Goal: Task Accomplishment & Management: Use online tool/utility

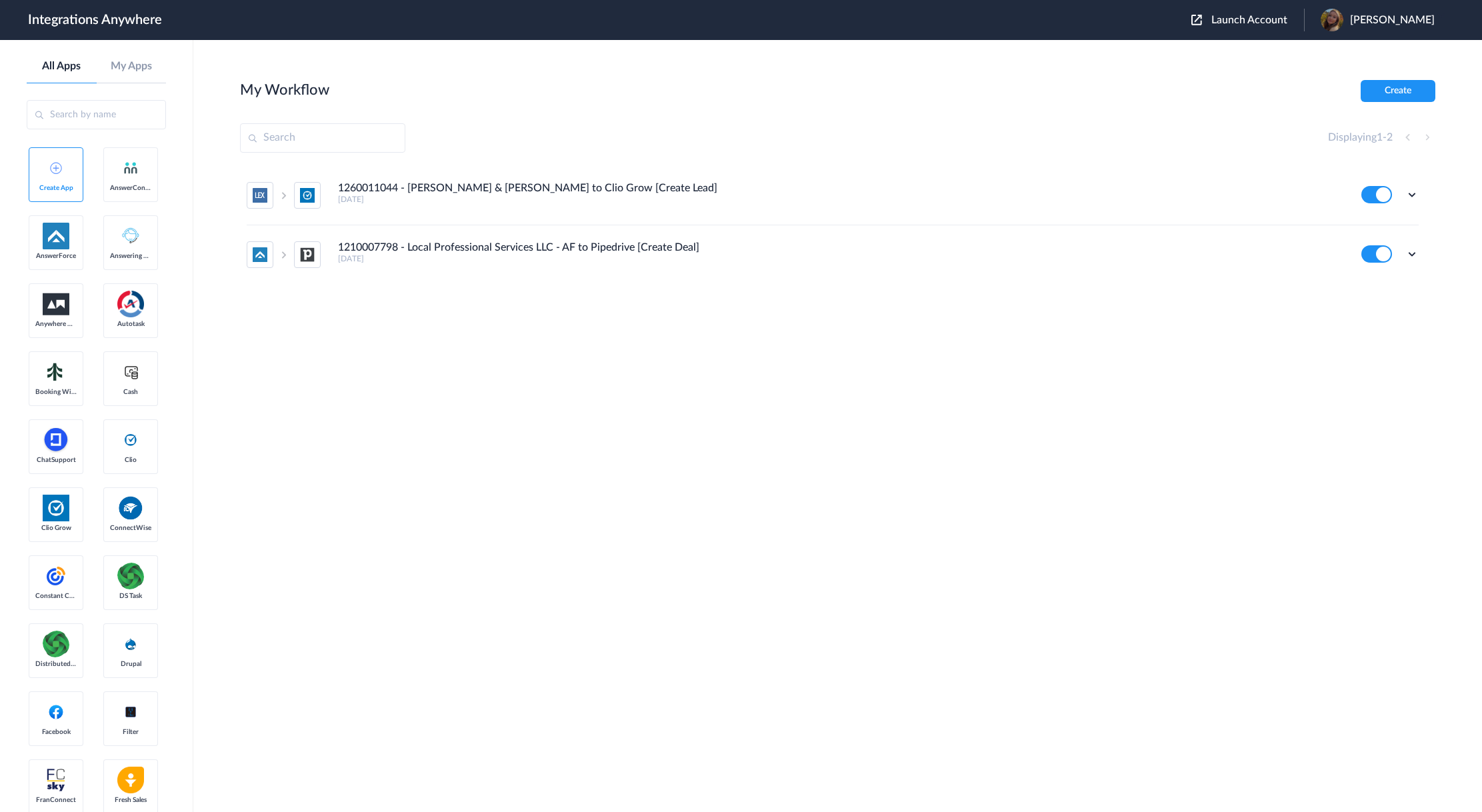
click at [1268, 26] on button "Launch Account" at bounding box center [1247, 20] width 113 height 12
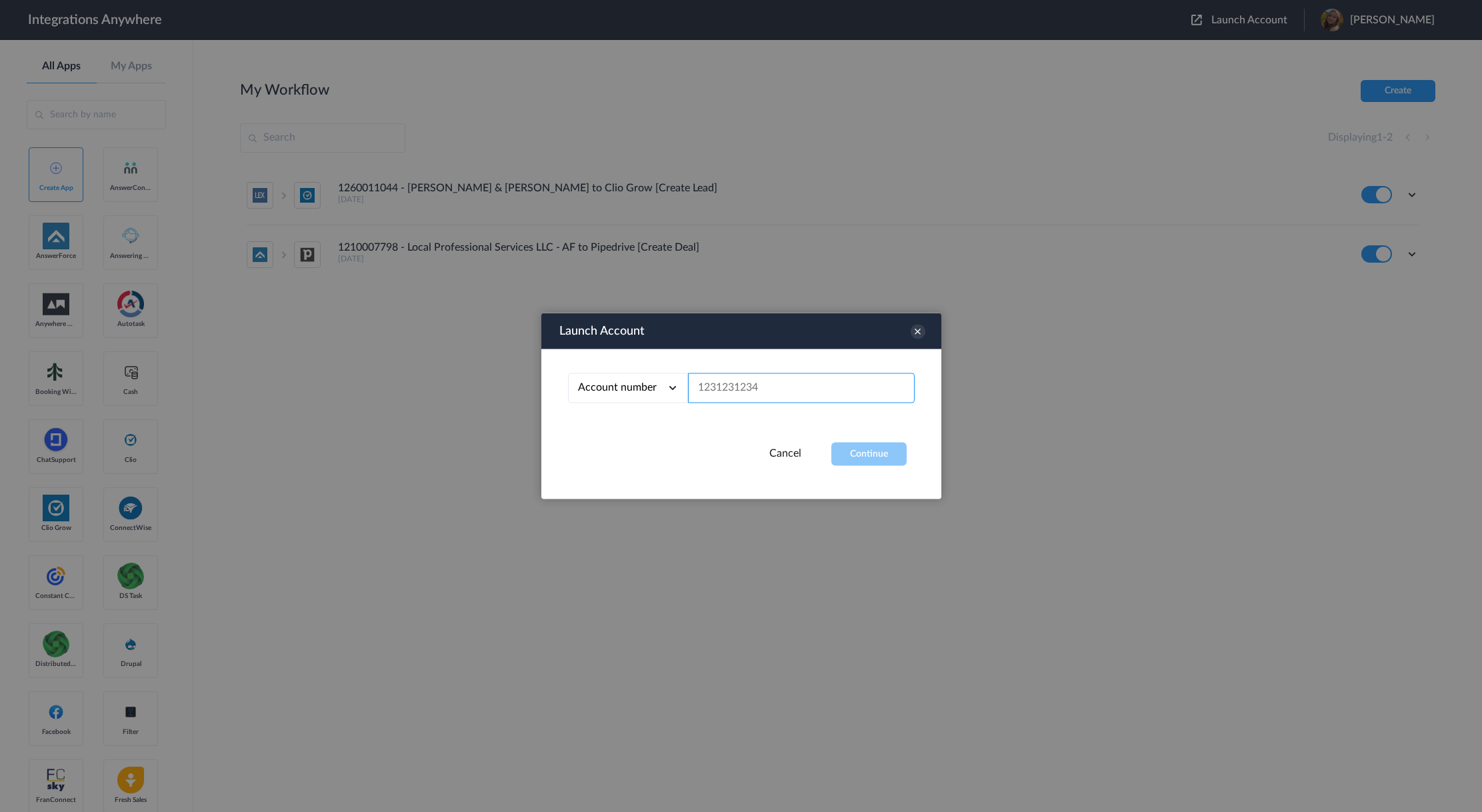
click at [737, 390] on input "text" at bounding box center [802, 388] width 227 height 30
paste input "8772423416"
type input "8772423416"
click at [877, 456] on button "Continue" at bounding box center [869, 454] width 76 height 23
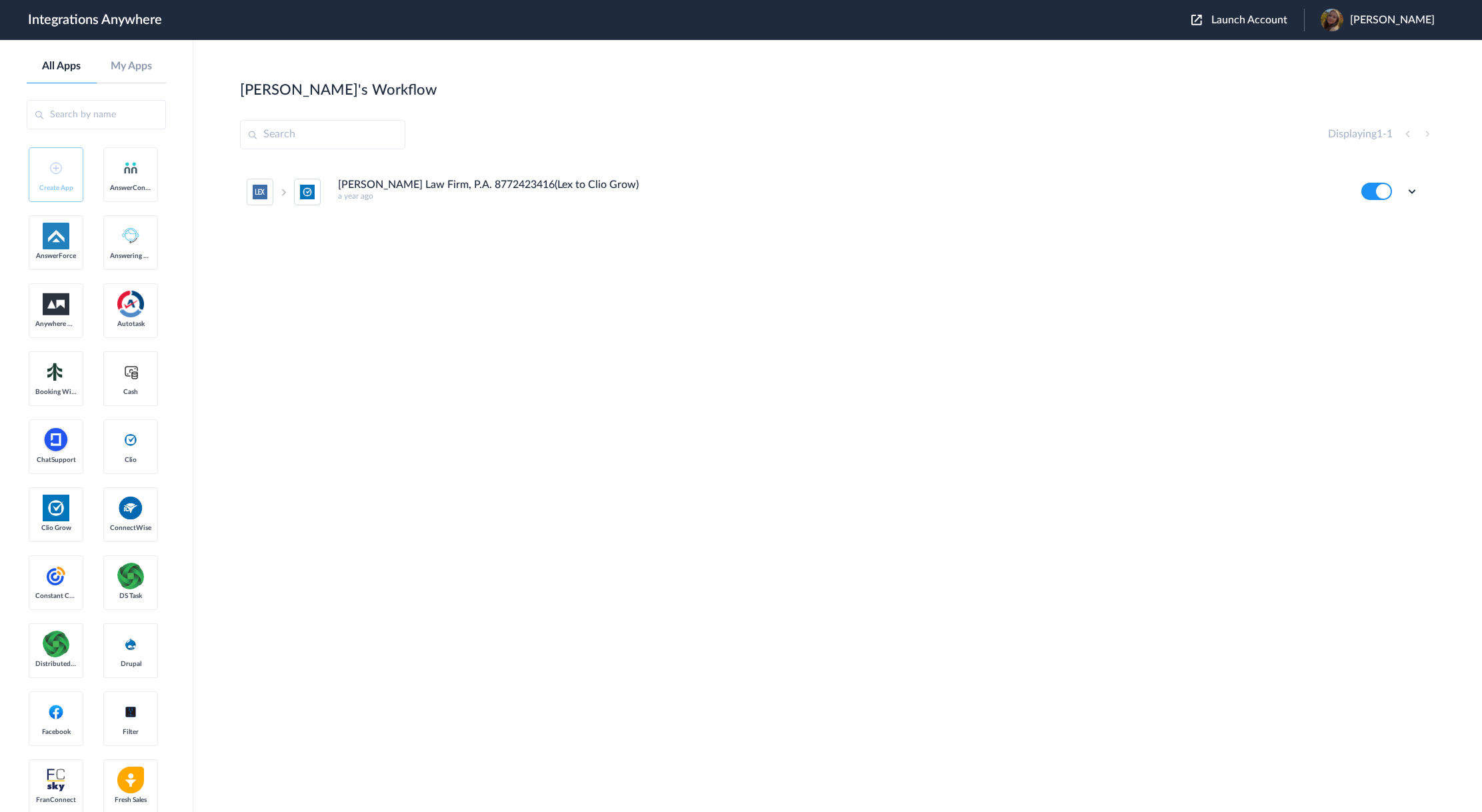
click at [205, 333] on main "Wendy's Workflow Create Displaying 1 - 1 Rivera-Aguilar Law Firm, P.A. 87724234…" at bounding box center [837, 426] width 1289 height 772
click at [216, 296] on main "Wendy's Workflow Create Displaying 1 - 1 Rivera-Aguilar Law Firm, P.A. 87724234…" at bounding box center [837, 426] width 1289 height 772
click at [1412, 194] on icon at bounding box center [1412, 191] width 13 height 13
click at [1378, 225] on li "Edit" at bounding box center [1376, 222] width 87 height 25
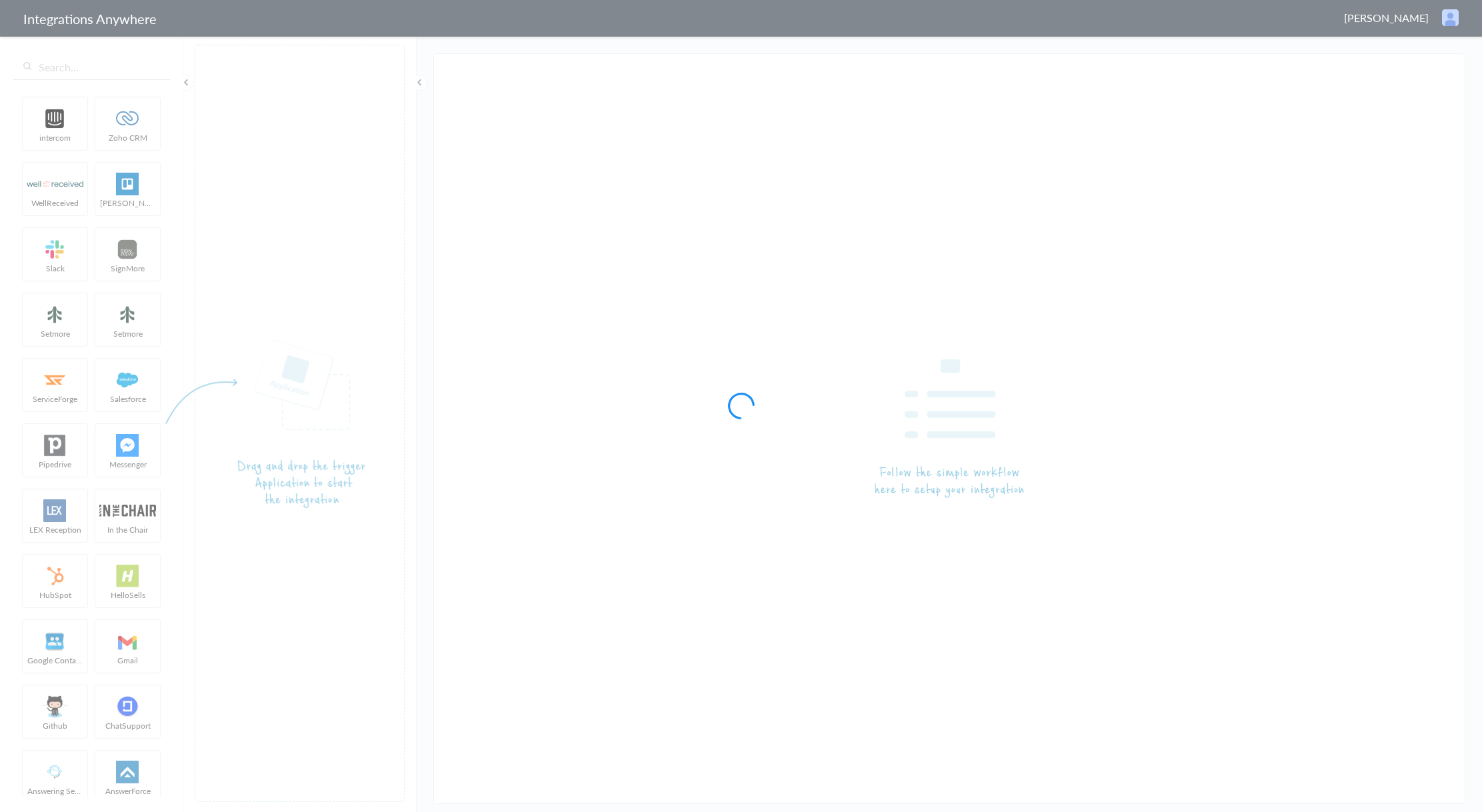
type input "Rivera-Aguilar Law Firm, P.A. 8772423416(Lex to Clio Grow)"
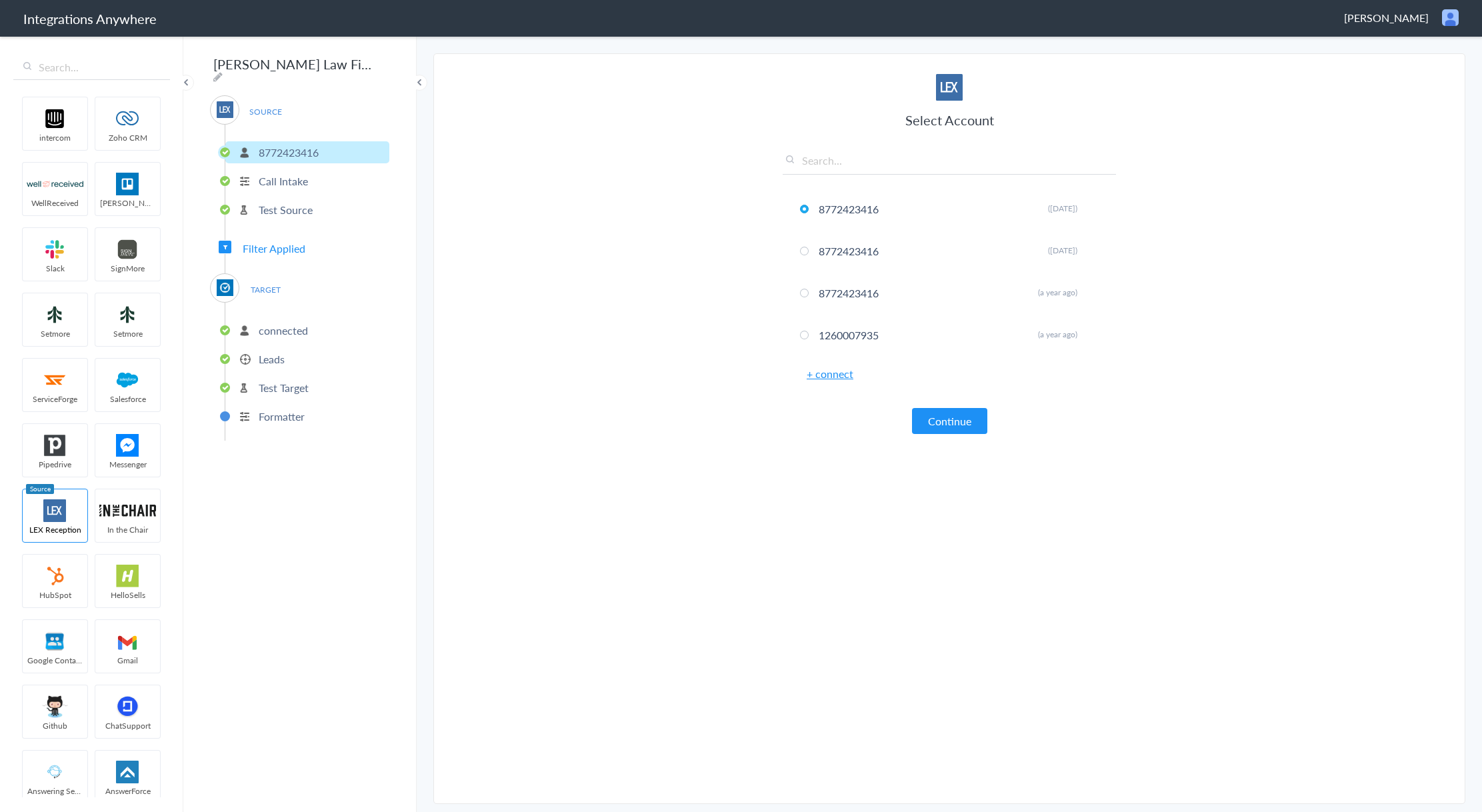
click at [288, 180] on p "Call Intake" at bounding box center [283, 181] width 49 height 16
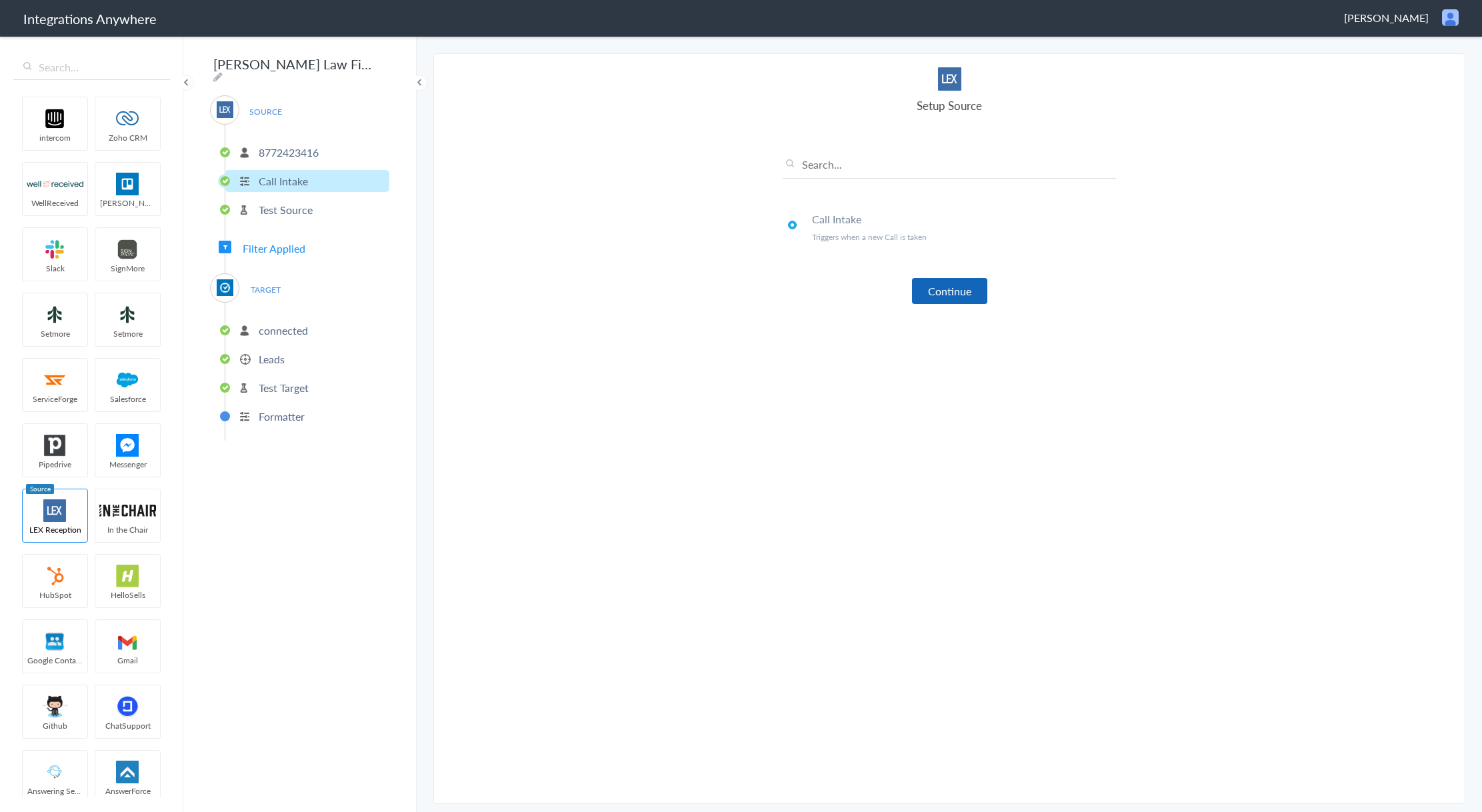
click at [969, 285] on button "Continue" at bounding box center [950, 291] width 76 height 26
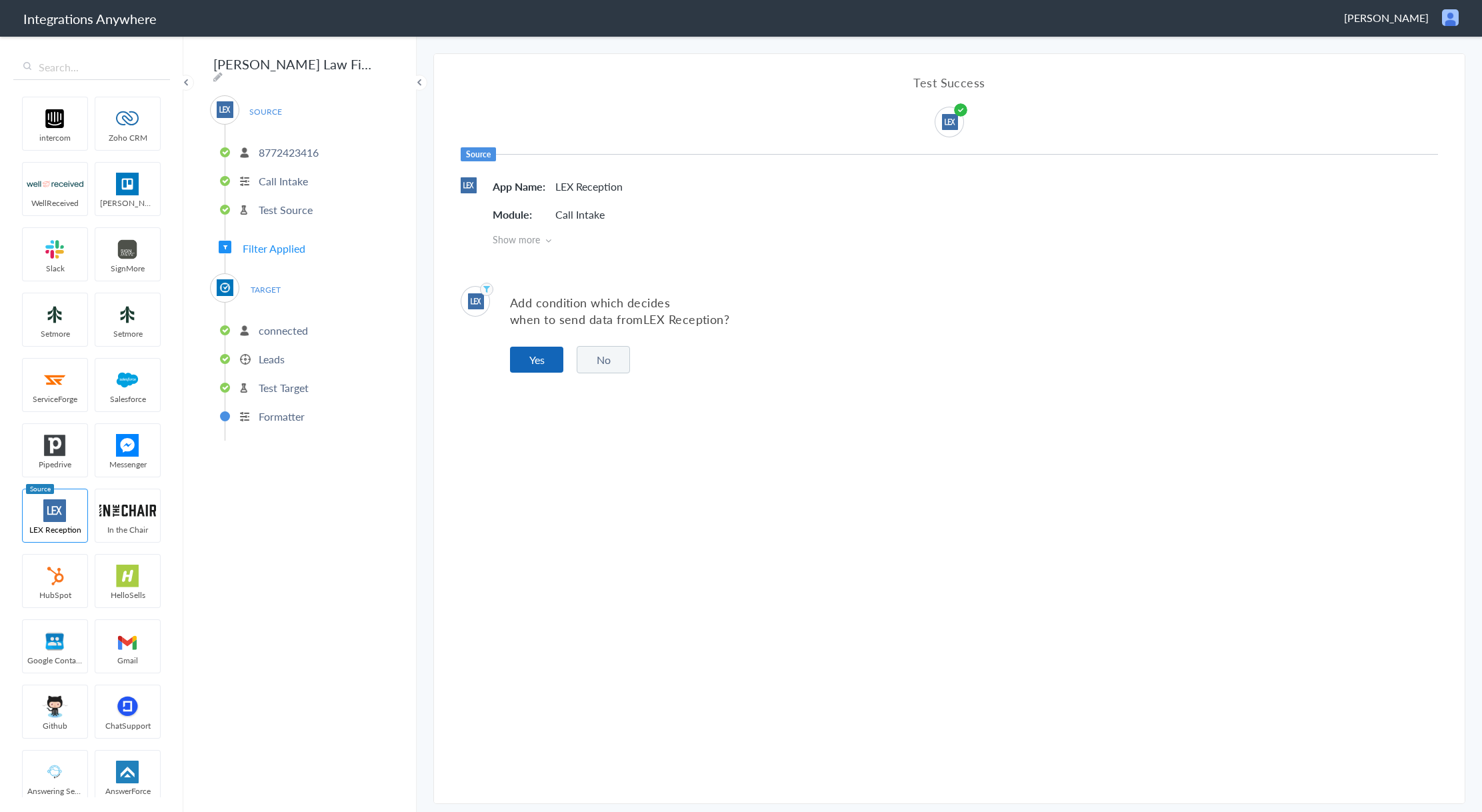
click at [547, 352] on button "Yes" at bounding box center [536, 360] width 53 height 26
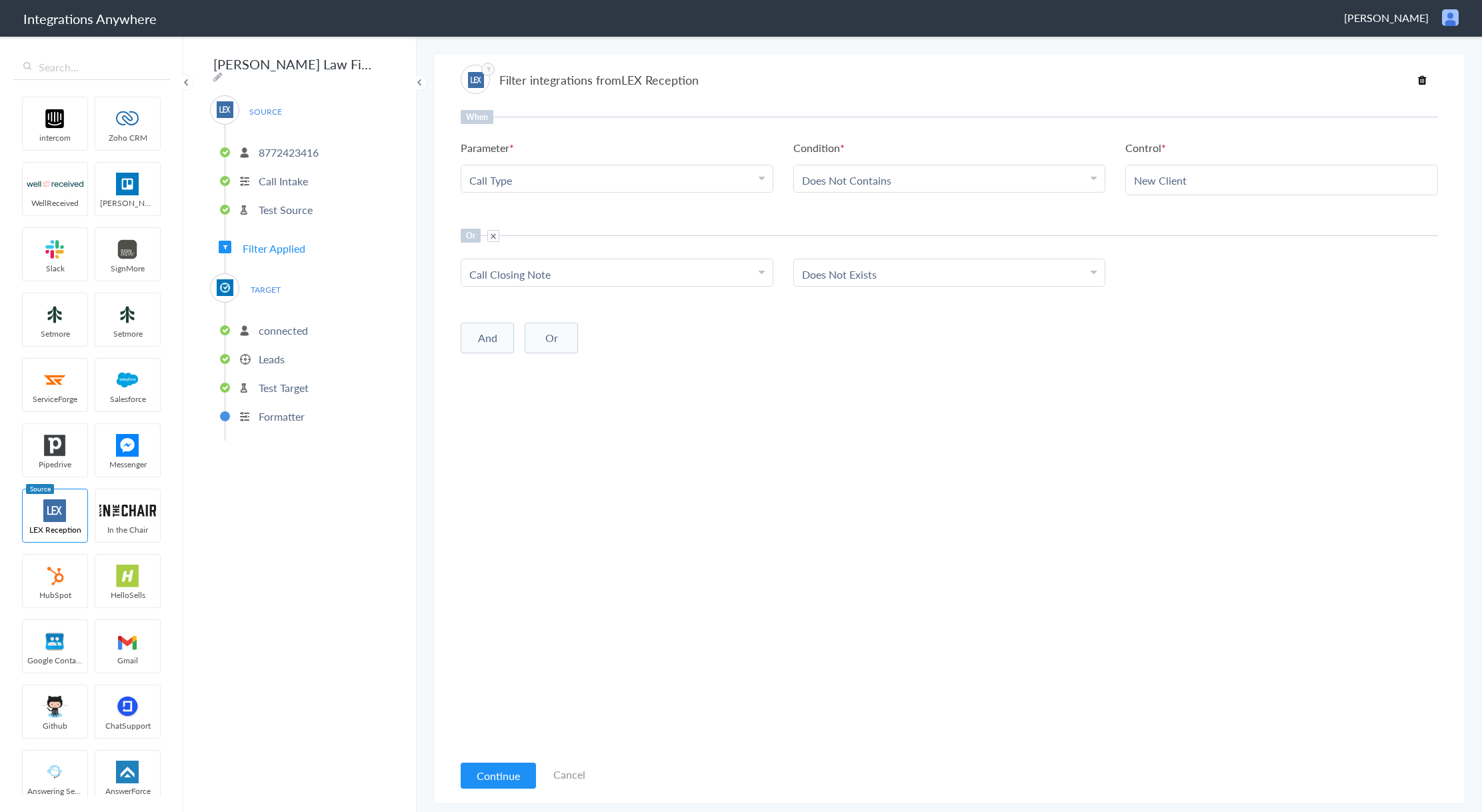
click at [876, 174] on link "Does Not Contains" at bounding box center [846, 180] width 90 height 16
click at [877, 174] on link "Does Not Contains" at bounding box center [846, 180] width 90 height 16
click at [502, 335] on button "And" at bounding box center [487, 337] width 53 height 30
click at [594, 359] on div "Choose Parameter" at bounding box center [617, 365] width 296 height 16
click at [897, 530] on div "When Parameter Choose Parameter Call Type Name First Name Last Name Email Phone…" at bounding box center [950, 431] width 978 height 642
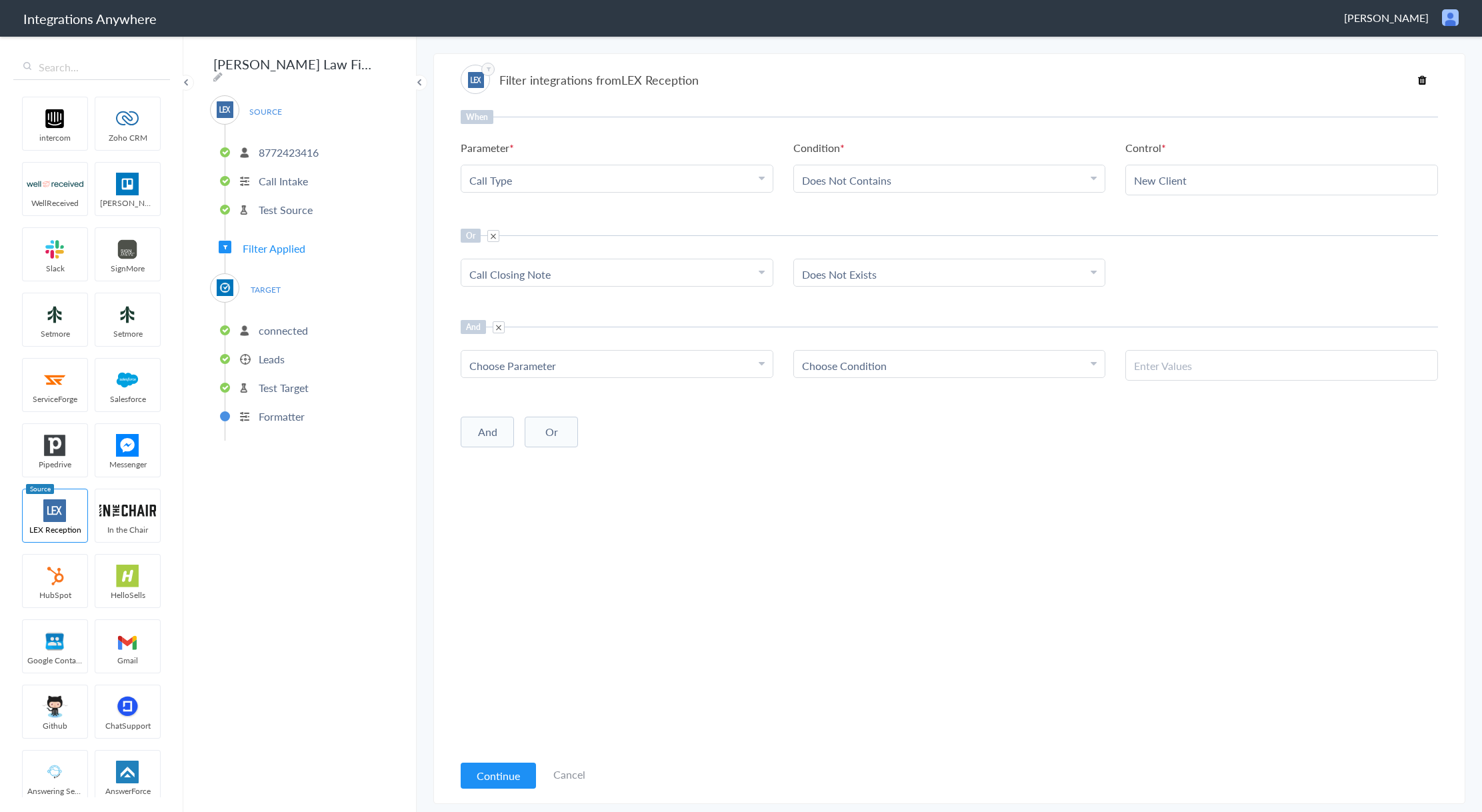
click at [499, 328] on span at bounding box center [499, 327] width 12 height 12
click at [532, 274] on link "Call Closing Note" at bounding box center [509, 274] width 81 height 16
click at [573, 313] on input "text" at bounding box center [617, 310] width 311 height 29
paste input "Wants to Book New Case Consult?"
type input "Wants to Book New Case Consult?"
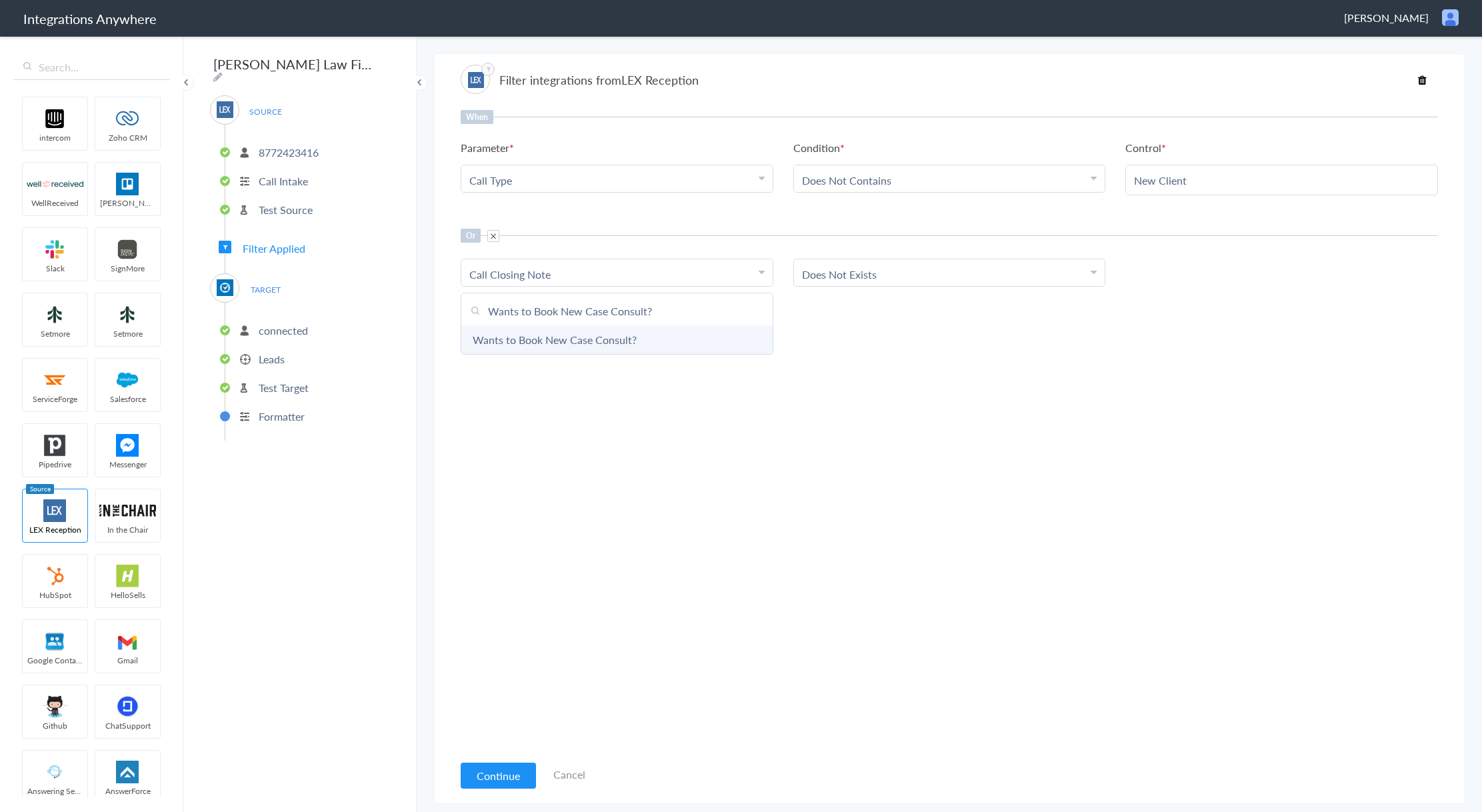
click at [558, 348] on link "Wants to Book New Case Consult?" at bounding box center [617, 339] width 311 height 29
click at [823, 271] on link "Does Not Exists" at bounding box center [839, 274] width 75 height 16
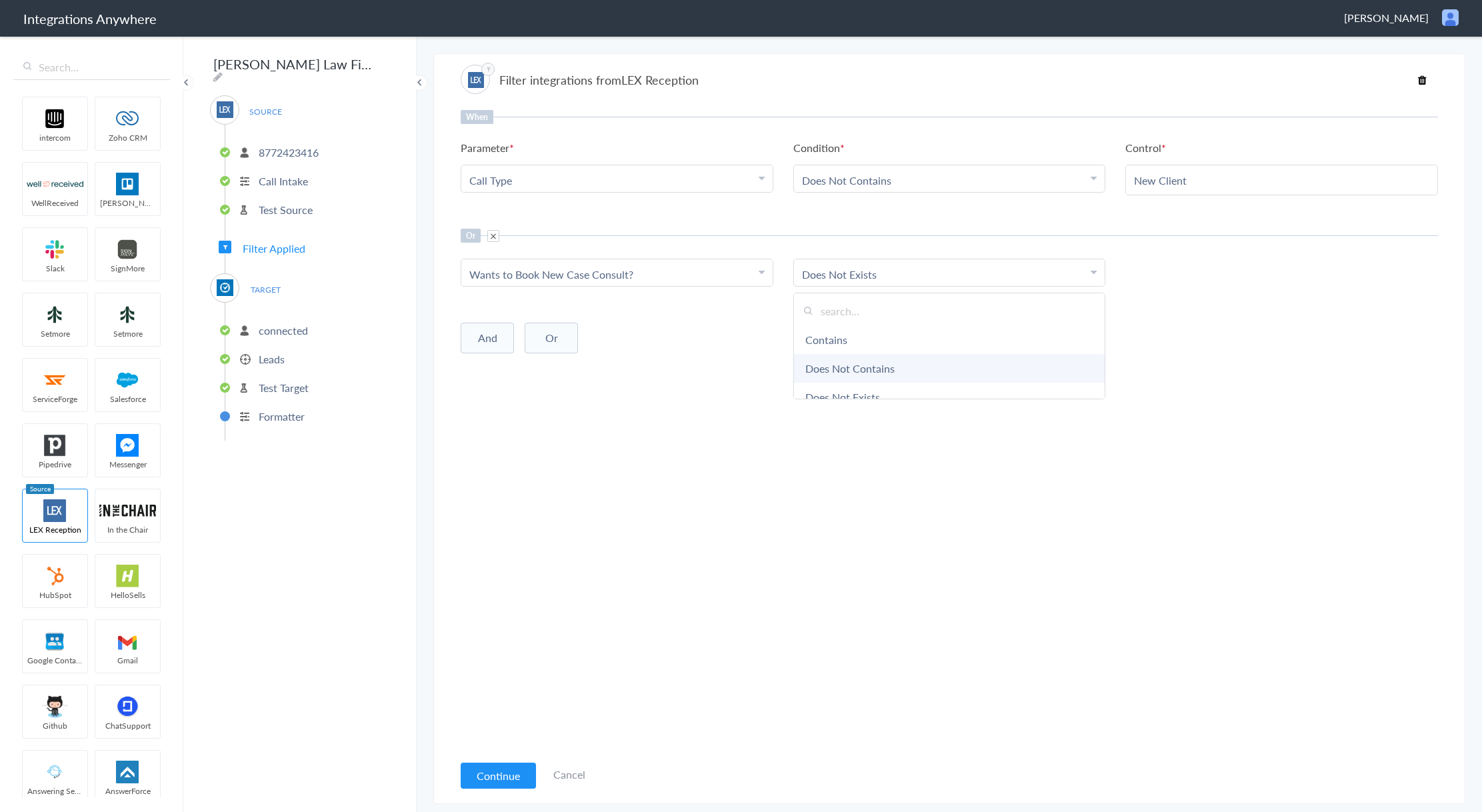
click at [862, 369] on link "Does Not Contains" at bounding box center [950, 368] width 311 height 29
click at [1186, 270] on input "text" at bounding box center [1282, 274] width 296 height 16
paste input "Yes, Wants to Book a New Case Consult/New Client"
type input "Yes, Wants to Book a New Case Consult/New Client"
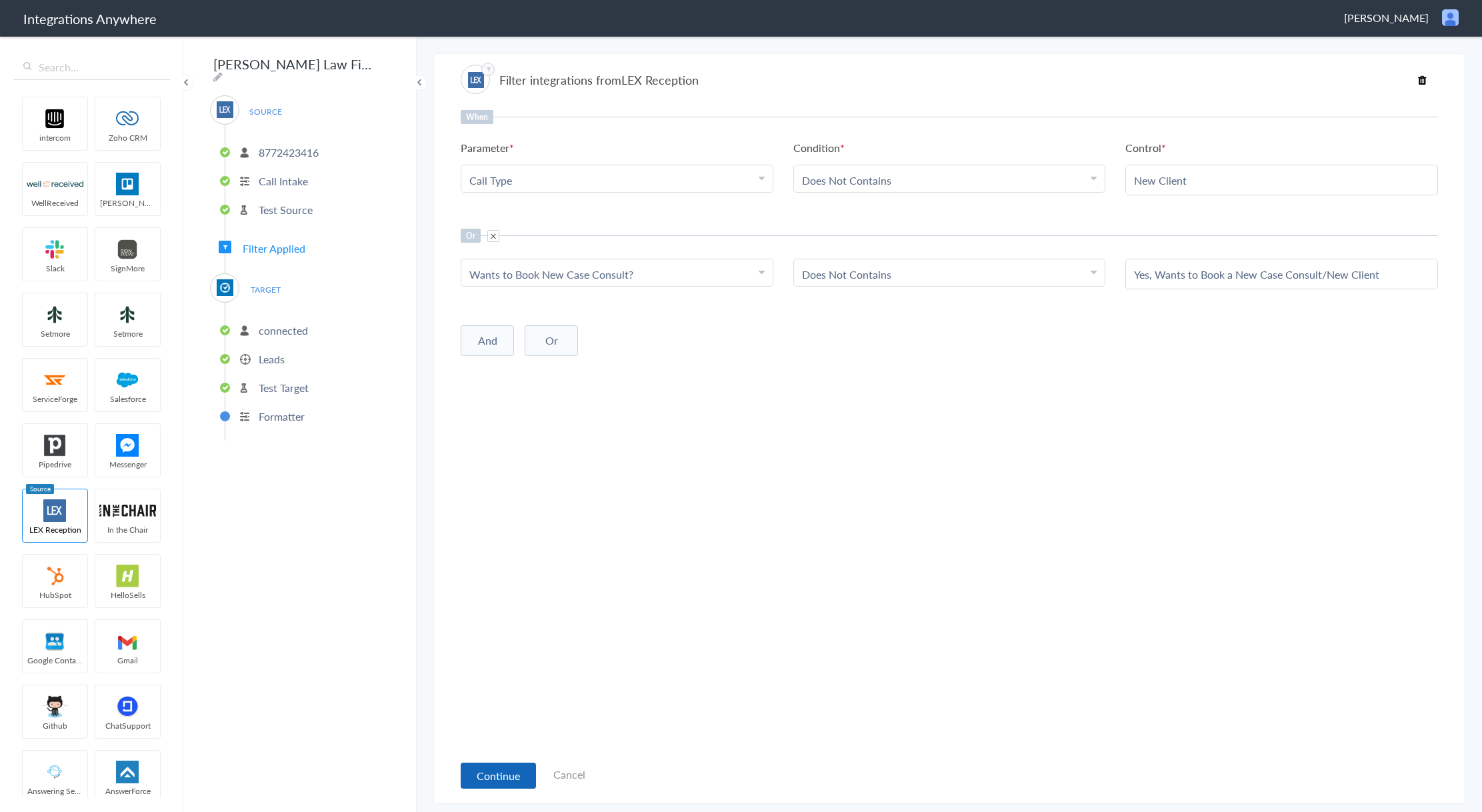
click at [481, 775] on button "Continue" at bounding box center [499, 775] width 76 height 26
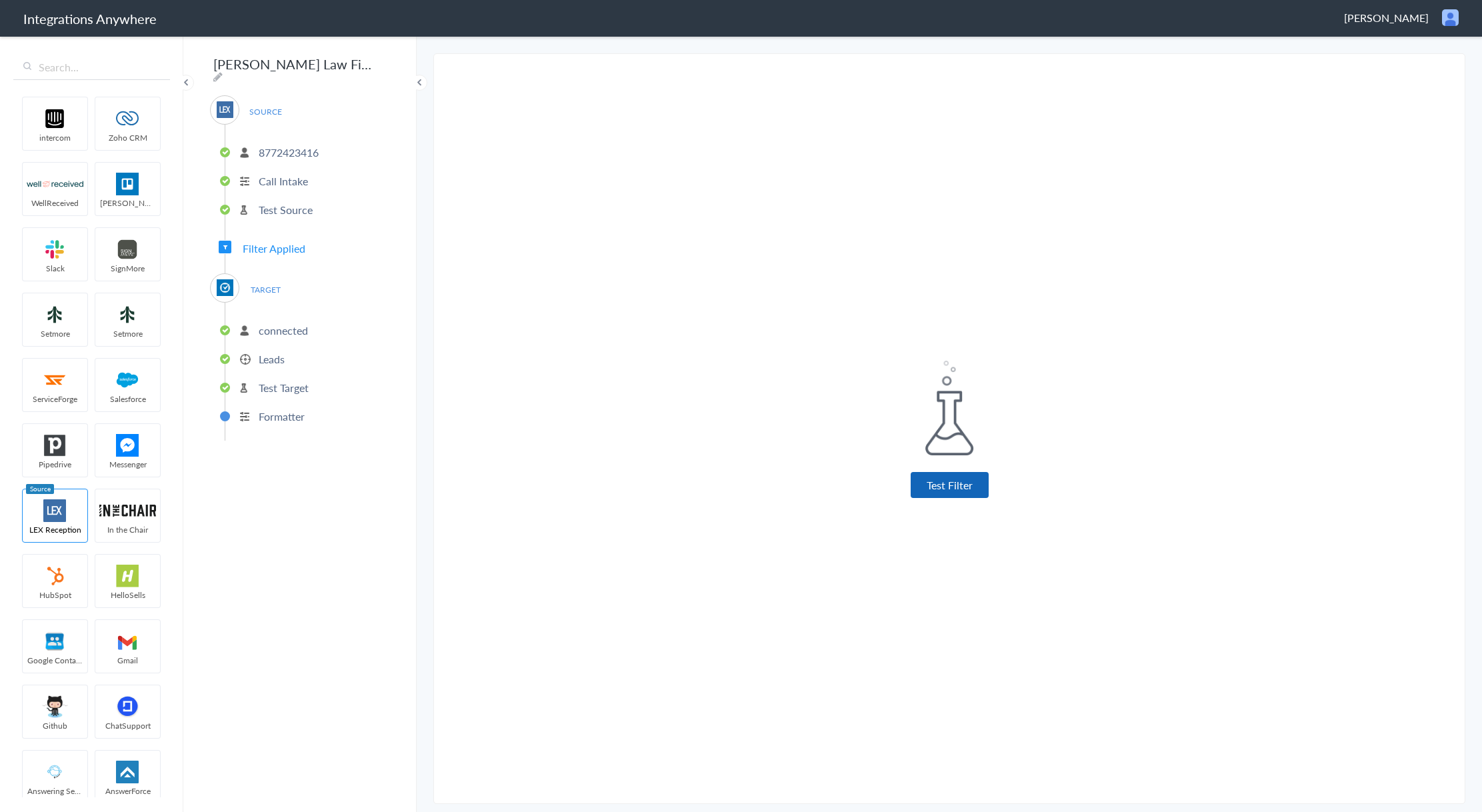
click at [975, 483] on button "Test Filter" at bounding box center [950, 485] width 78 height 26
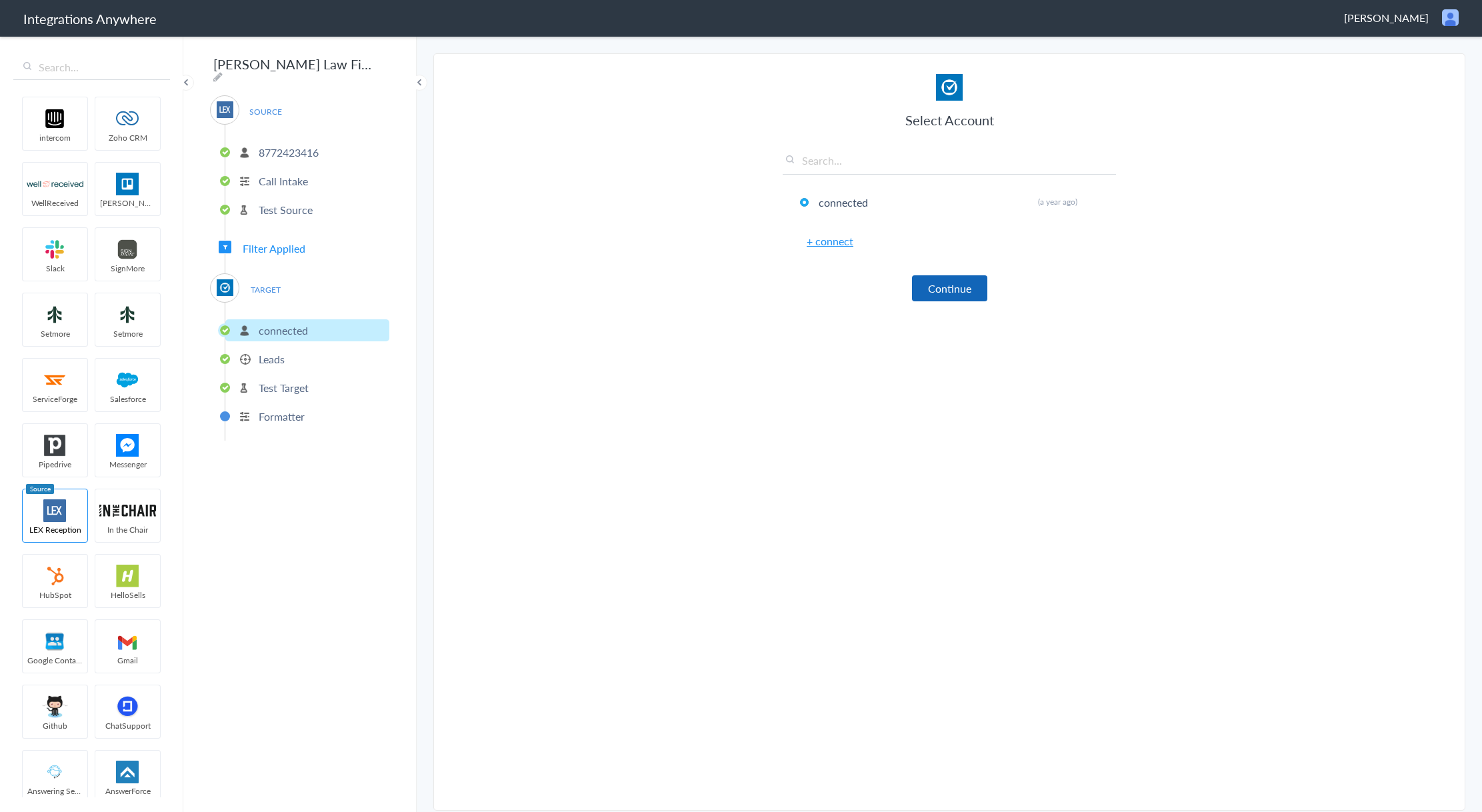
click at [936, 296] on button "Continue" at bounding box center [950, 288] width 76 height 26
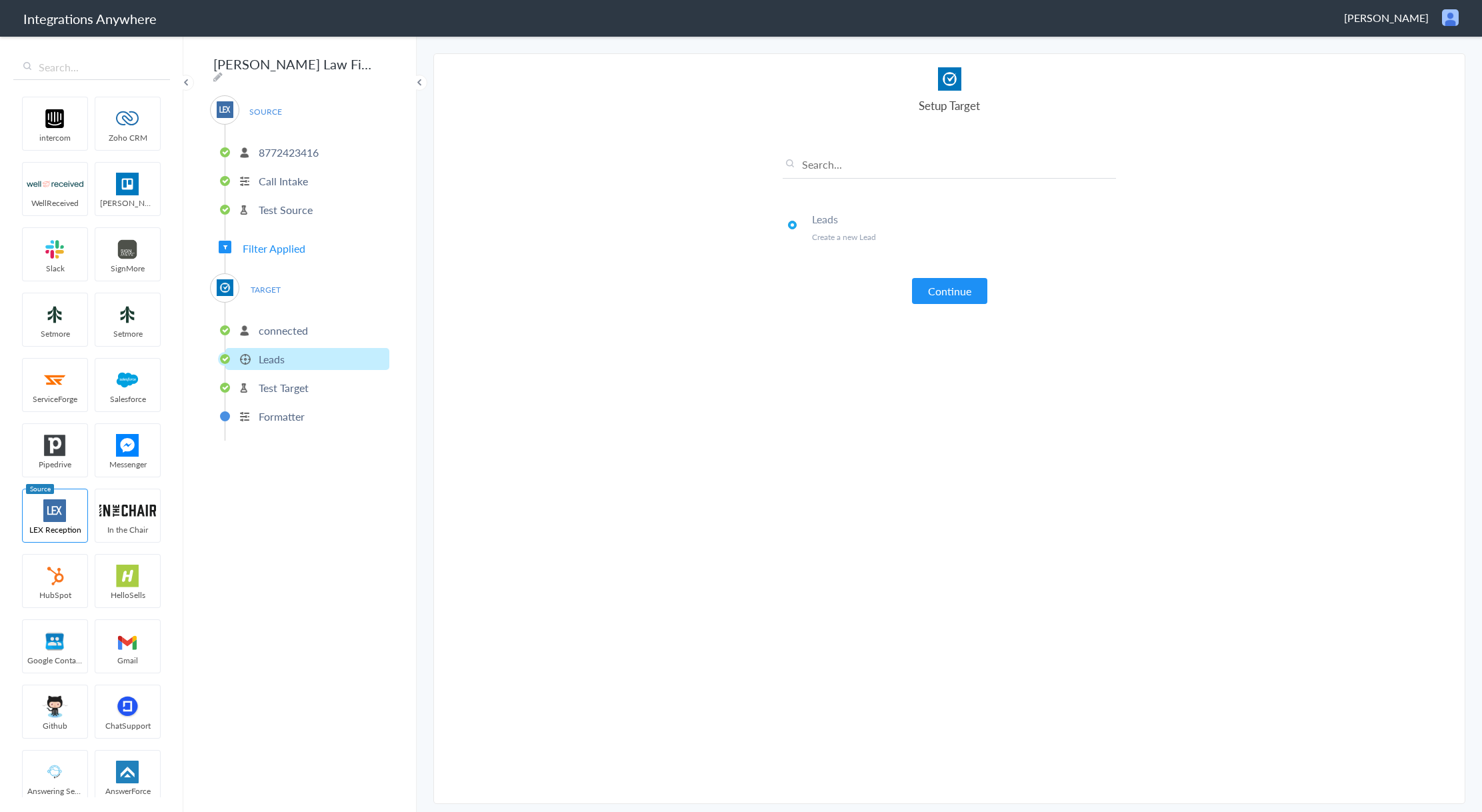
click at [936, 296] on button "Continue" at bounding box center [950, 291] width 76 height 26
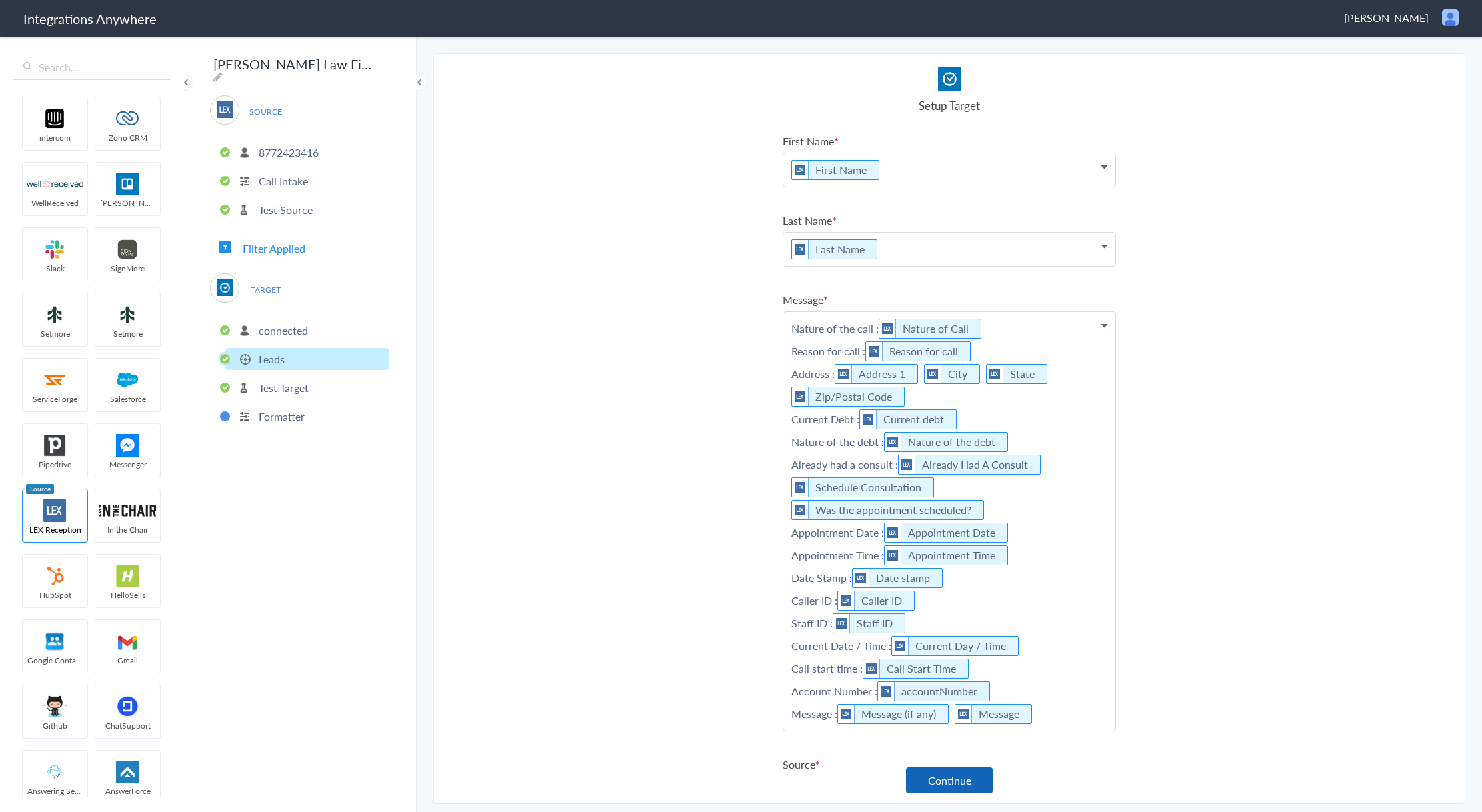
click at [939, 773] on button "Continue" at bounding box center [950, 780] width 87 height 26
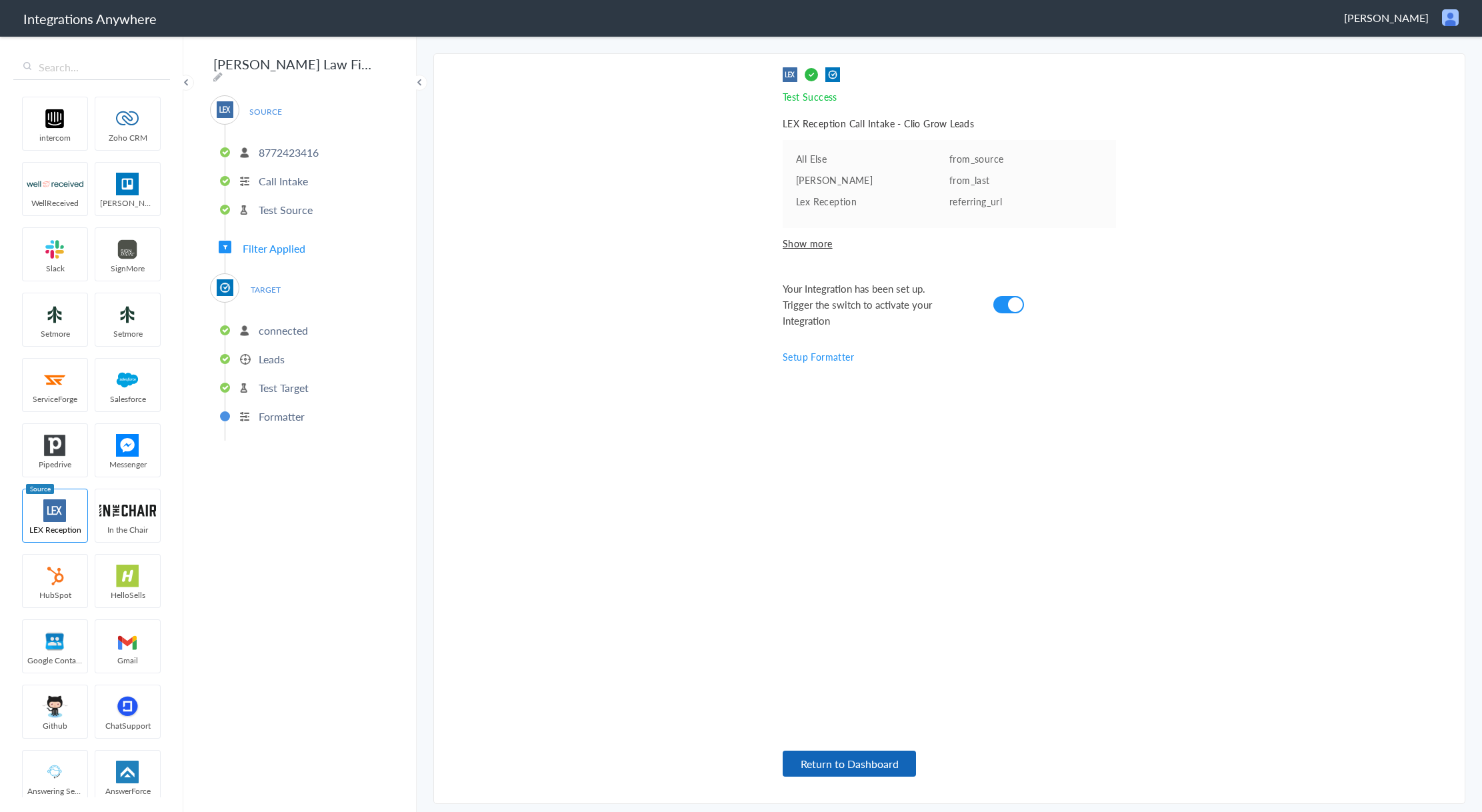
click at [876, 772] on button "Return to Dashboard" at bounding box center [849, 764] width 133 height 26
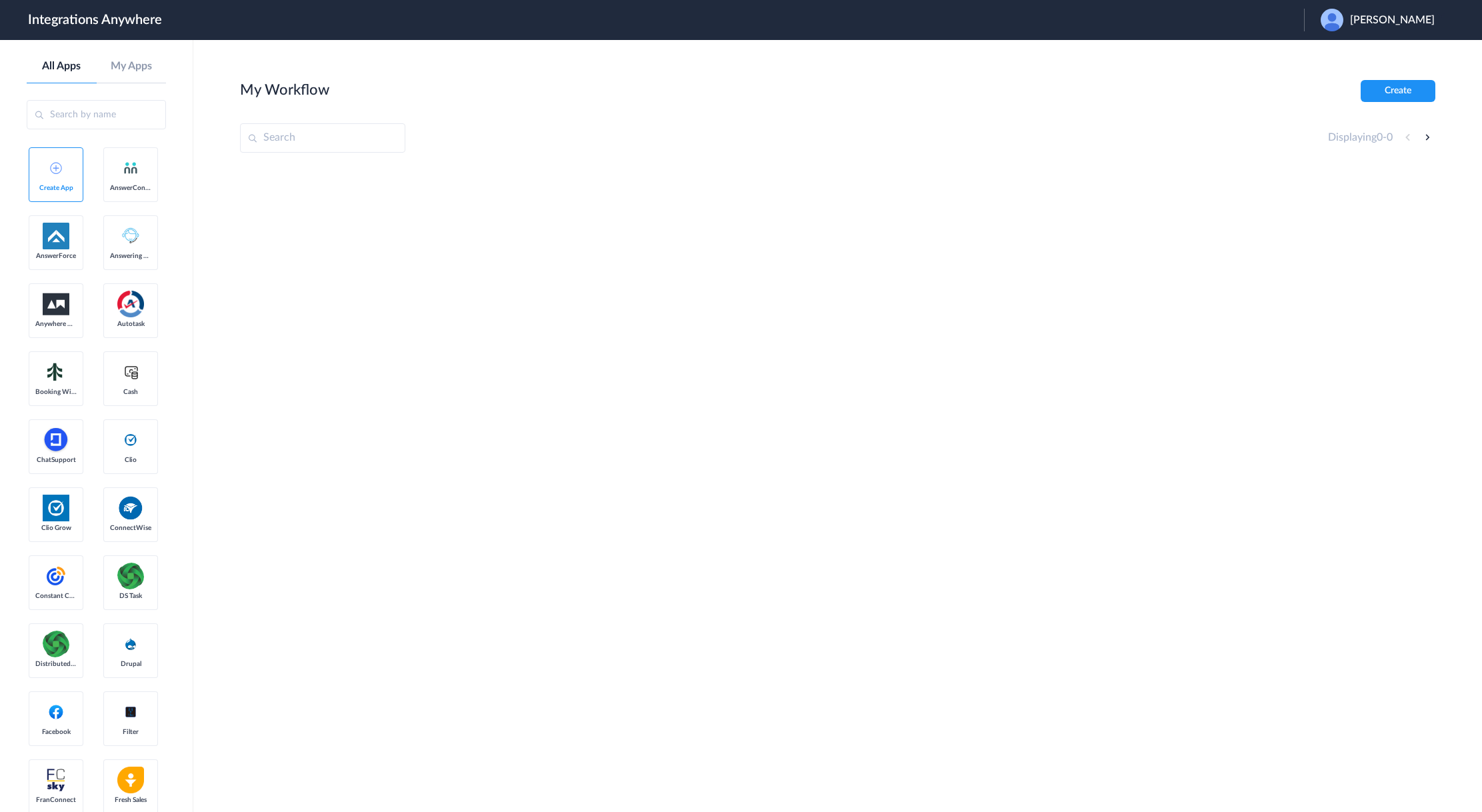
click at [1394, 18] on span "Wendy Rivera" at bounding box center [1392, 20] width 85 height 12
click at [1342, 55] on link "Logout" at bounding box center [1328, 53] width 28 height 9
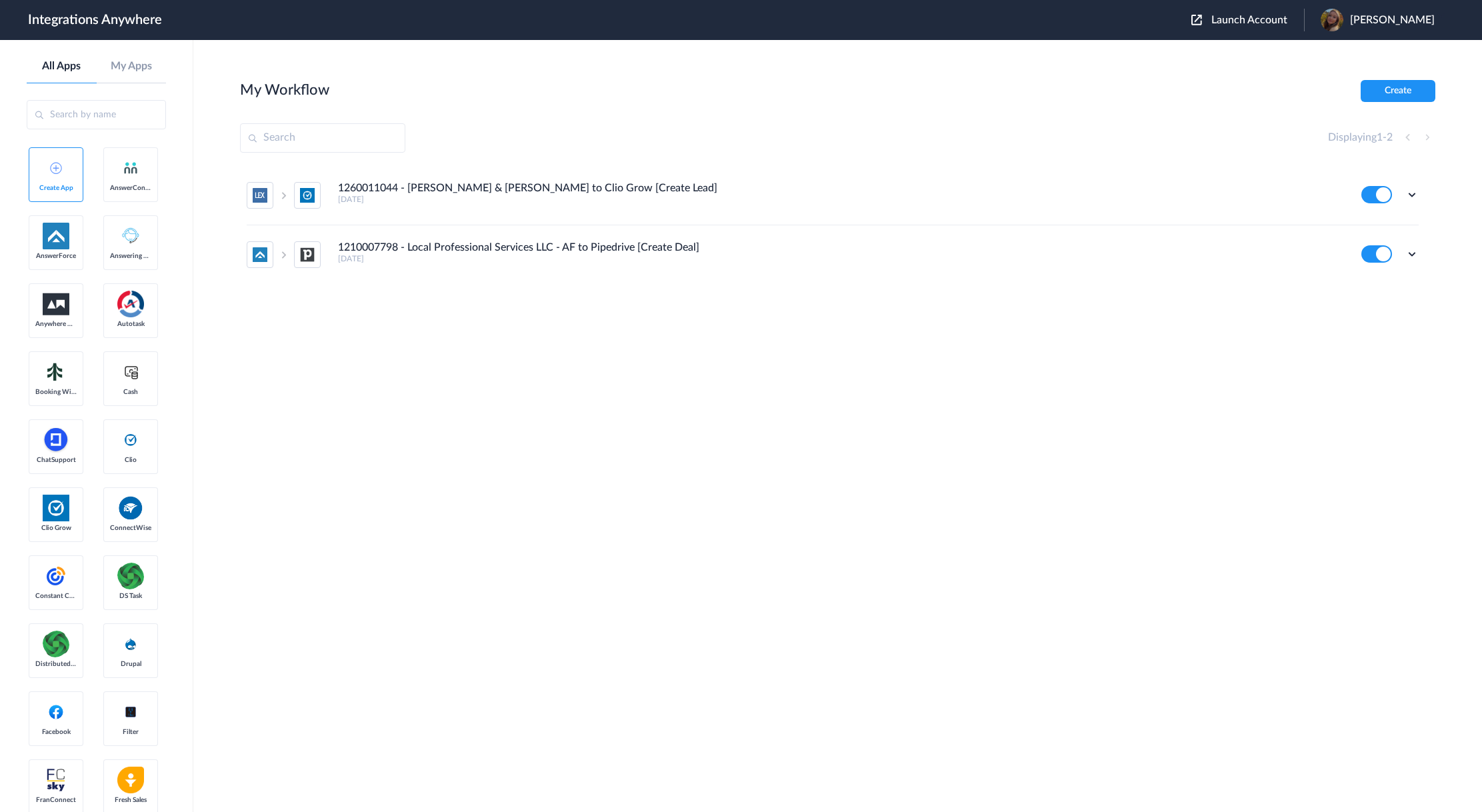
click at [1259, 19] on span "Launch Account" at bounding box center [1250, 20] width 76 height 11
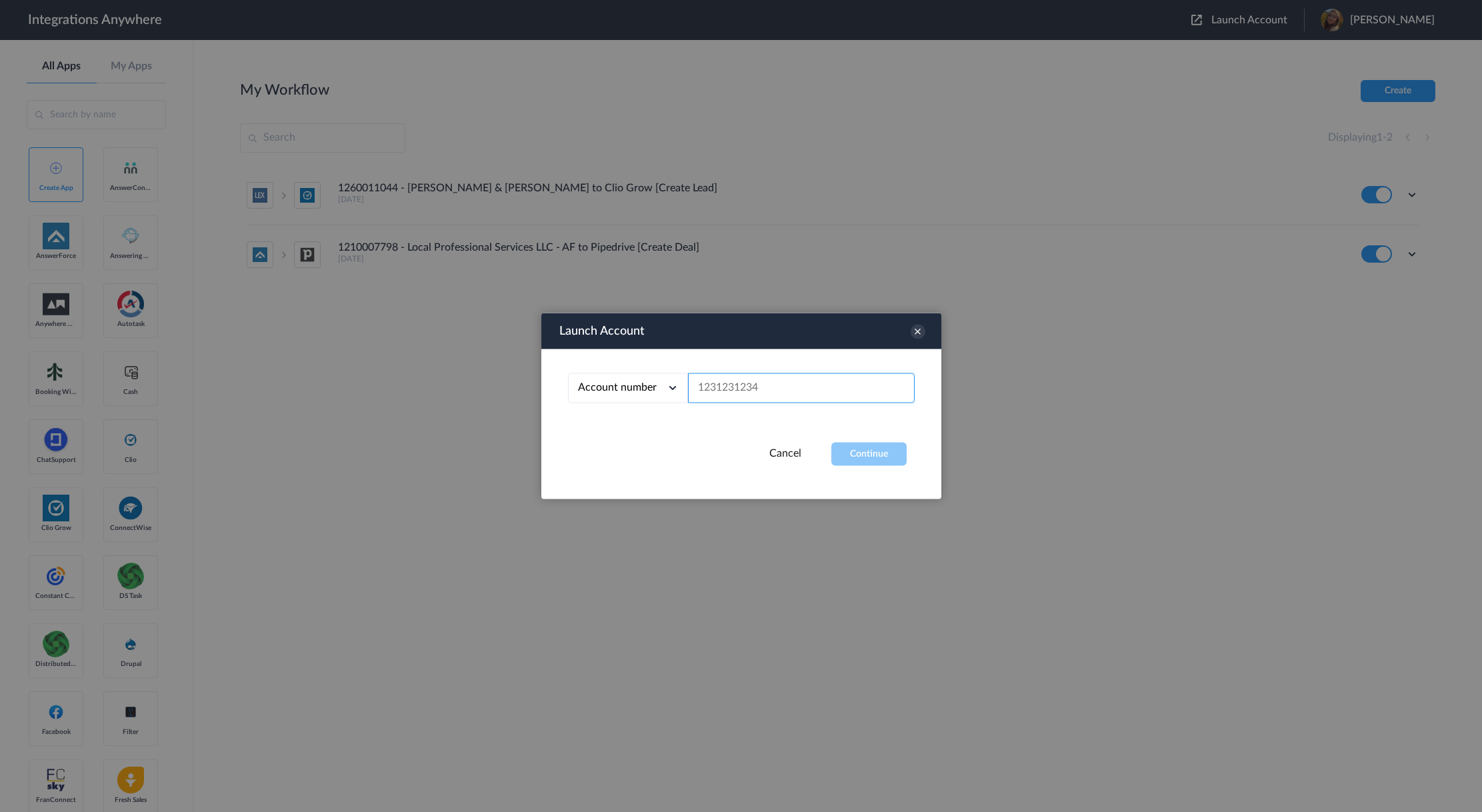
click at [727, 390] on input "text" at bounding box center [802, 388] width 227 height 30
paste input "8772423416"
type input "8772423416"
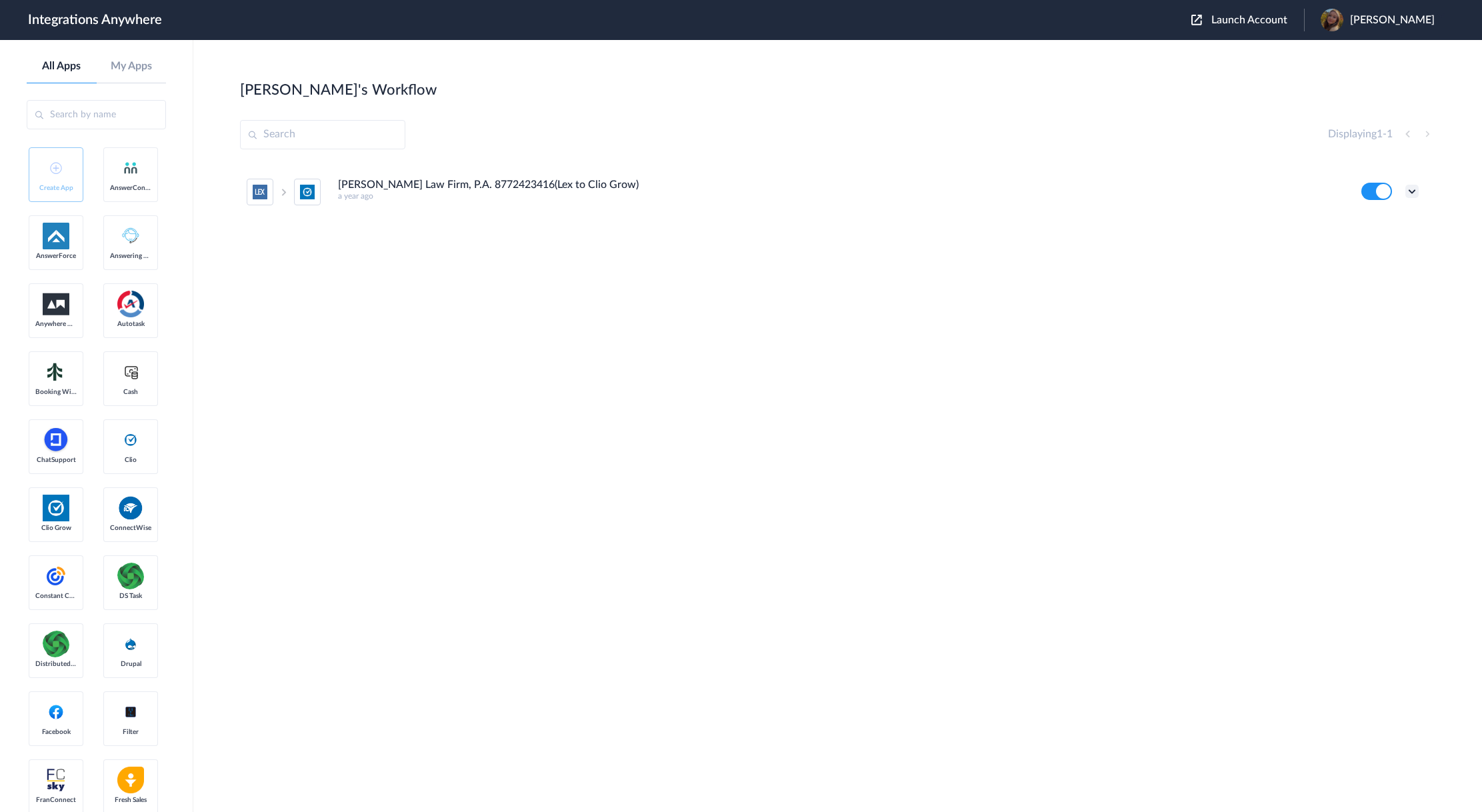
click at [1414, 189] on icon at bounding box center [1412, 191] width 13 height 13
click at [1391, 242] on link "Task history" at bounding box center [1374, 246] width 64 height 9
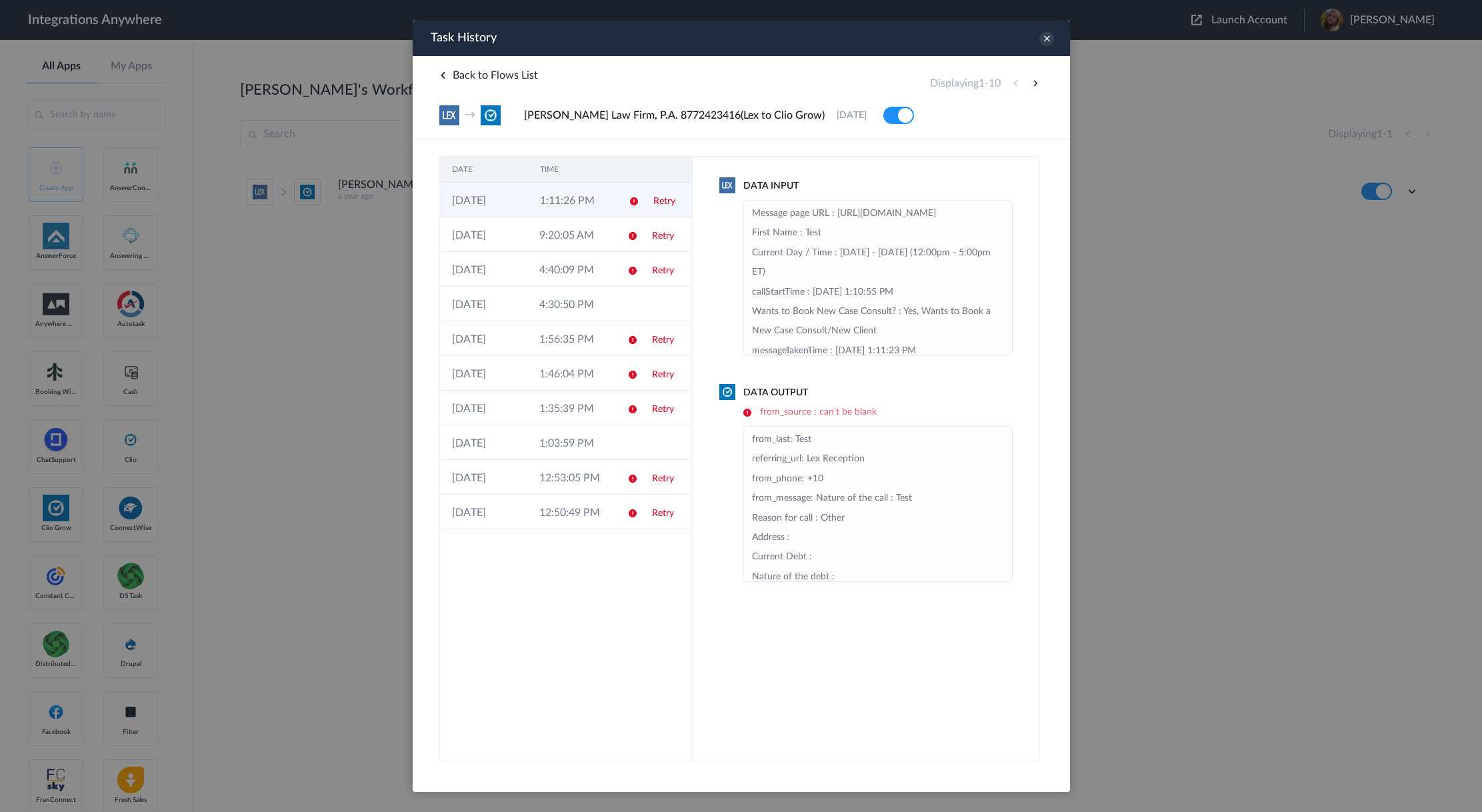
click at [653, 201] on link "Retry" at bounding box center [664, 200] width 22 height 9
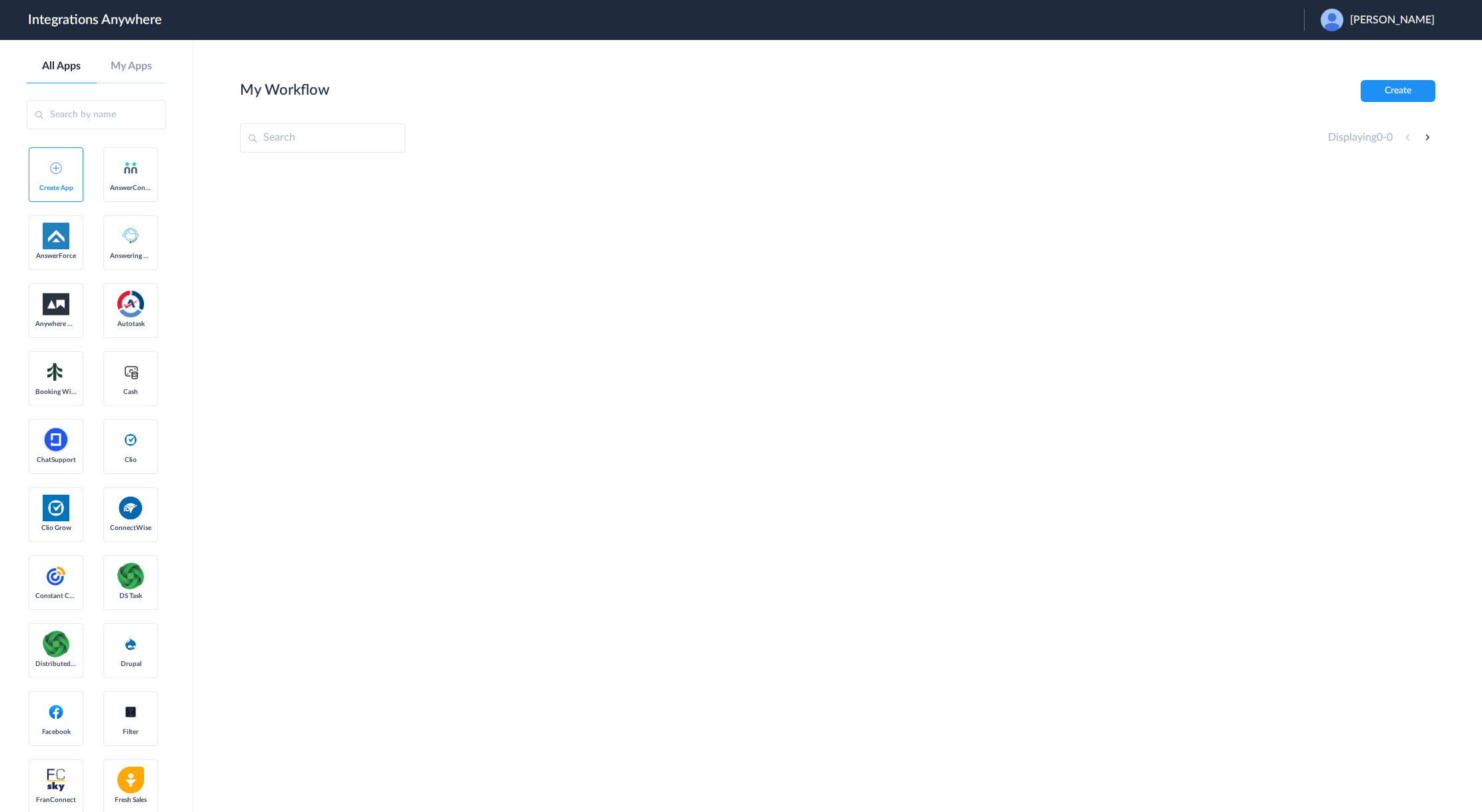
click at [1401, 20] on span "Wendy Rivera" at bounding box center [1392, 20] width 85 height 12
click at [1342, 57] on link "Logout" at bounding box center [1328, 53] width 28 height 9
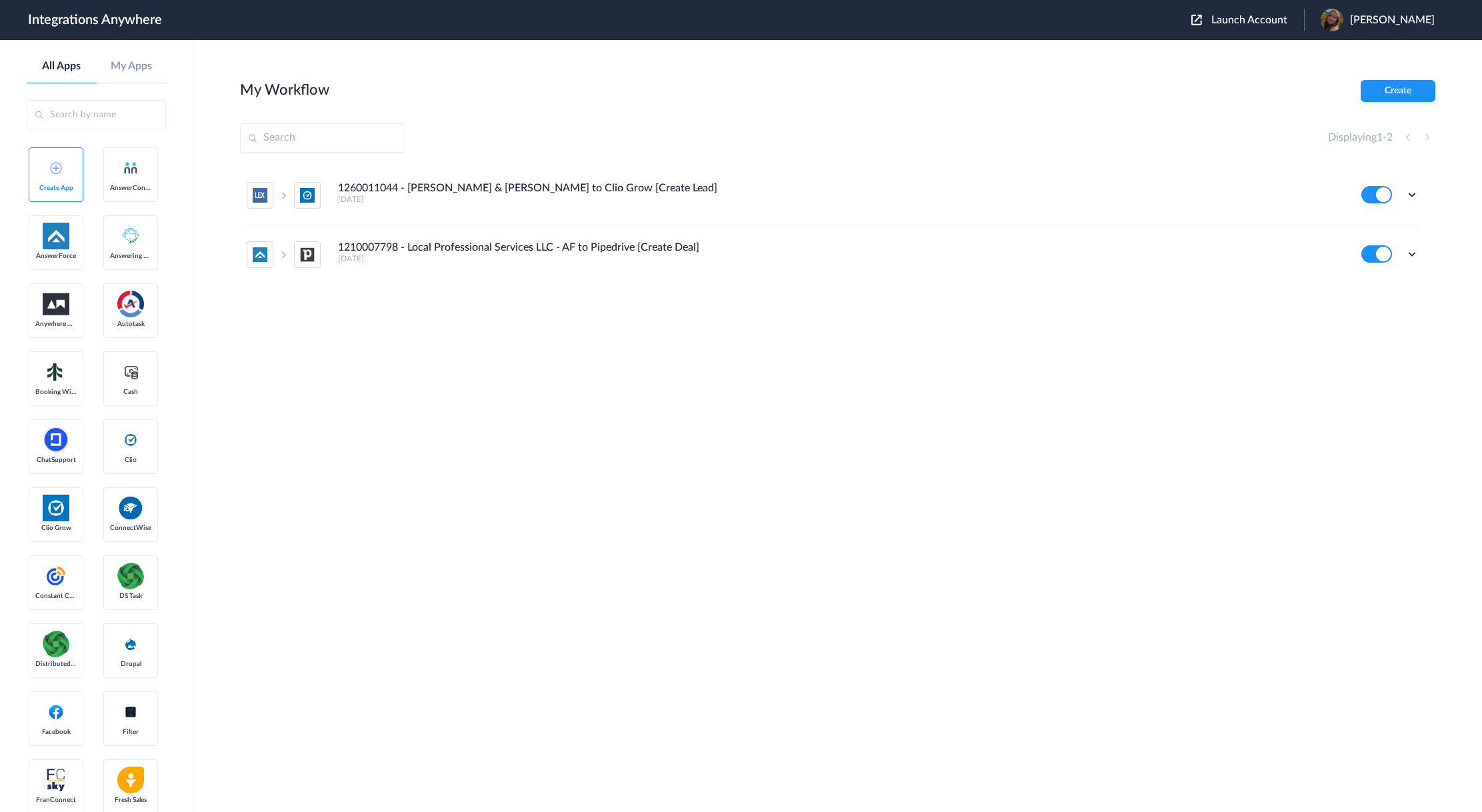
click at [1287, 16] on span "Launch Account" at bounding box center [1250, 20] width 76 height 11
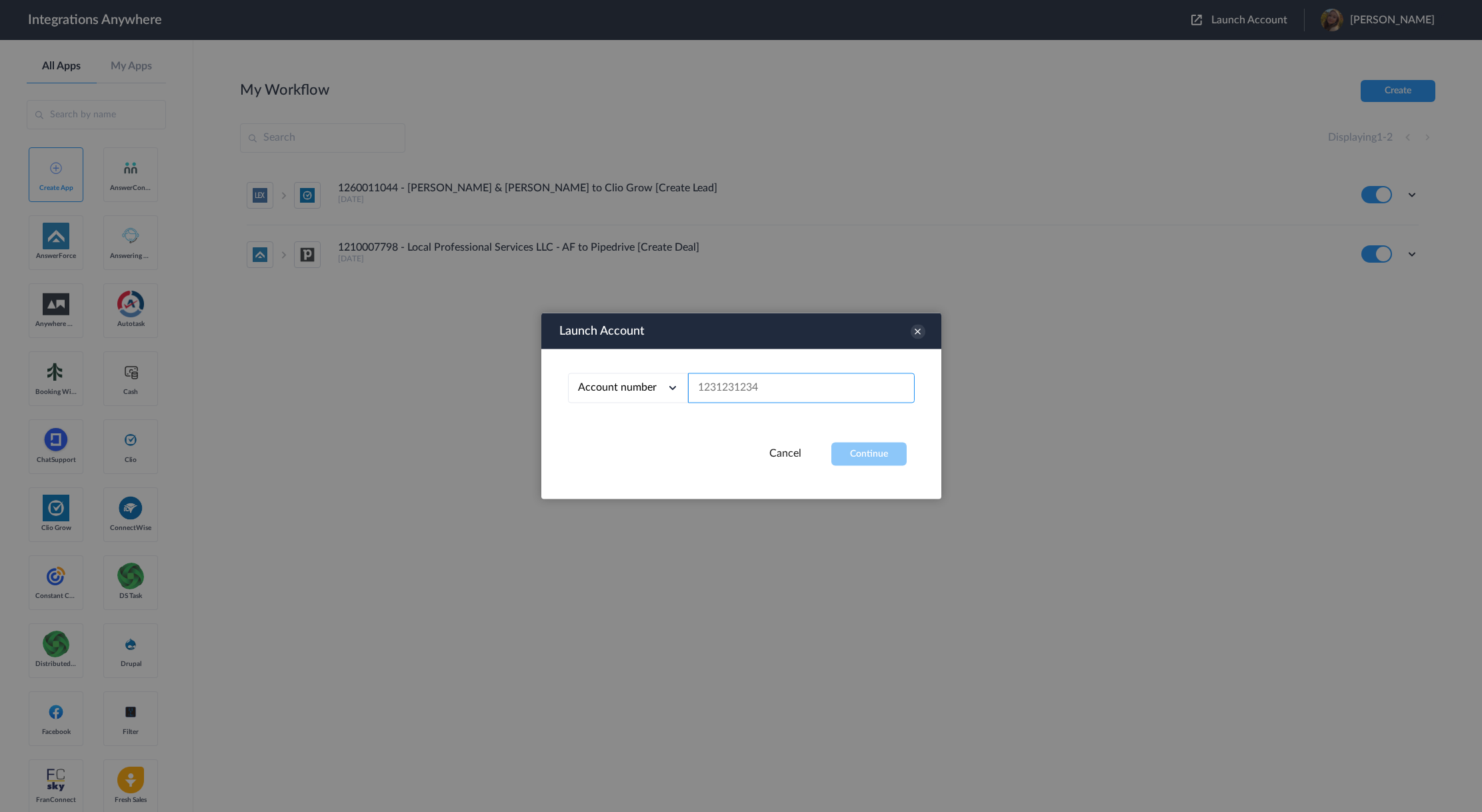
click at [756, 389] on input "text" at bounding box center [802, 388] width 227 height 30
paste input "8772423416"
type input "8772423416"
click at [885, 458] on button "Continue" at bounding box center [869, 454] width 76 height 23
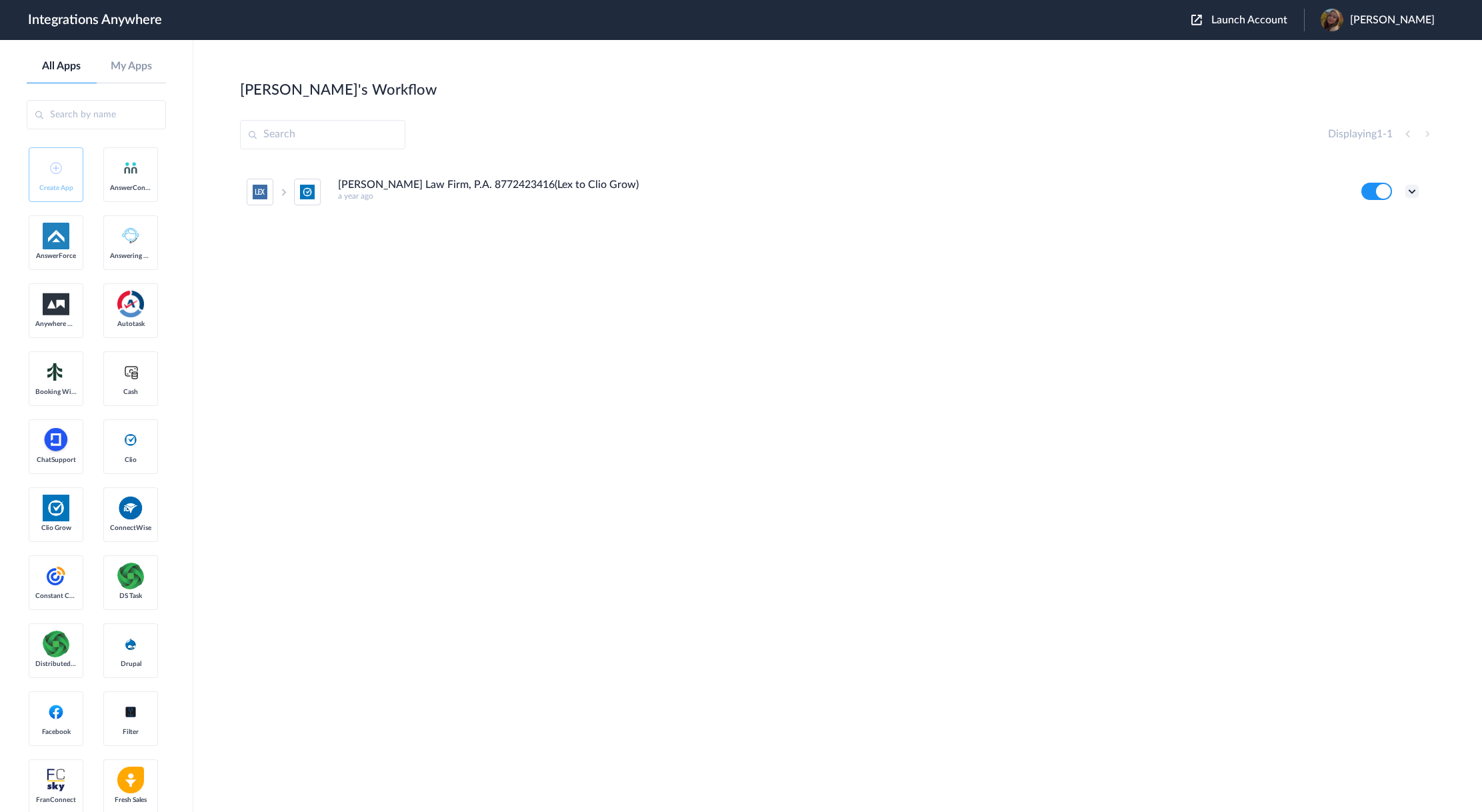
click at [1410, 186] on icon at bounding box center [1412, 191] width 13 height 13
click at [1381, 227] on li "Edit" at bounding box center [1376, 222] width 87 height 25
click at [1407, 192] on icon at bounding box center [1412, 191] width 13 height 13
click at [1392, 225] on li "Edit" at bounding box center [1376, 222] width 87 height 25
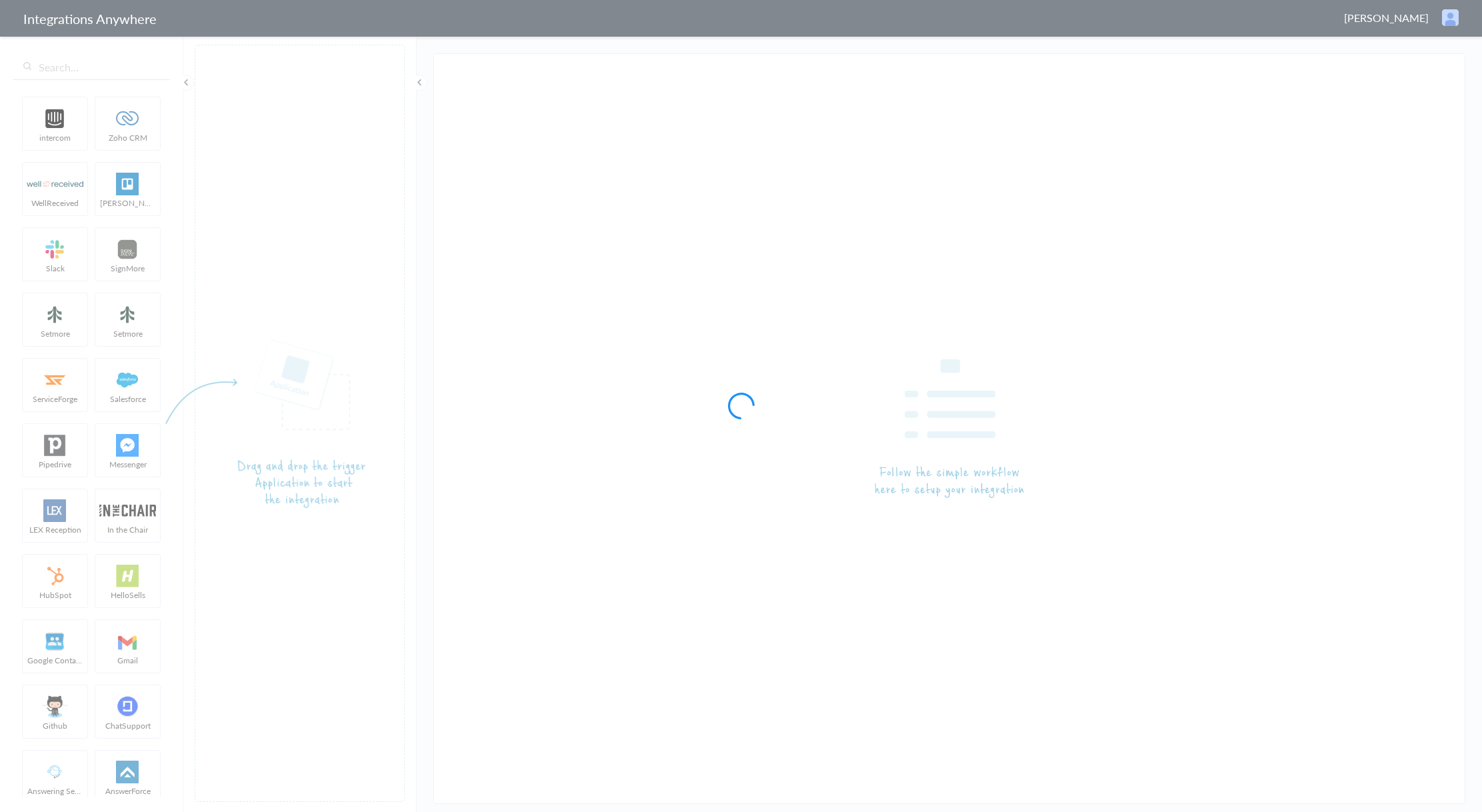
type input "[PERSON_NAME] Law Firm, P.A. 8772423416(Lex to Clio Grow)"
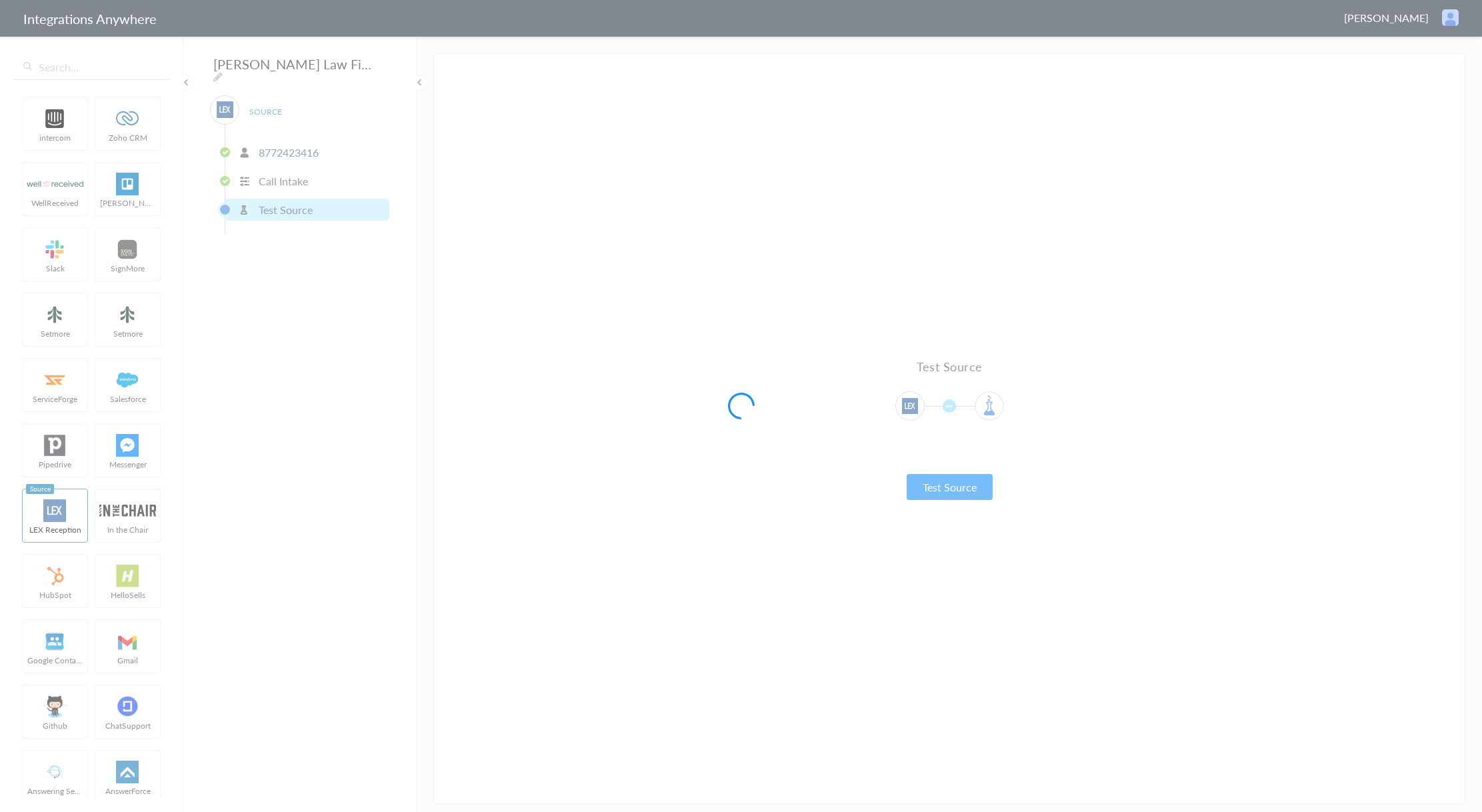
type input "New Client"
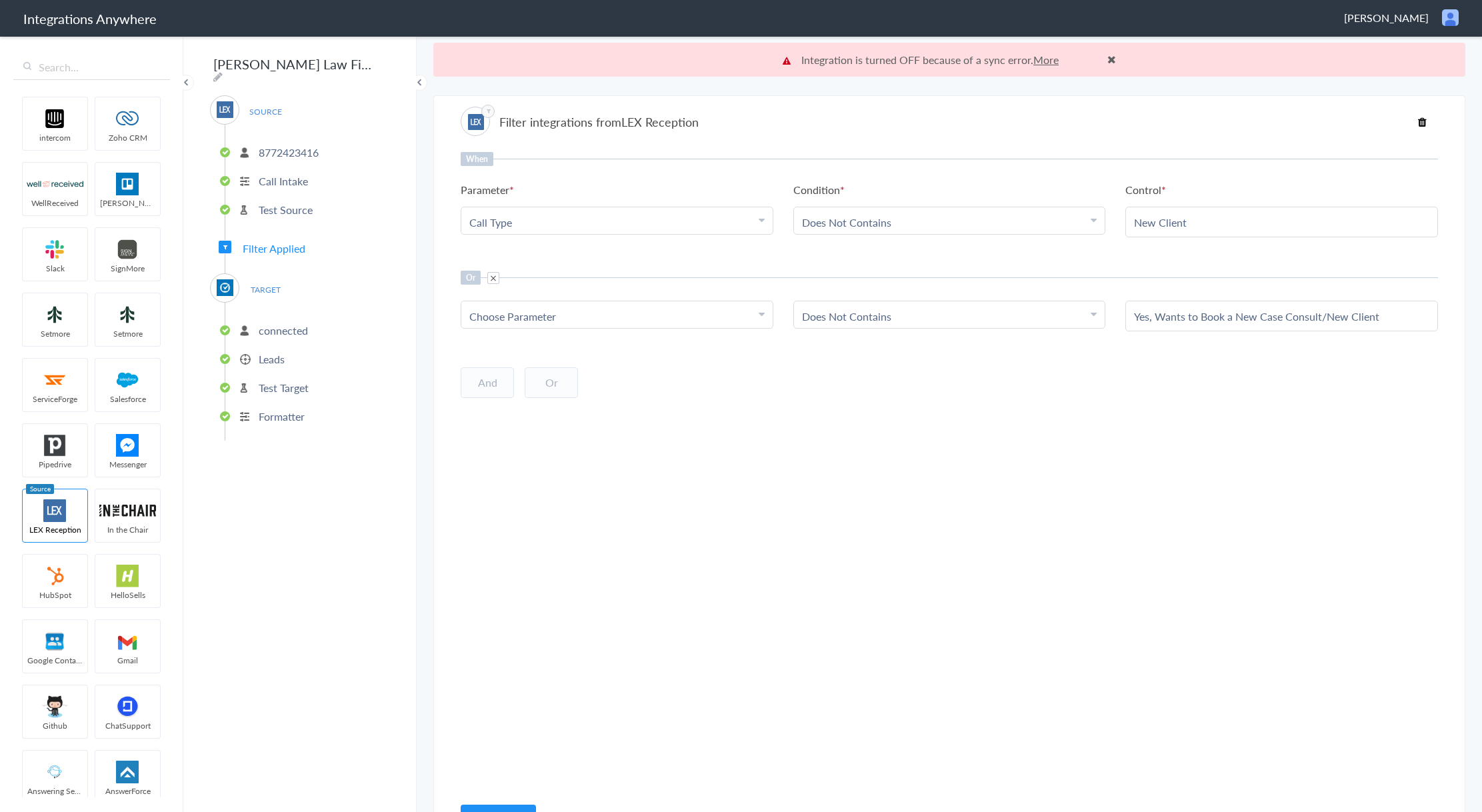
click at [274, 145] on p "8772423416" at bounding box center [288, 152] width 60 height 16
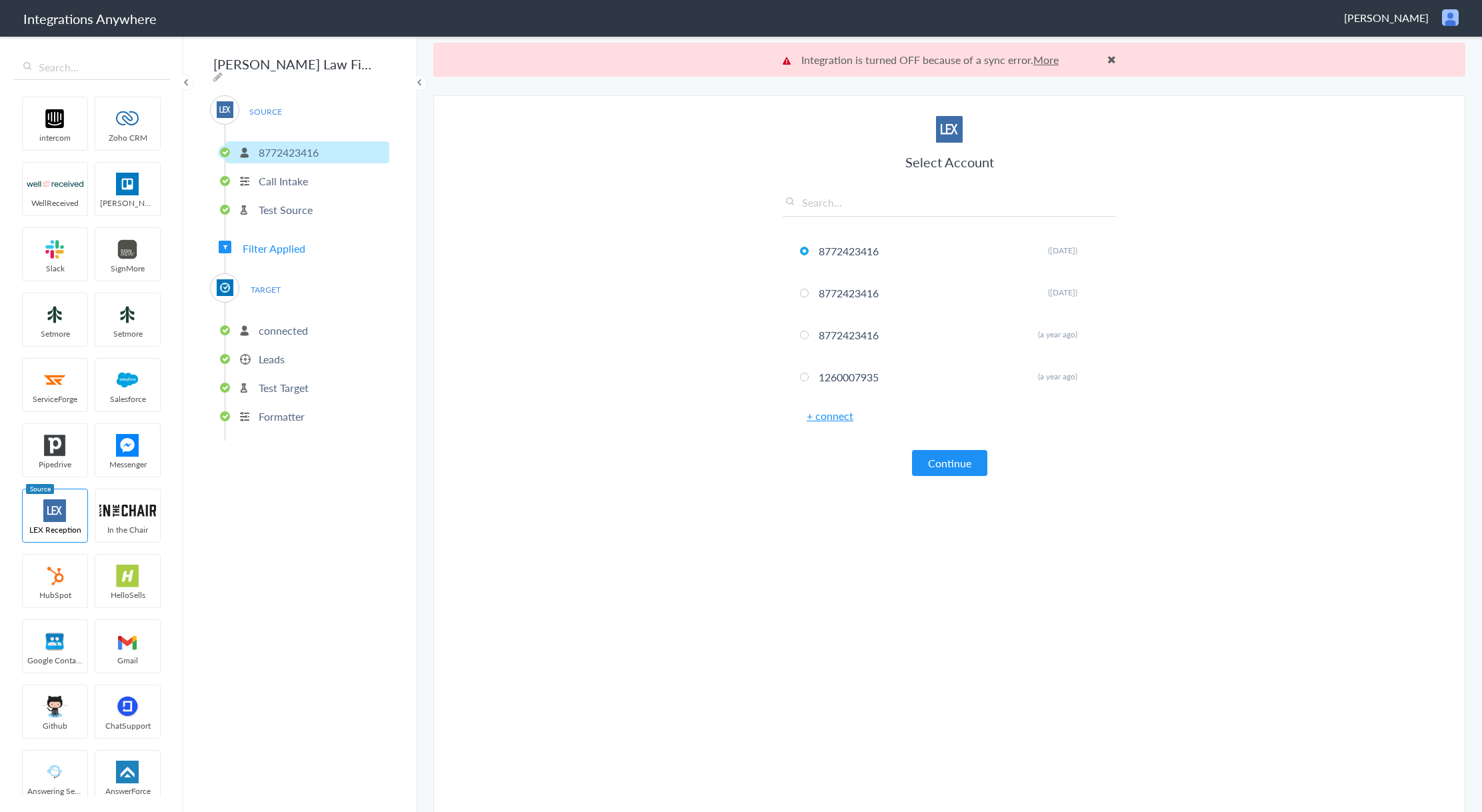
click at [275, 173] on p "Call Intake" at bounding box center [283, 181] width 49 height 16
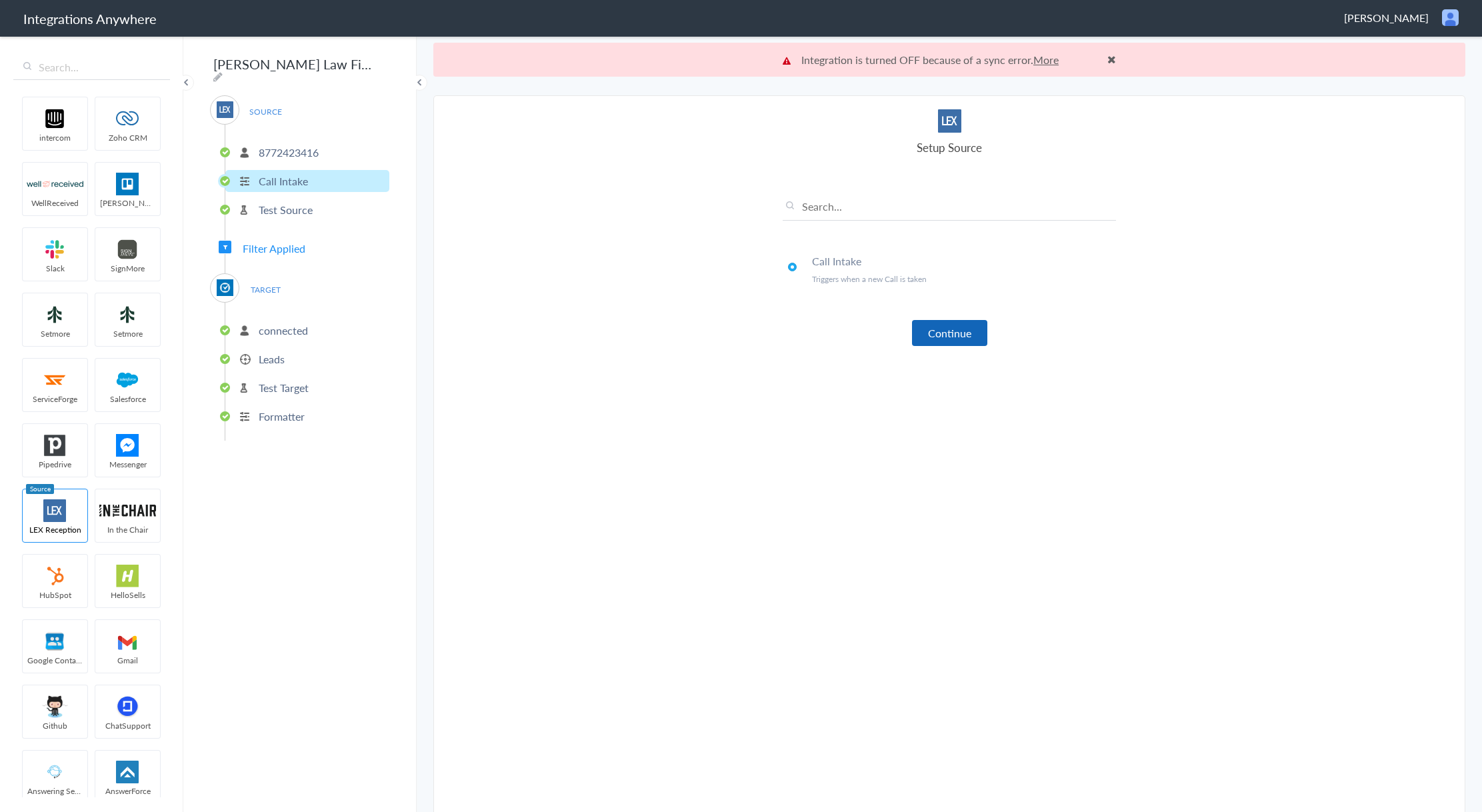
click at [945, 338] on button "Continue" at bounding box center [950, 333] width 76 height 26
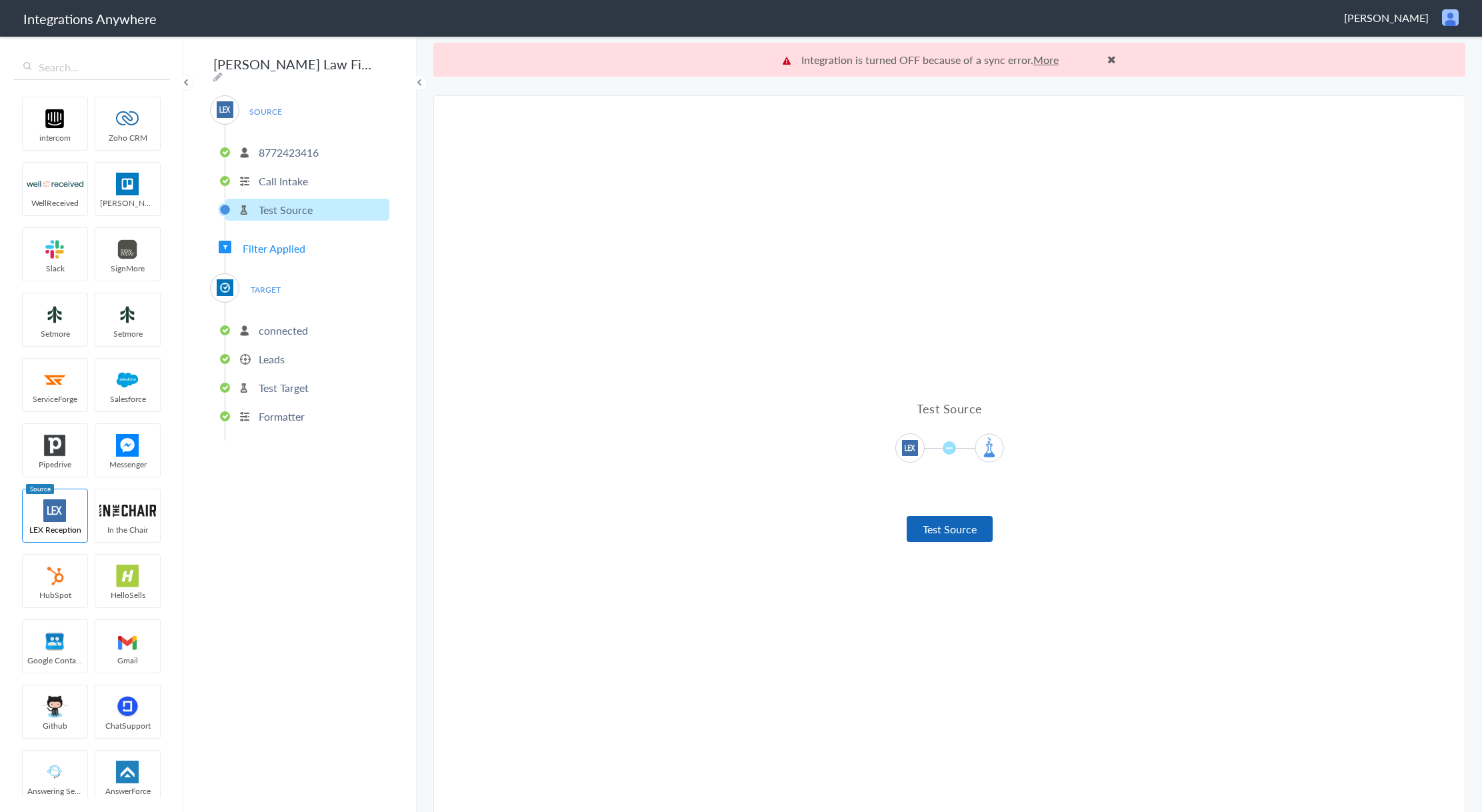
click at [952, 526] on button "Test Source" at bounding box center [950, 529] width 86 height 26
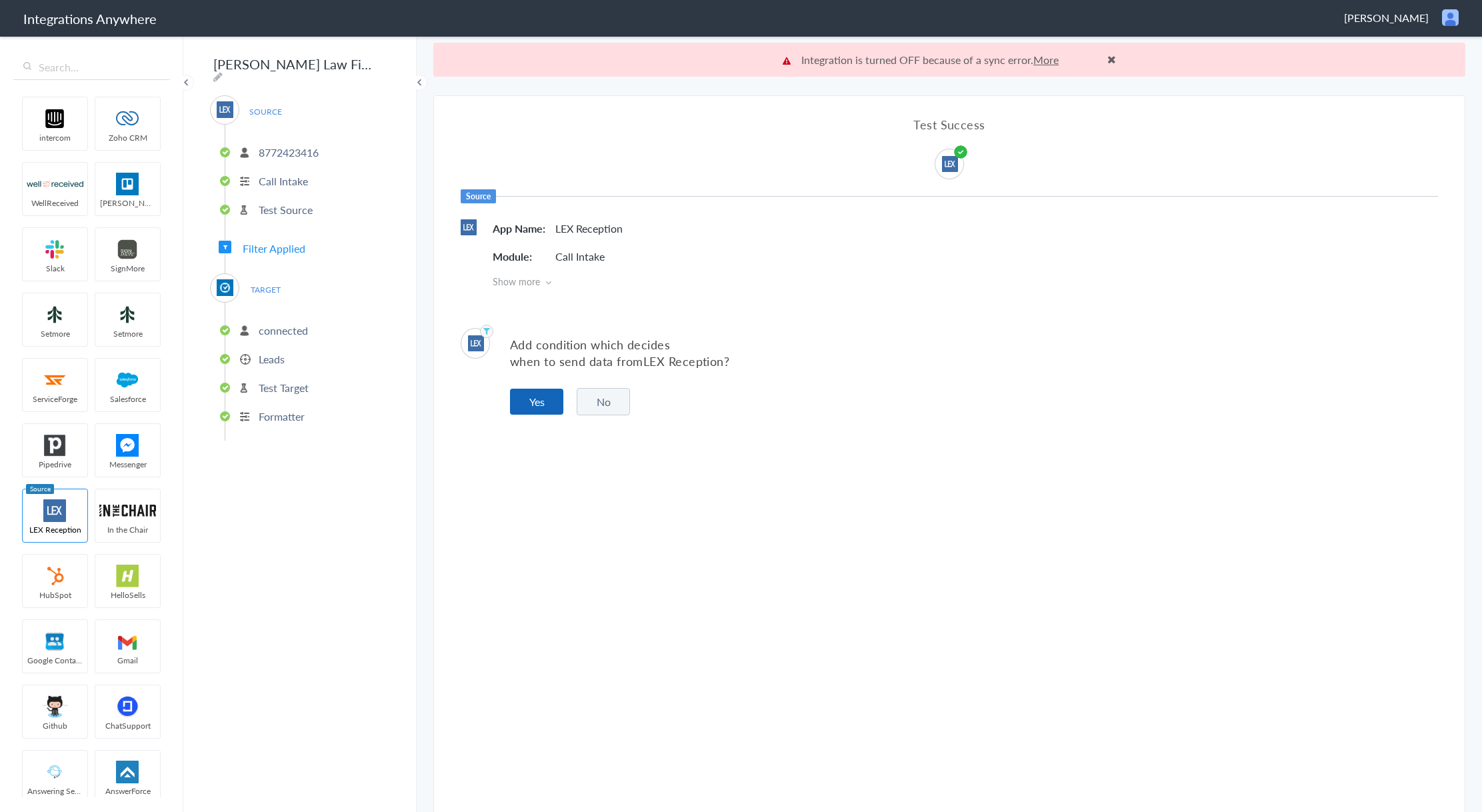
click at [525, 392] on button "Yes" at bounding box center [536, 401] width 53 height 26
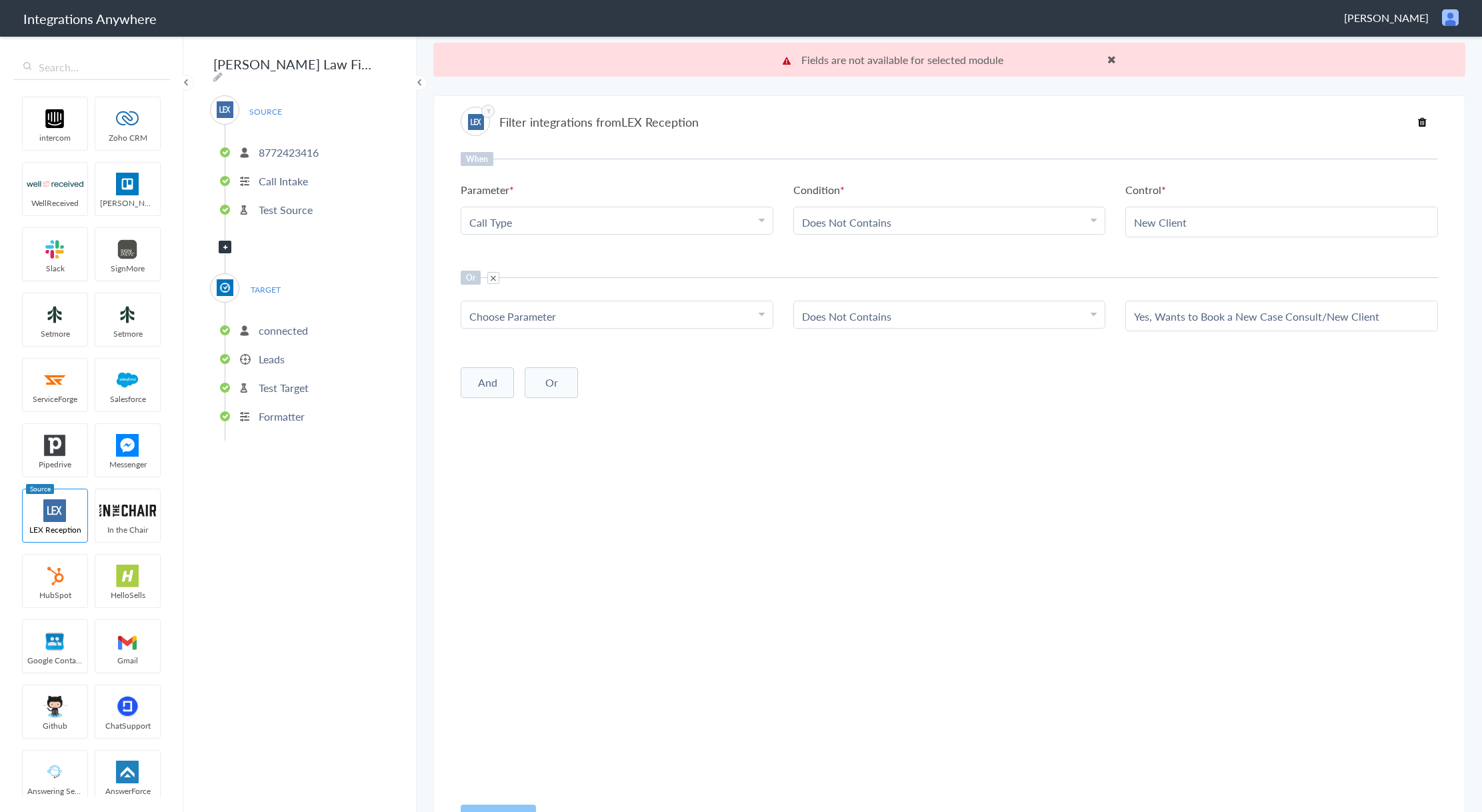
click at [649, 316] on div "Choose Parameter" at bounding box center [617, 316] width 296 height 16
click at [656, 362] on input "text" at bounding box center [617, 352] width 311 height 29
paste input "Wants to Book Consult?"
type input "Wants to Book Consult?"
drag, startPoint x: 592, startPoint y: 379, endPoint x: 606, endPoint y: 378, distance: 14.0
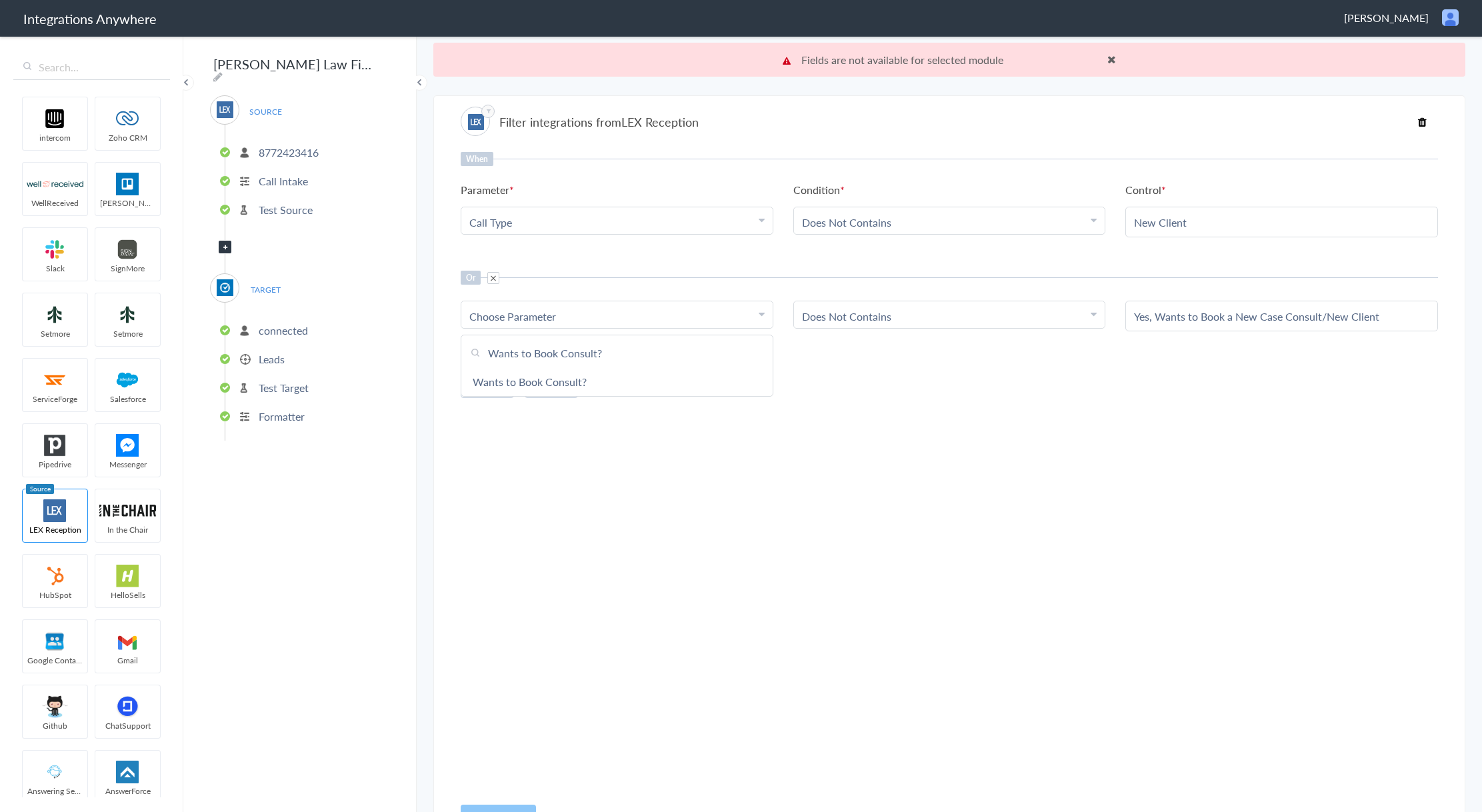
click at [592, 379] on link "Wants to Book Consult?" at bounding box center [617, 381] width 311 height 29
click at [868, 313] on link "Does Not Contains" at bounding box center [846, 316] width 90 height 16
click at [1160, 319] on input "Yes, Wants to Book a New Case Consult/New Client" at bounding box center [1282, 316] width 296 height 16
click at [1146, 319] on input "Yes, Wants to Book a New Case Consult/New Client" at bounding box center [1282, 316] width 296 height 16
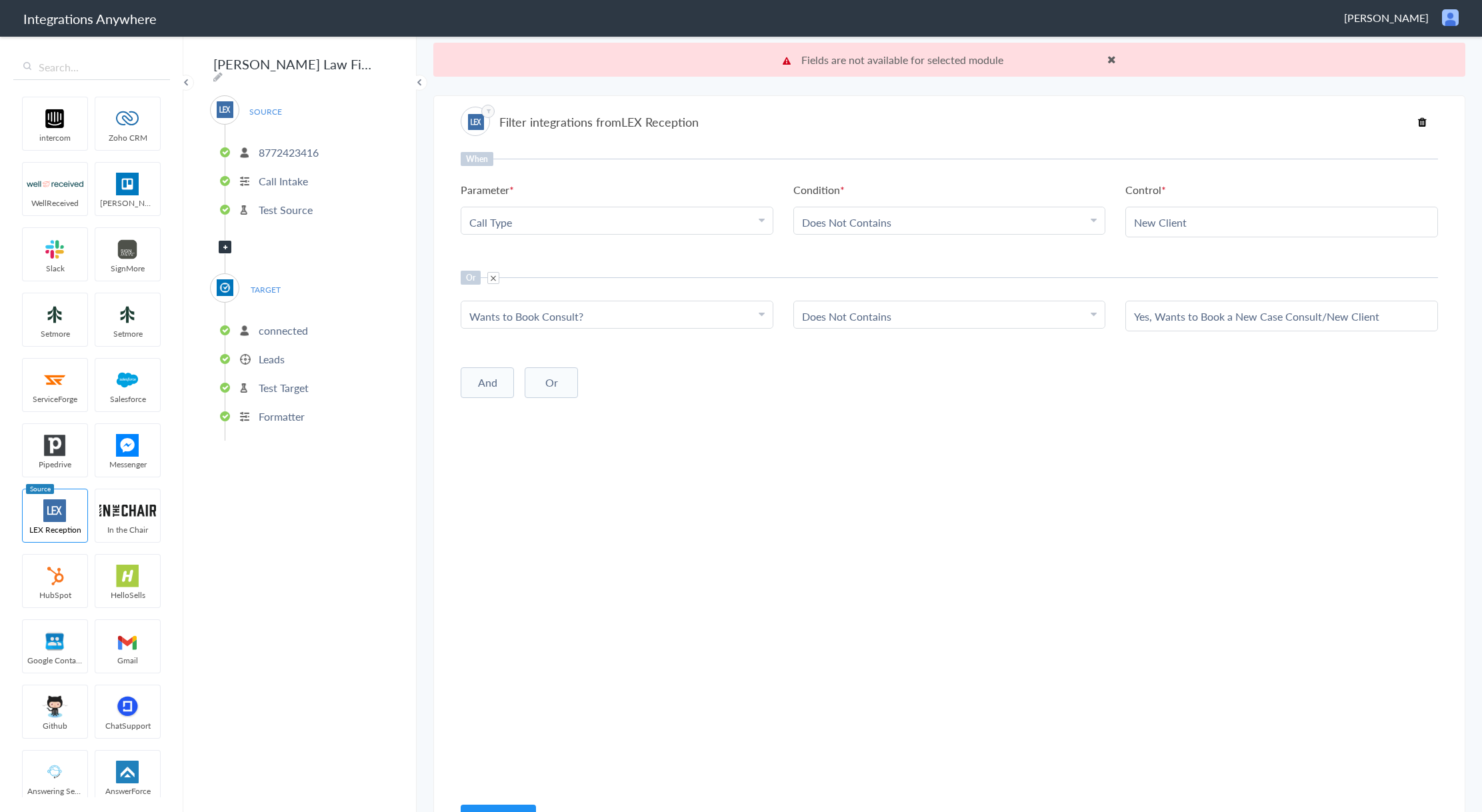
click at [1146, 319] on input "Yes, Wants to Book a New Case Consult/New Client" at bounding box center [1282, 316] width 296 height 16
paste input "text"
type input "Yes, Wants to Book a Consult/New Client"
click at [1182, 435] on div "When Parameter Choose Parameter Call Type Name First Name Last Name Email Phone…" at bounding box center [950, 473] width 978 height 642
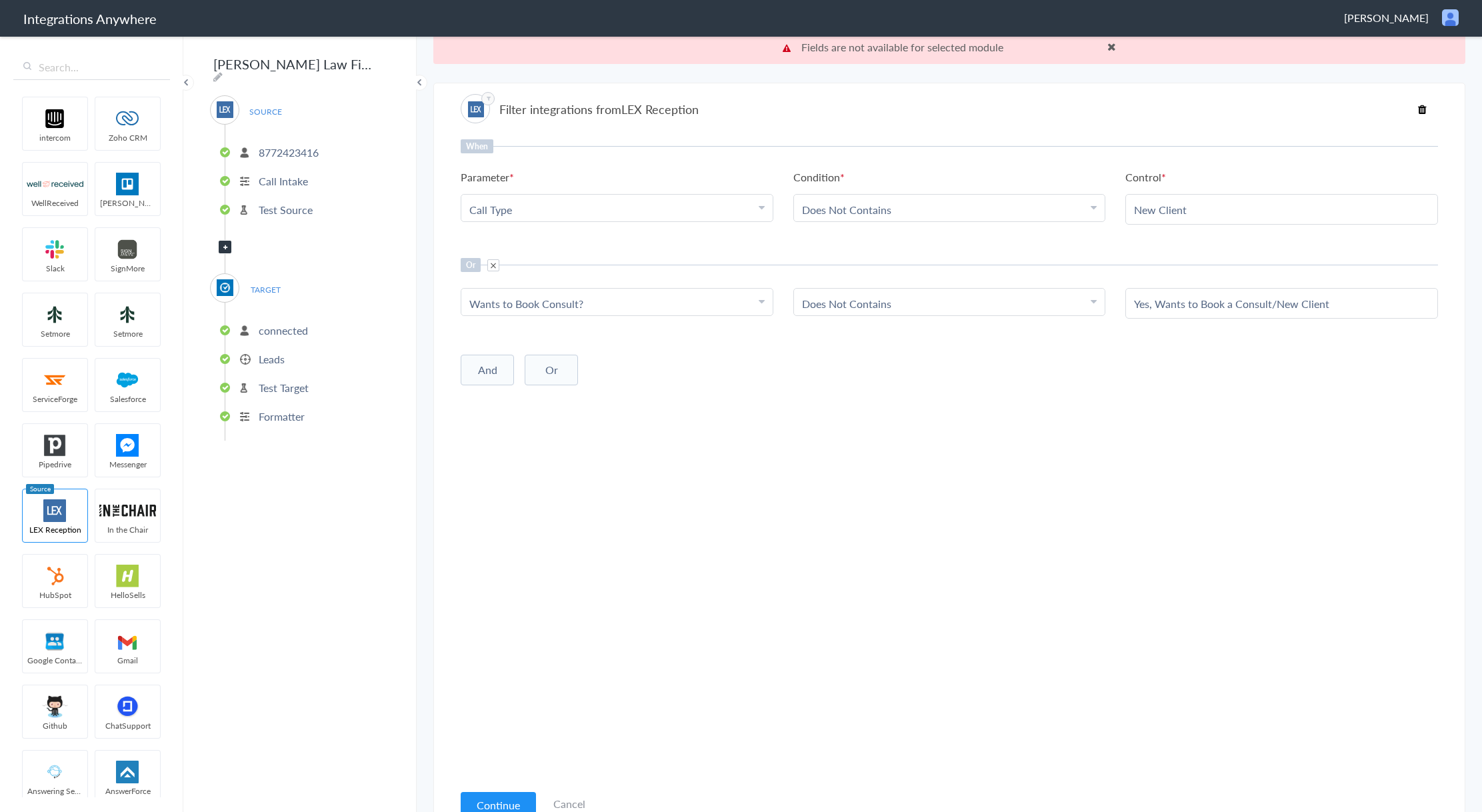
scroll to position [34, 0]
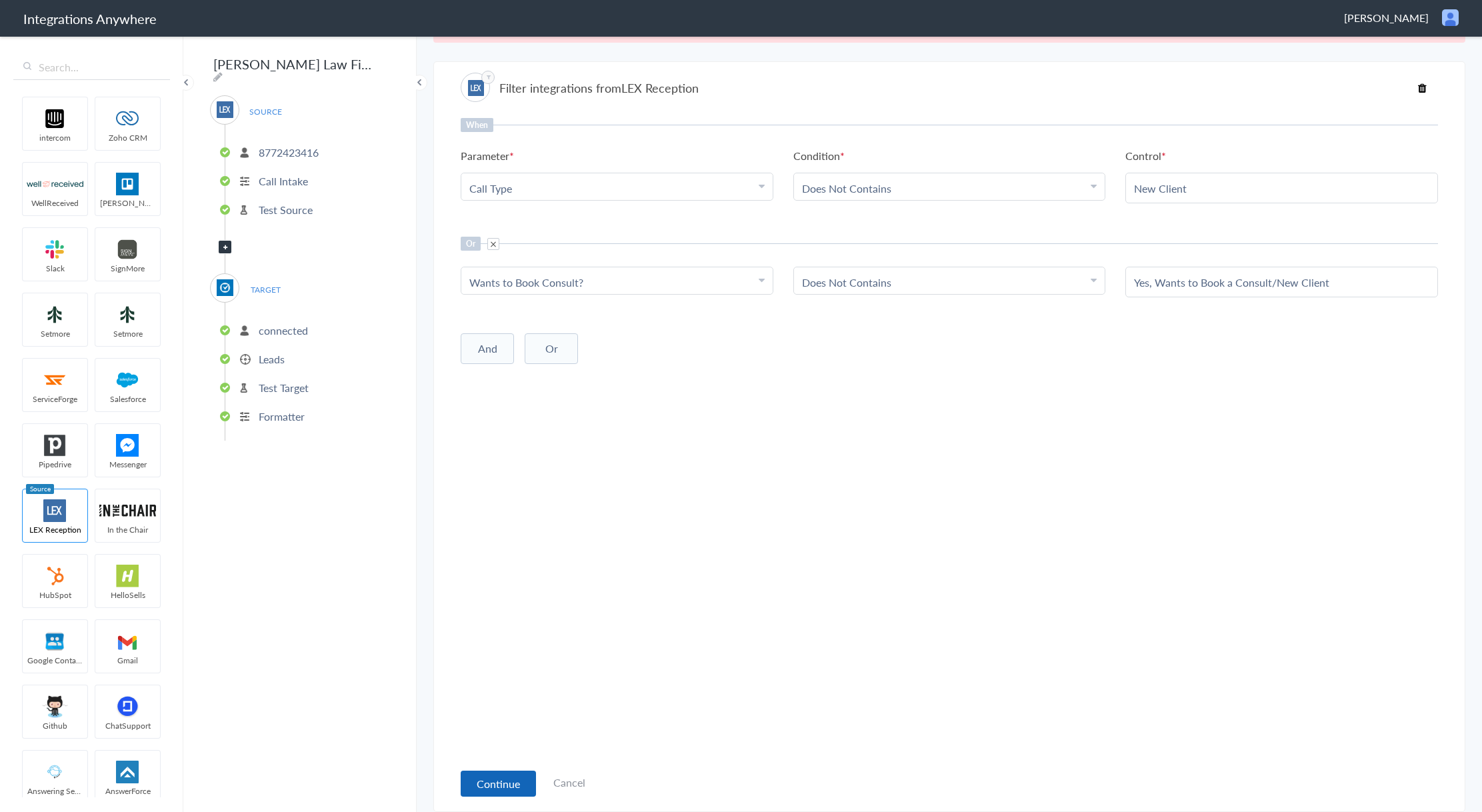
click at [497, 777] on button "Continue" at bounding box center [499, 783] width 76 height 26
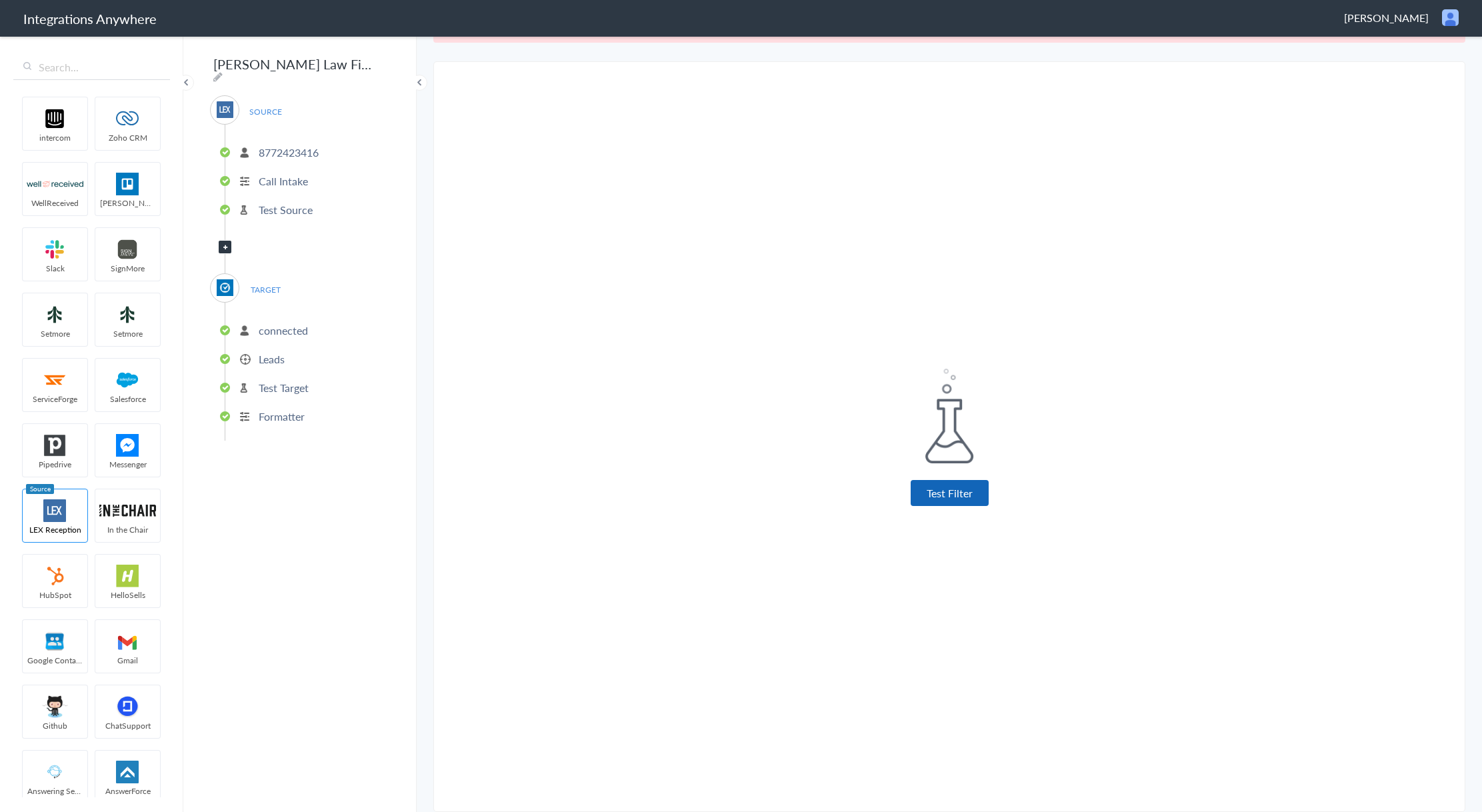
click at [943, 489] on button "Test Filter" at bounding box center [950, 493] width 78 height 26
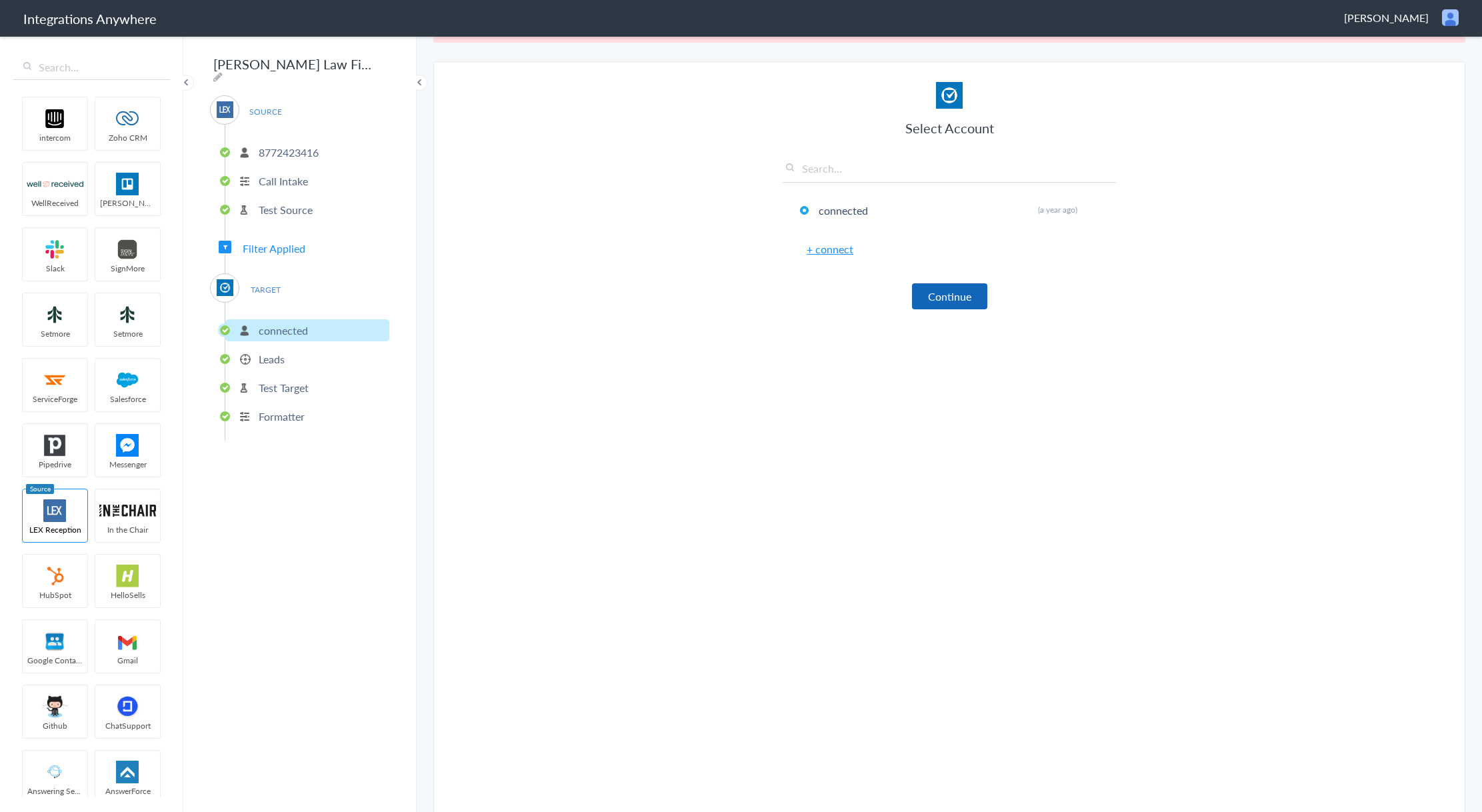
click at [949, 296] on button "Continue" at bounding box center [950, 296] width 76 height 26
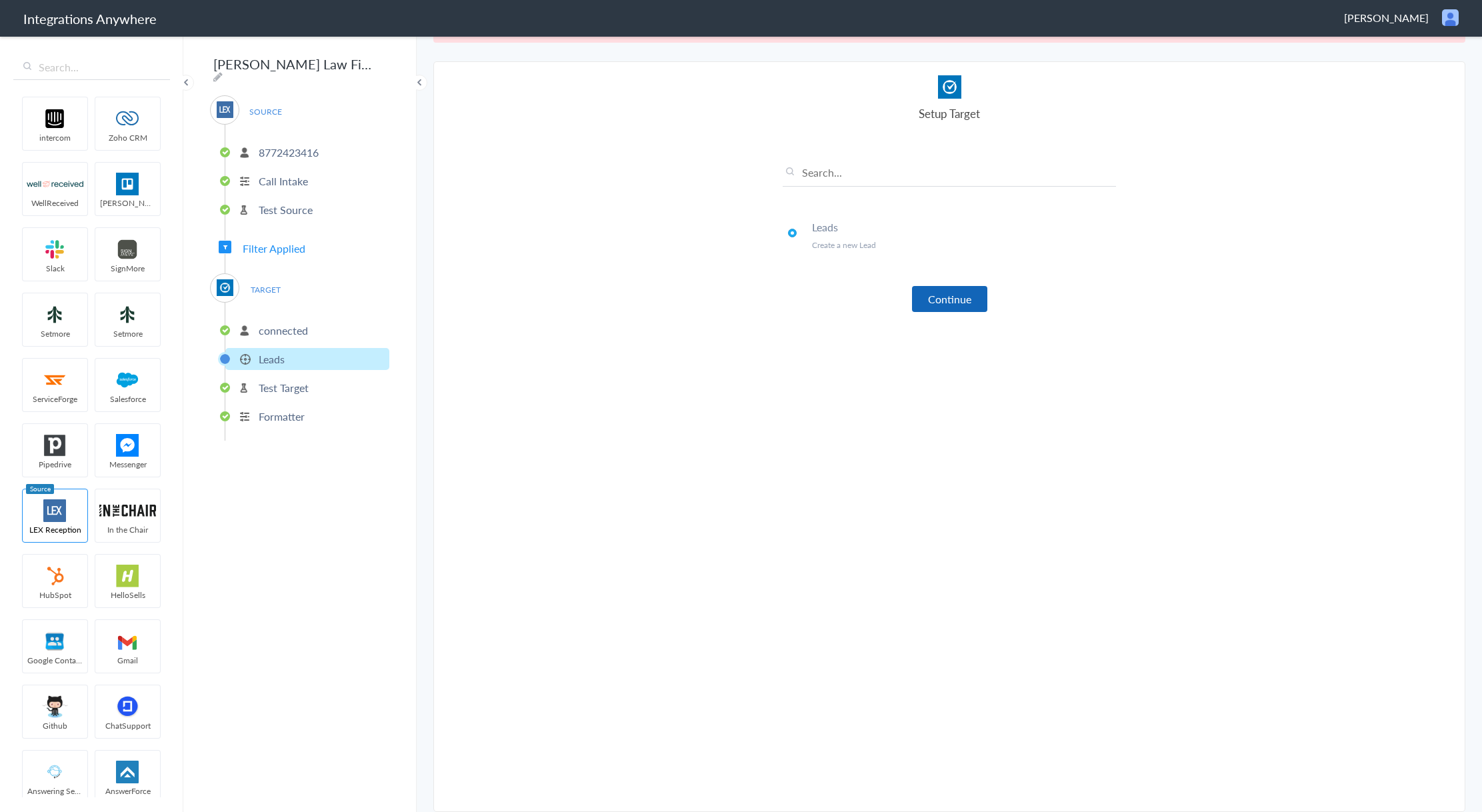
click at [946, 303] on button "Continue" at bounding box center [950, 299] width 76 height 26
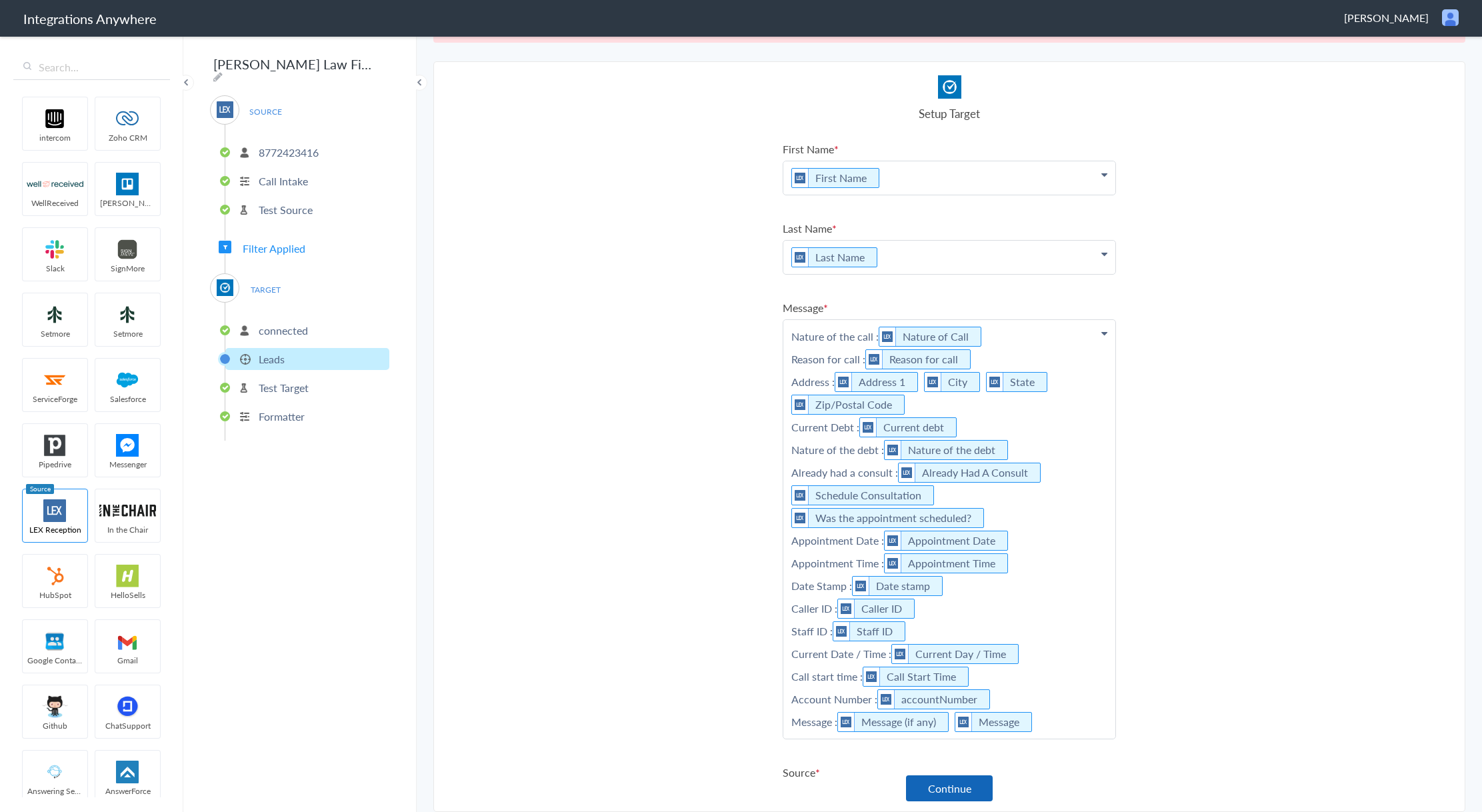
click at [942, 783] on button "Continue" at bounding box center [950, 788] width 87 height 26
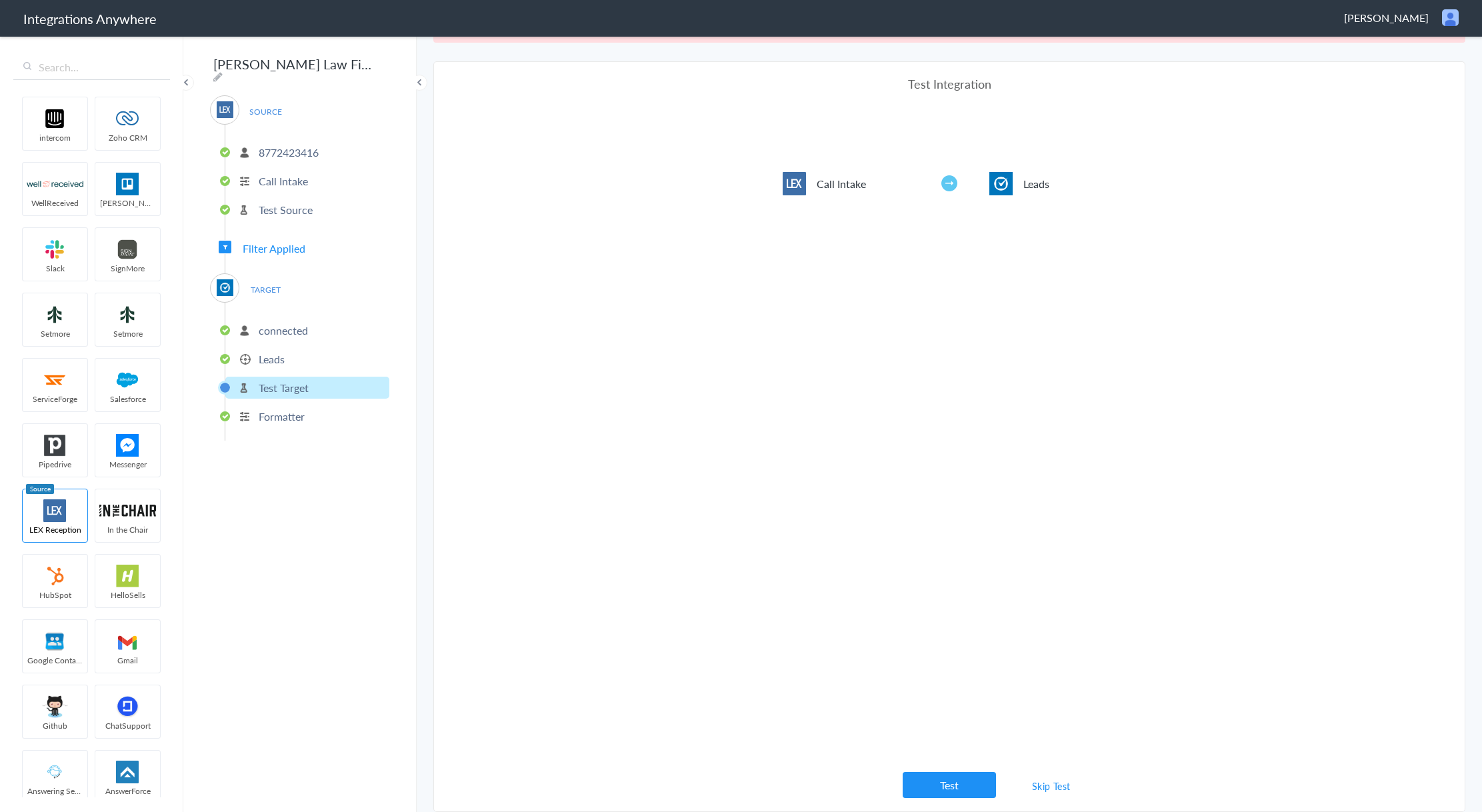
click at [1037, 792] on link "Skip Test" at bounding box center [1052, 785] width 71 height 24
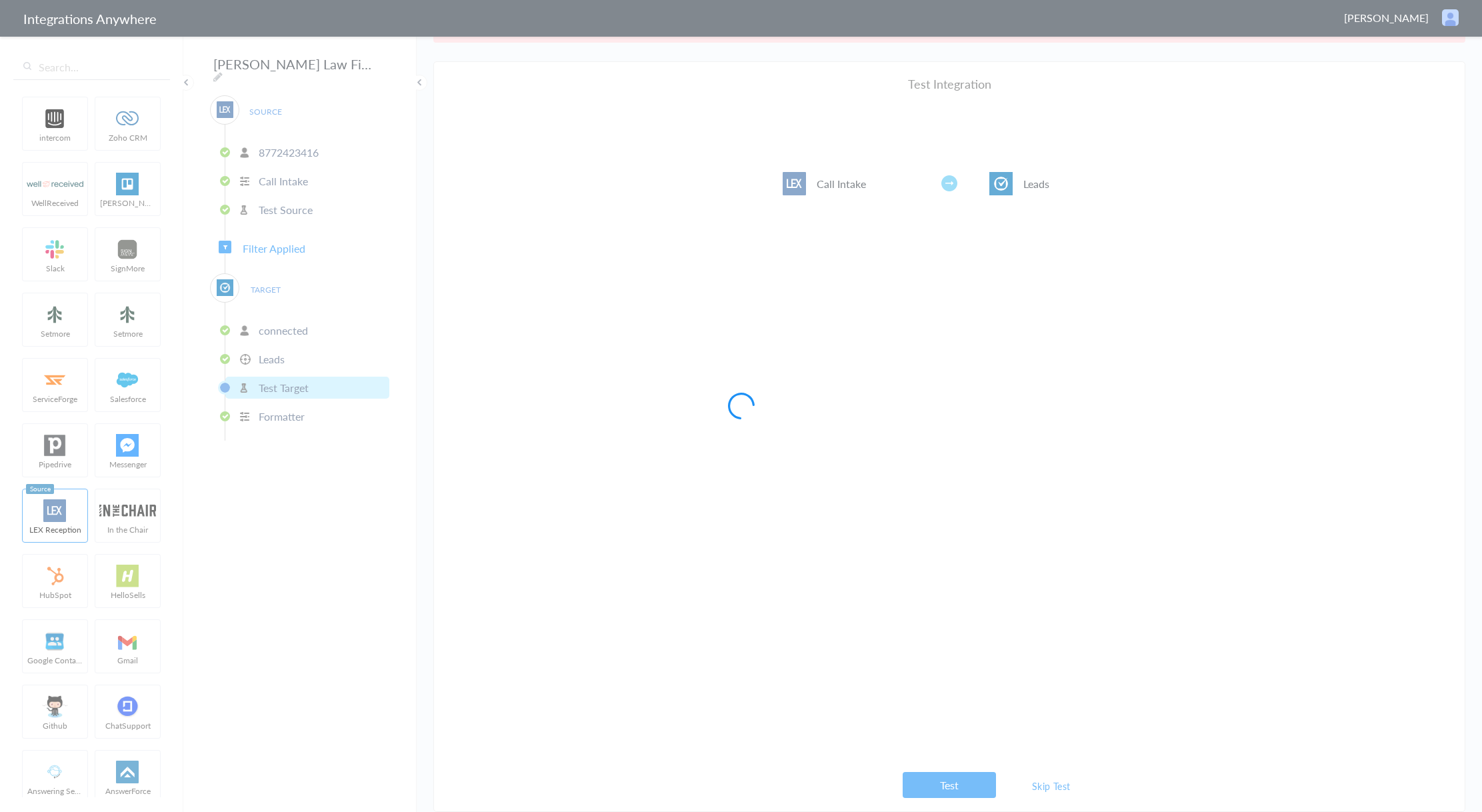
scroll to position [0, 0]
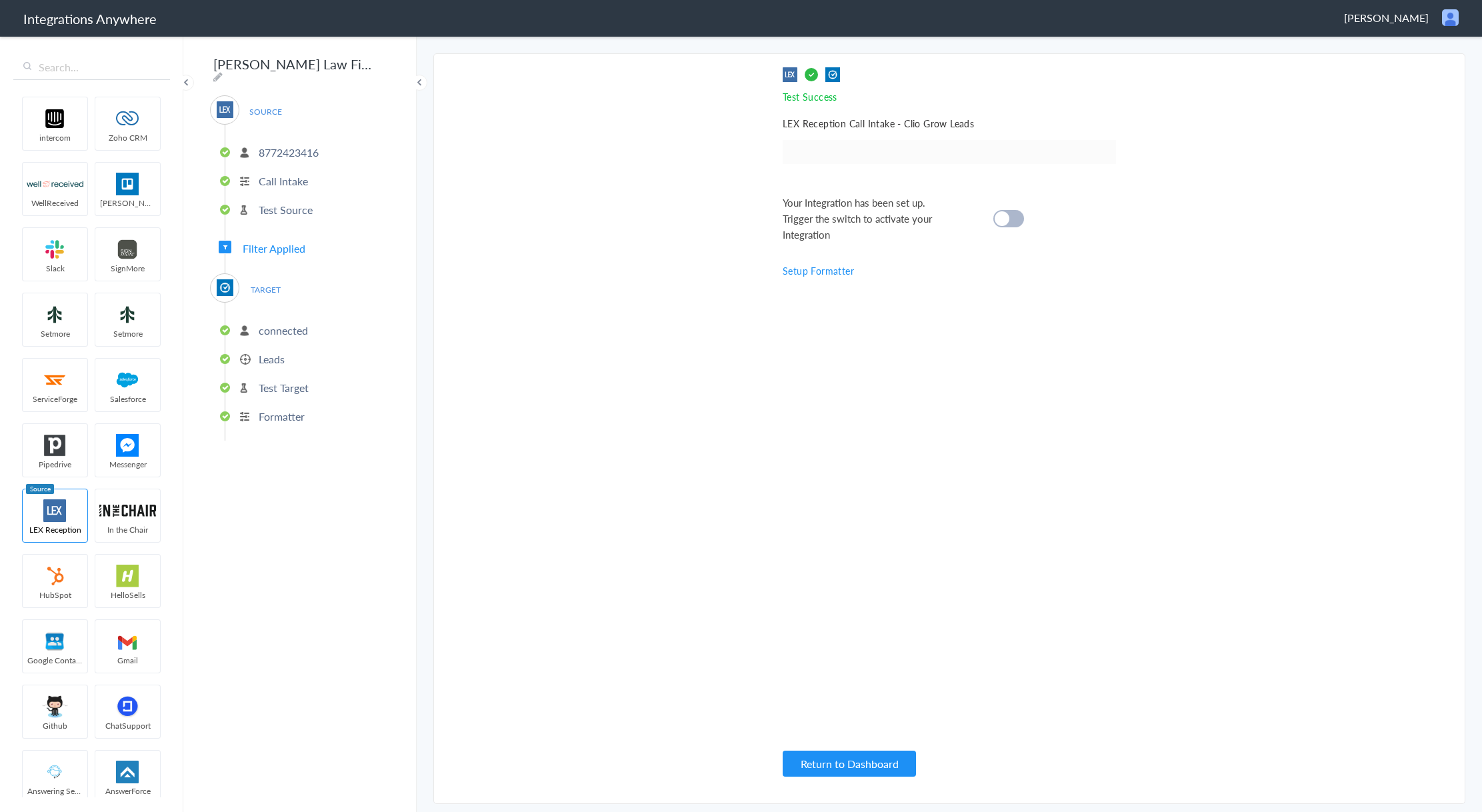
click at [301, 203] on p "Test Source" at bounding box center [286, 209] width 54 height 16
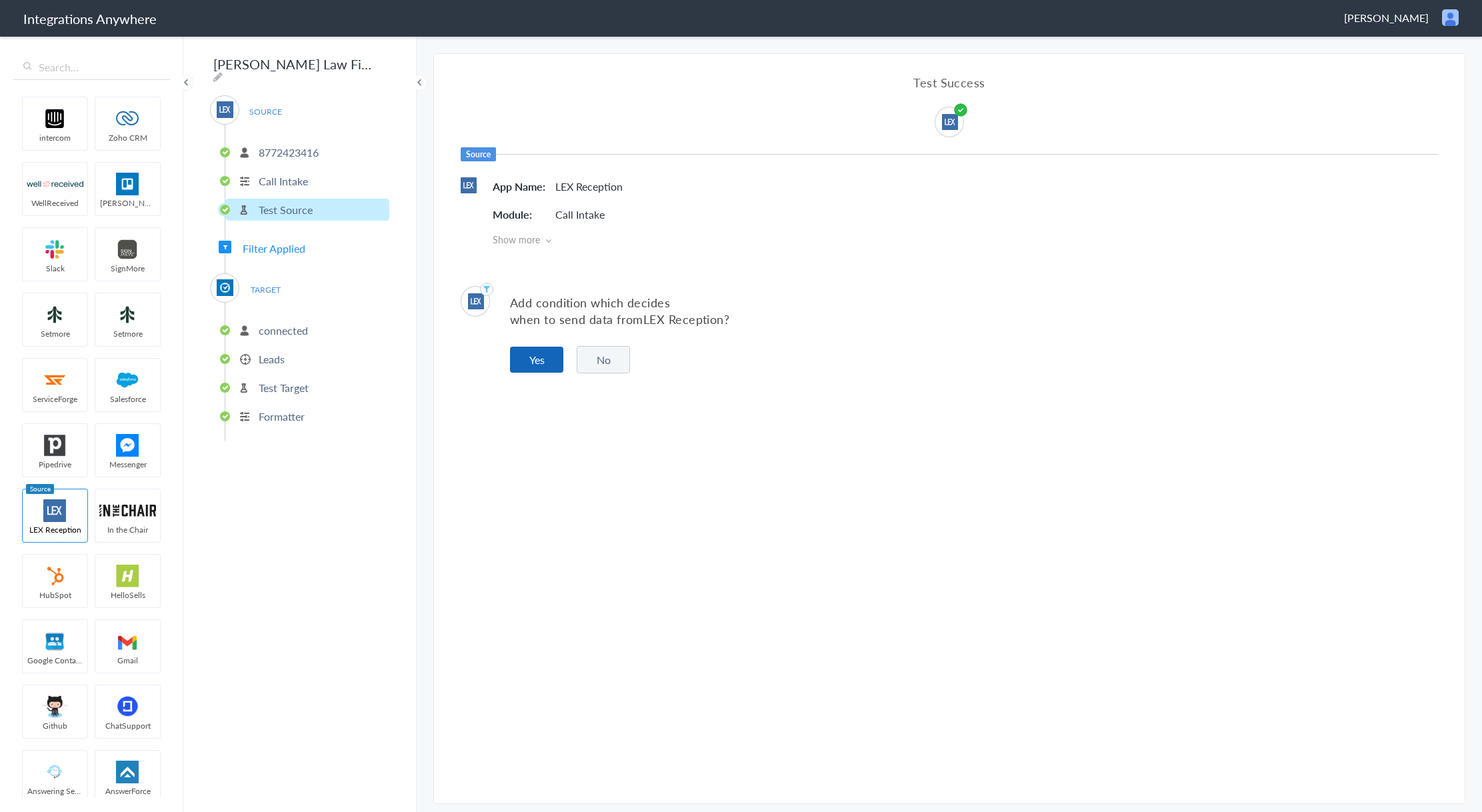
click at [550, 359] on button "Yes" at bounding box center [536, 360] width 53 height 26
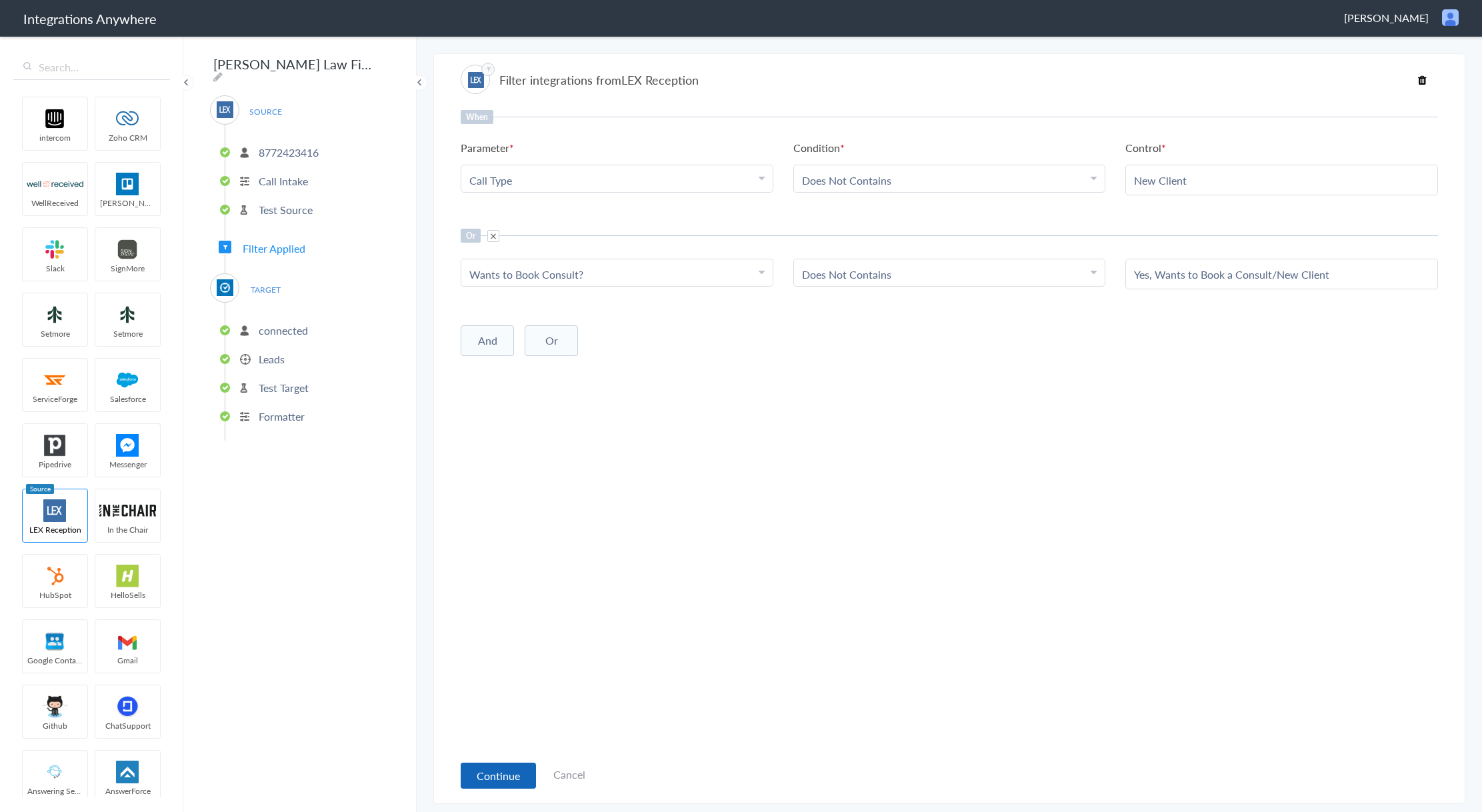
click at [494, 766] on button "Continue" at bounding box center [499, 775] width 76 height 26
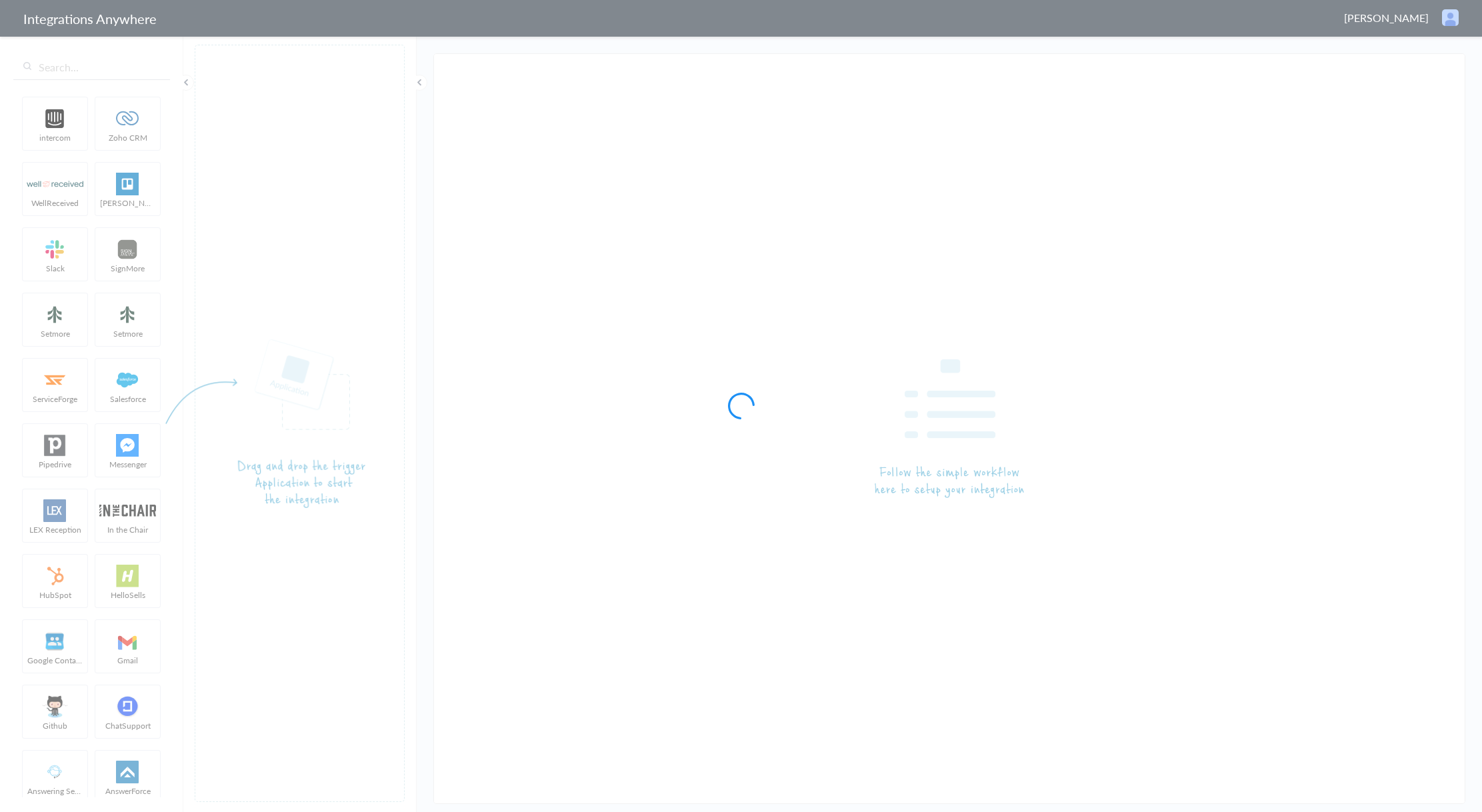
type input "[PERSON_NAME] Law Firm, P.A. 8772423416(Lex to Clio Grow)"
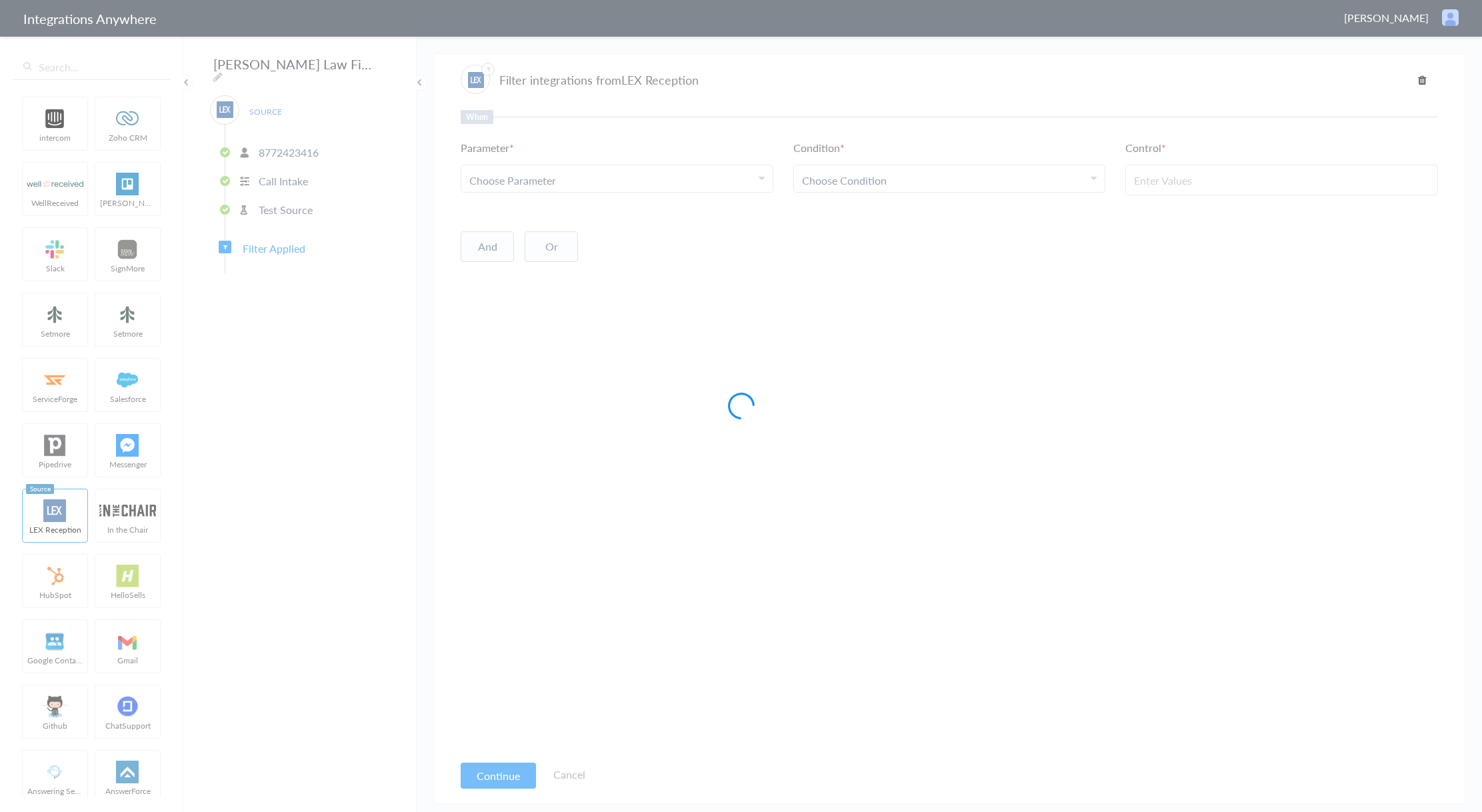
type input "New Client"
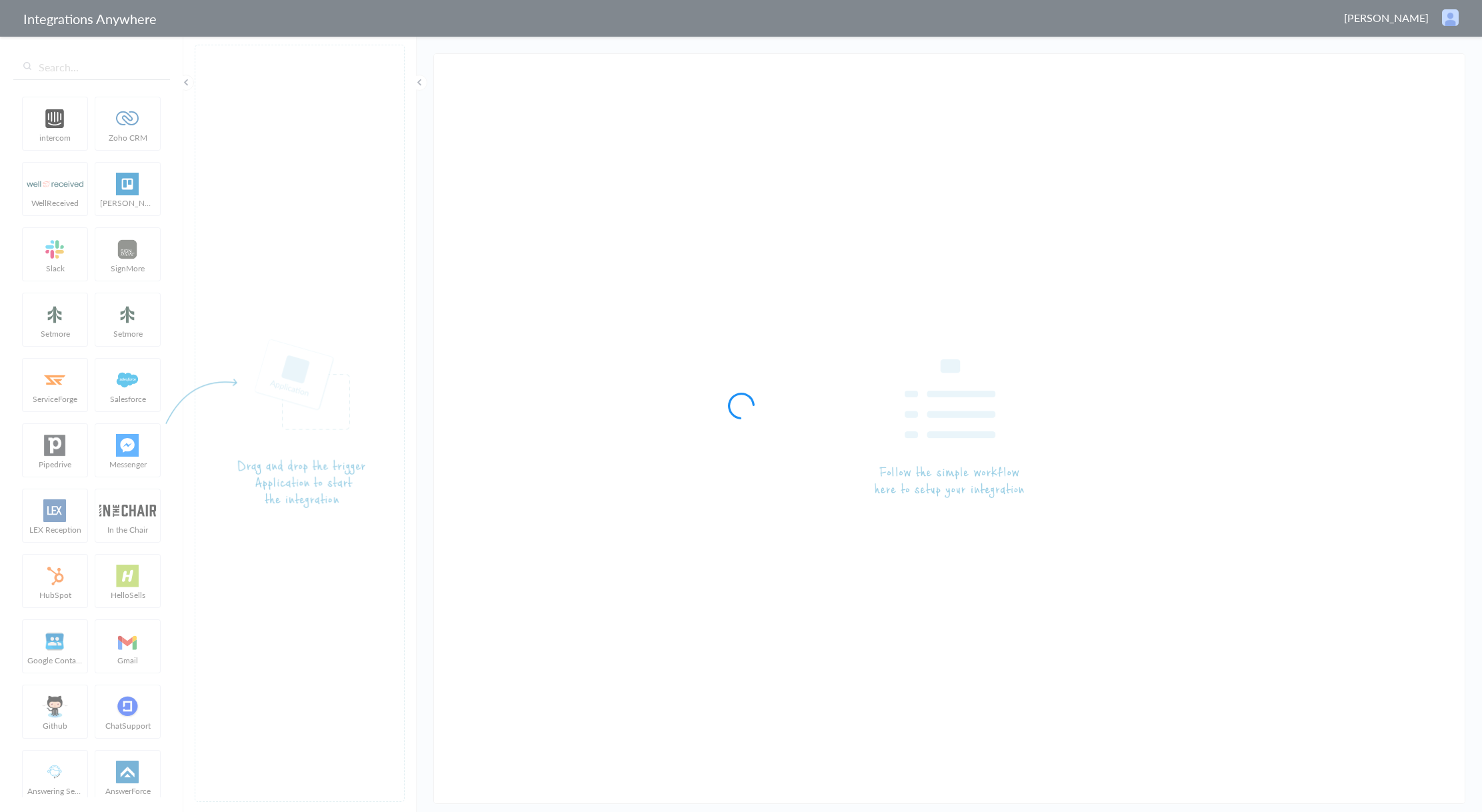
type input "[PERSON_NAME] Law Firm, P.A. 8772423416(Lex to Clio Grow)"
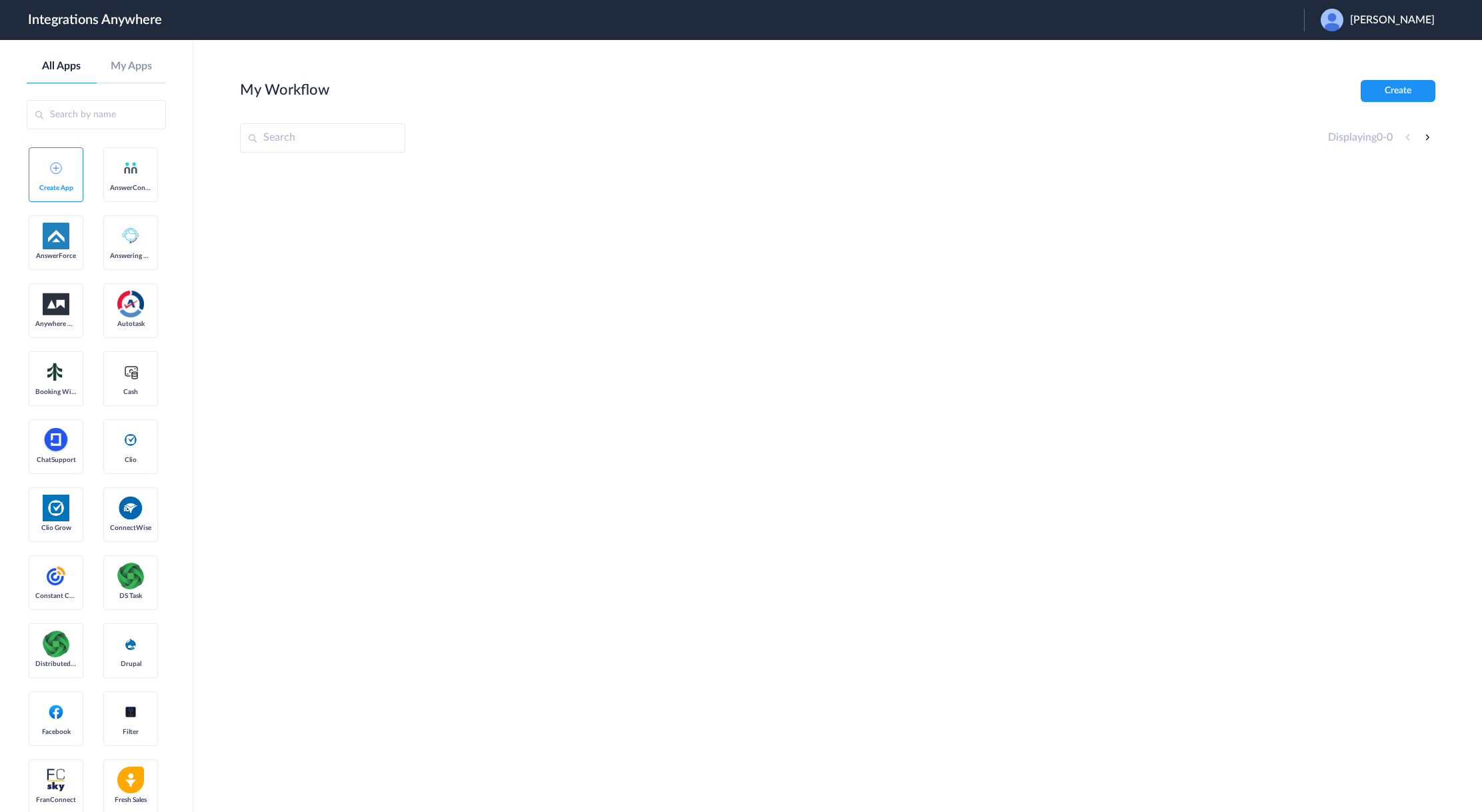
click at [1389, 11] on div "[PERSON_NAME]" at bounding box center [1384, 21] width 127 height 23
click at [1361, 66] on li "Logout" at bounding box center [1376, 54] width 144 height 25
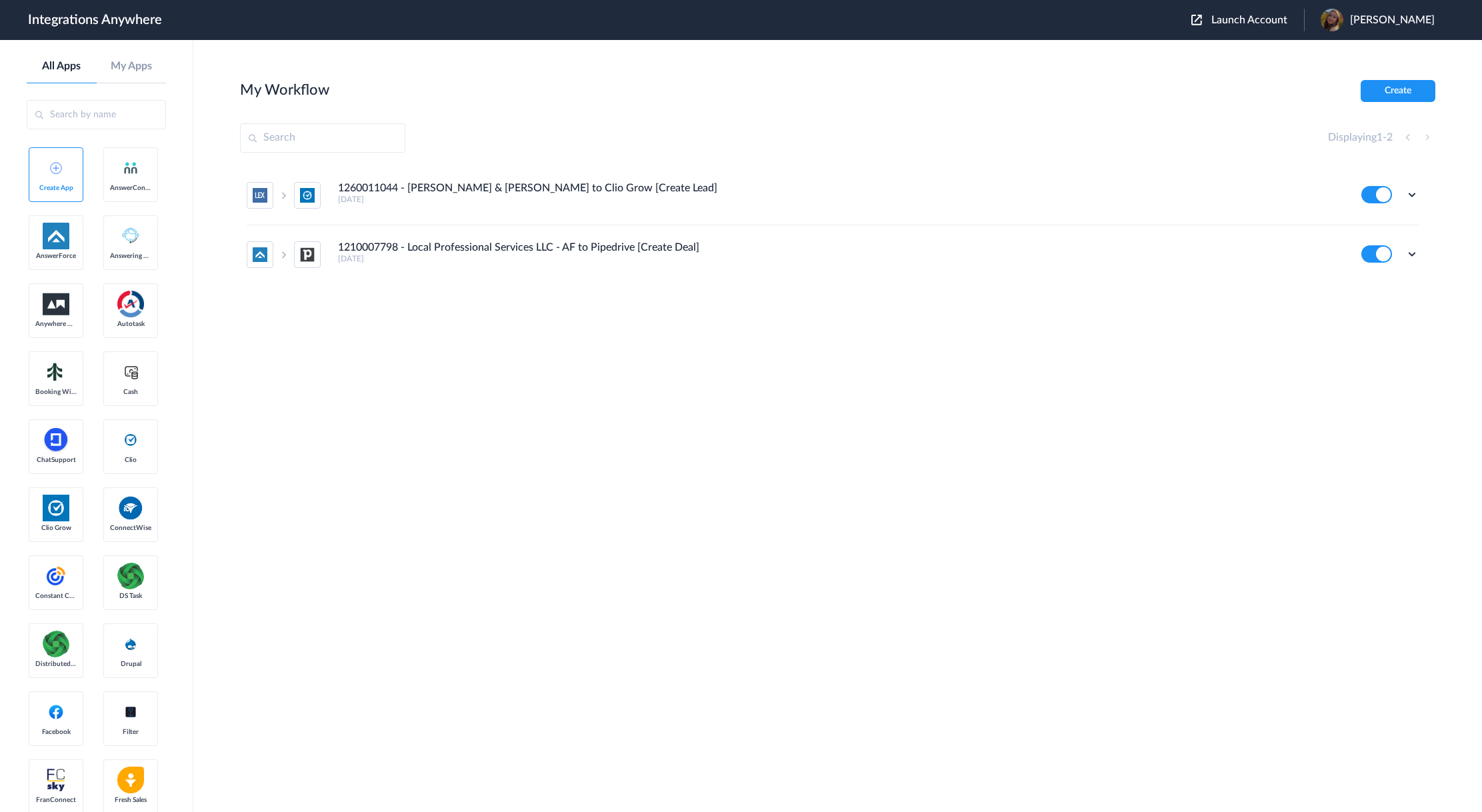
click at [177, 301] on aside "All Apps My Apps Create App AnswerConnect AnswerForce Answering Service Anywher…" at bounding box center [96, 426] width 193 height 772
click at [1246, 23] on span "Launch Account" at bounding box center [1250, 20] width 76 height 11
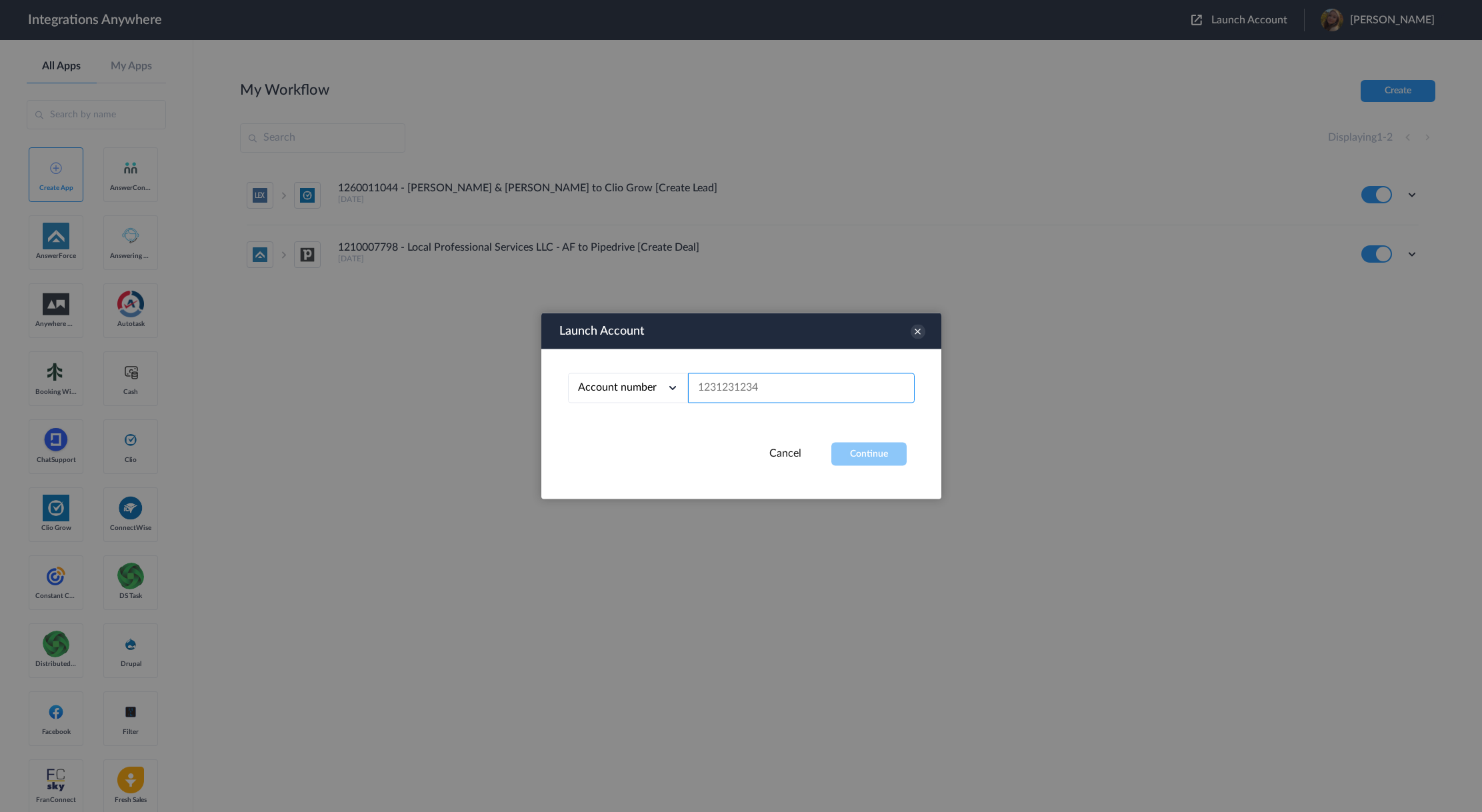
click at [749, 389] on input "text" at bounding box center [802, 388] width 227 height 30
paste input "8772423416"
type input "8772423416"
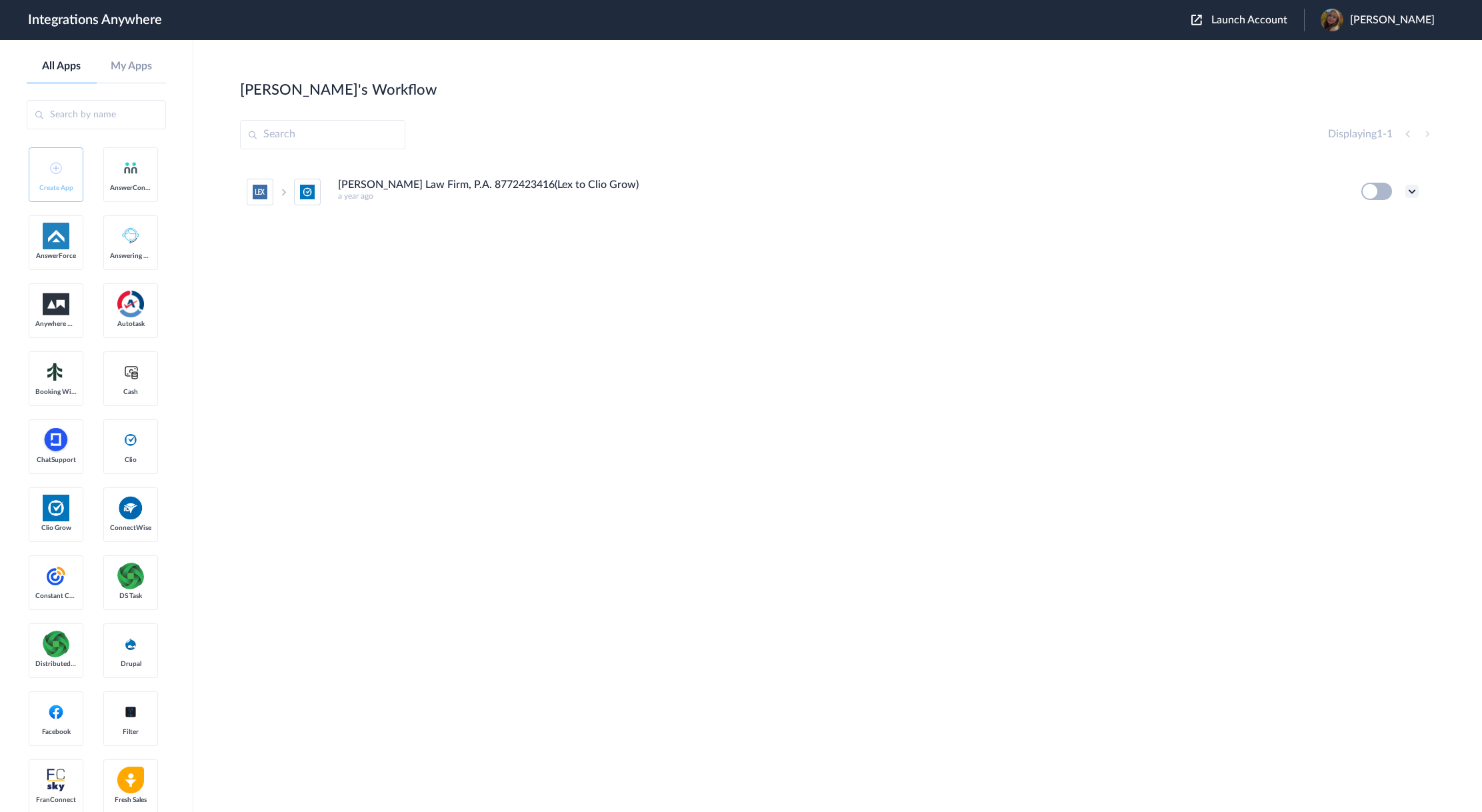
click at [1417, 195] on icon at bounding box center [1412, 191] width 13 height 13
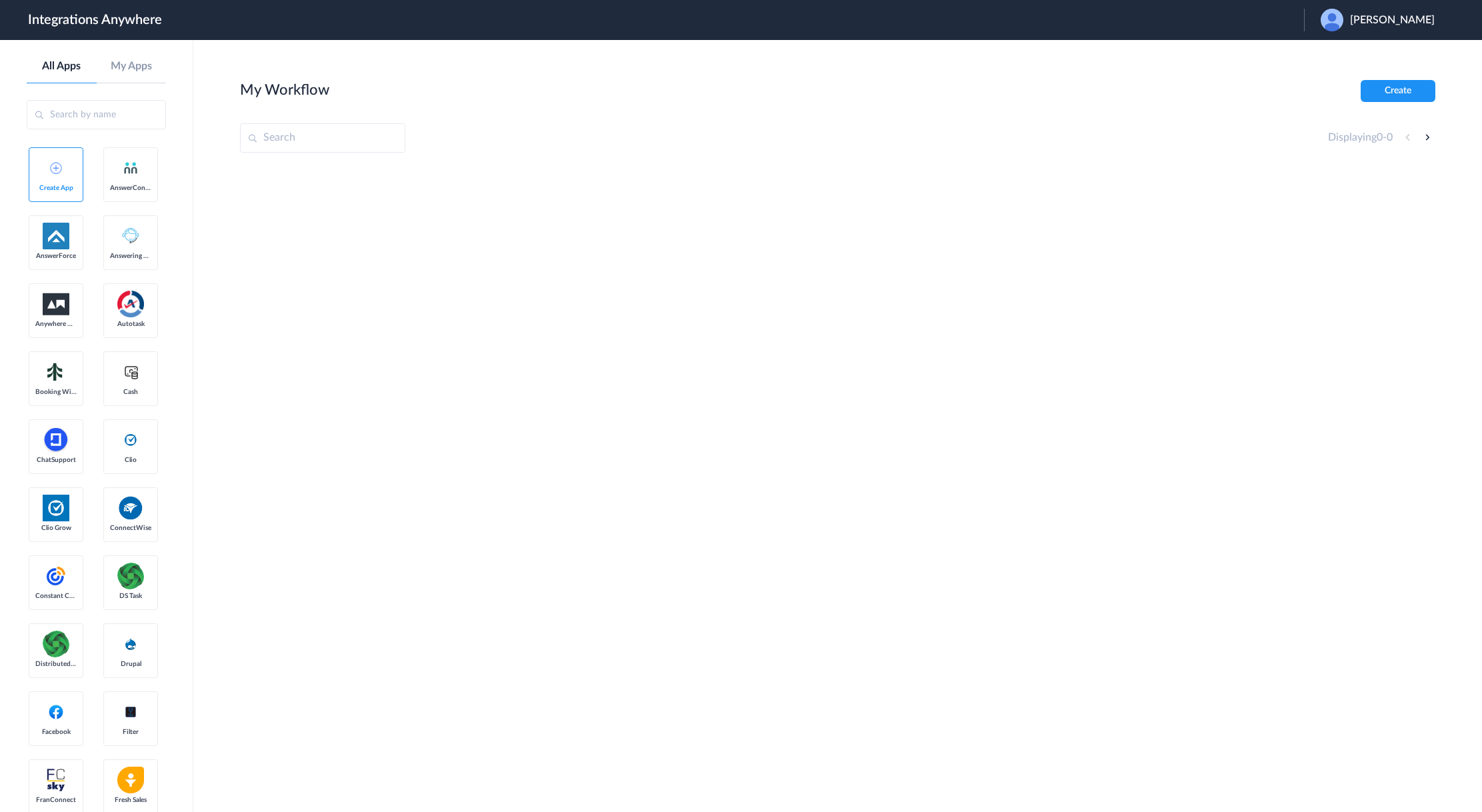
click at [1407, 16] on span "Wendy Rivera" at bounding box center [1392, 20] width 85 height 12
click at [1342, 50] on link "Logout" at bounding box center [1328, 53] width 28 height 9
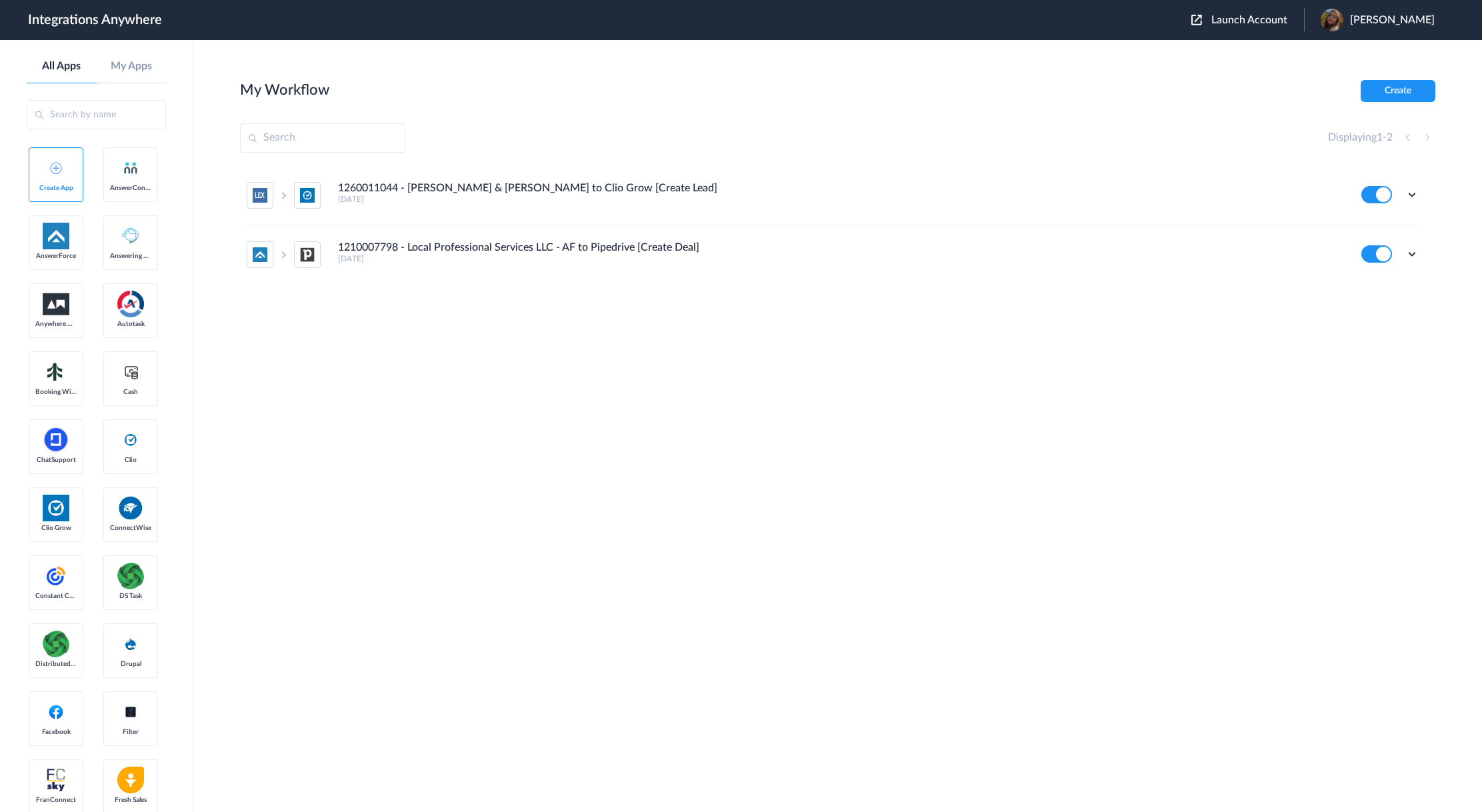
click at [1274, 24] on span "Launch Account" at bounding box center [1250, 20] width 76 height 11
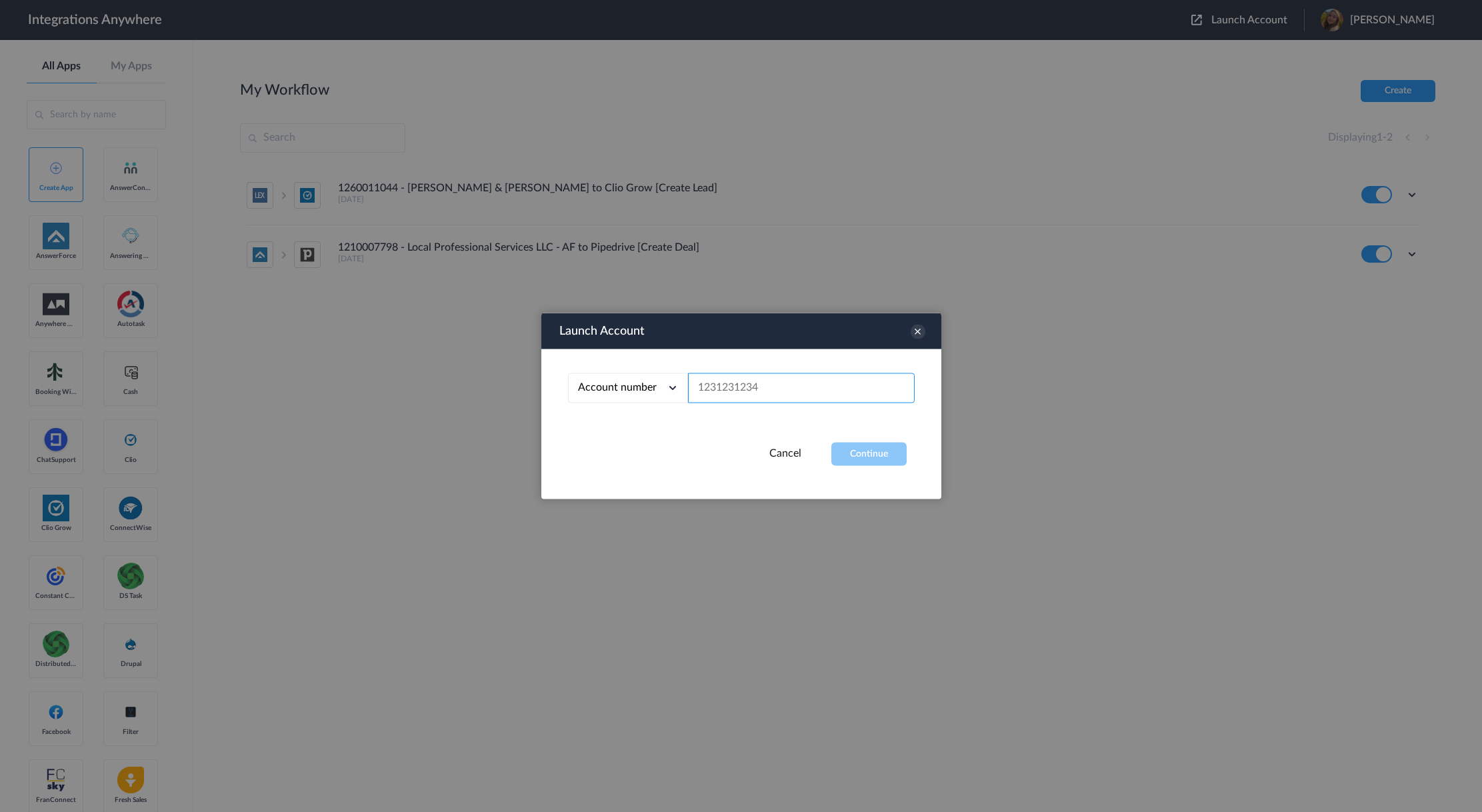
click at [766, 398] on input "text" at bounding box center [802, 388] width 227 height 30
paste input "9197690279"
type input "9197690279"
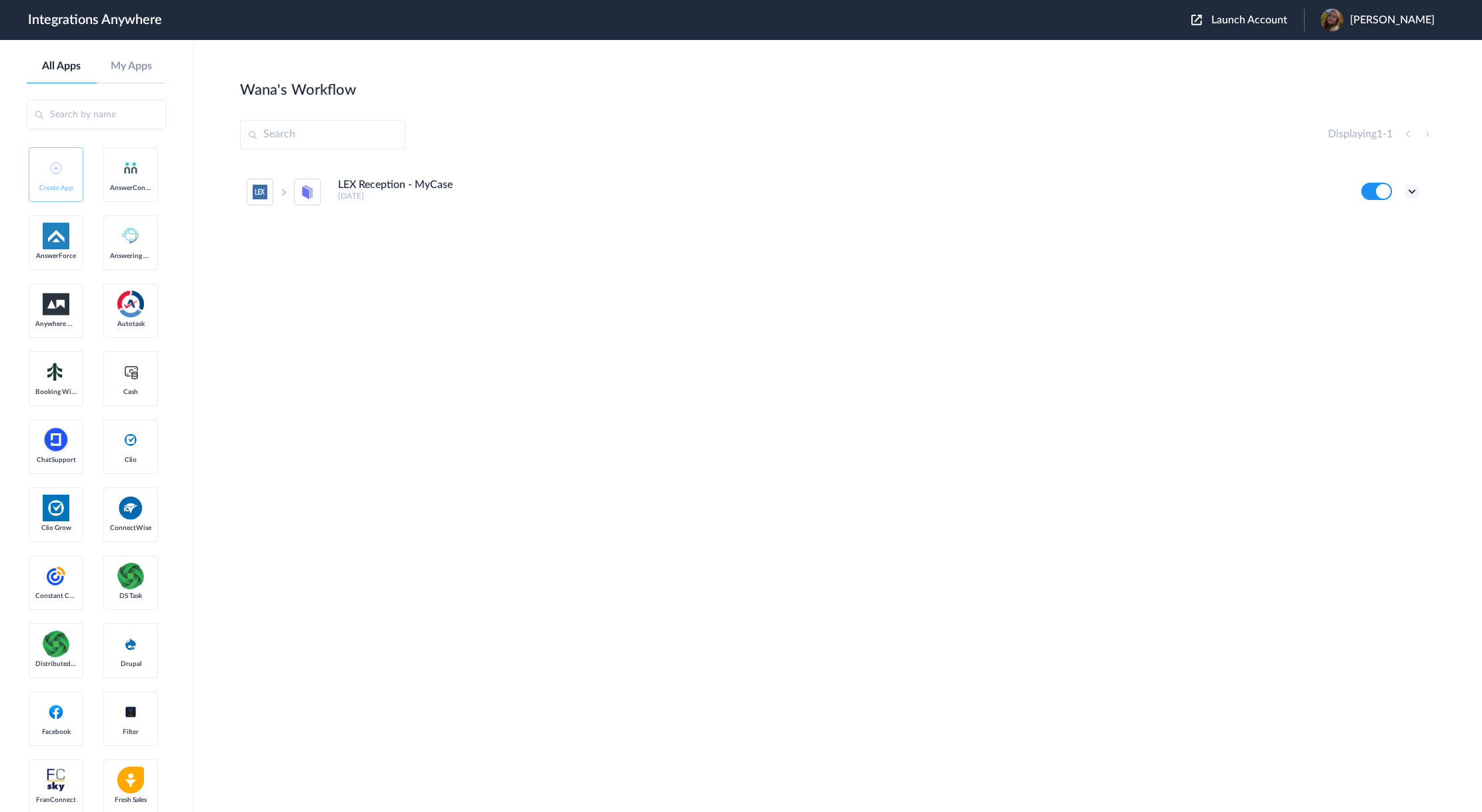
click at [1406, 193] on icon at bounding box center [1412, 191] width 13 height 13
click at [1399, 243] on link "Task history" at bounding box center [1374, 246] width 64 height 9
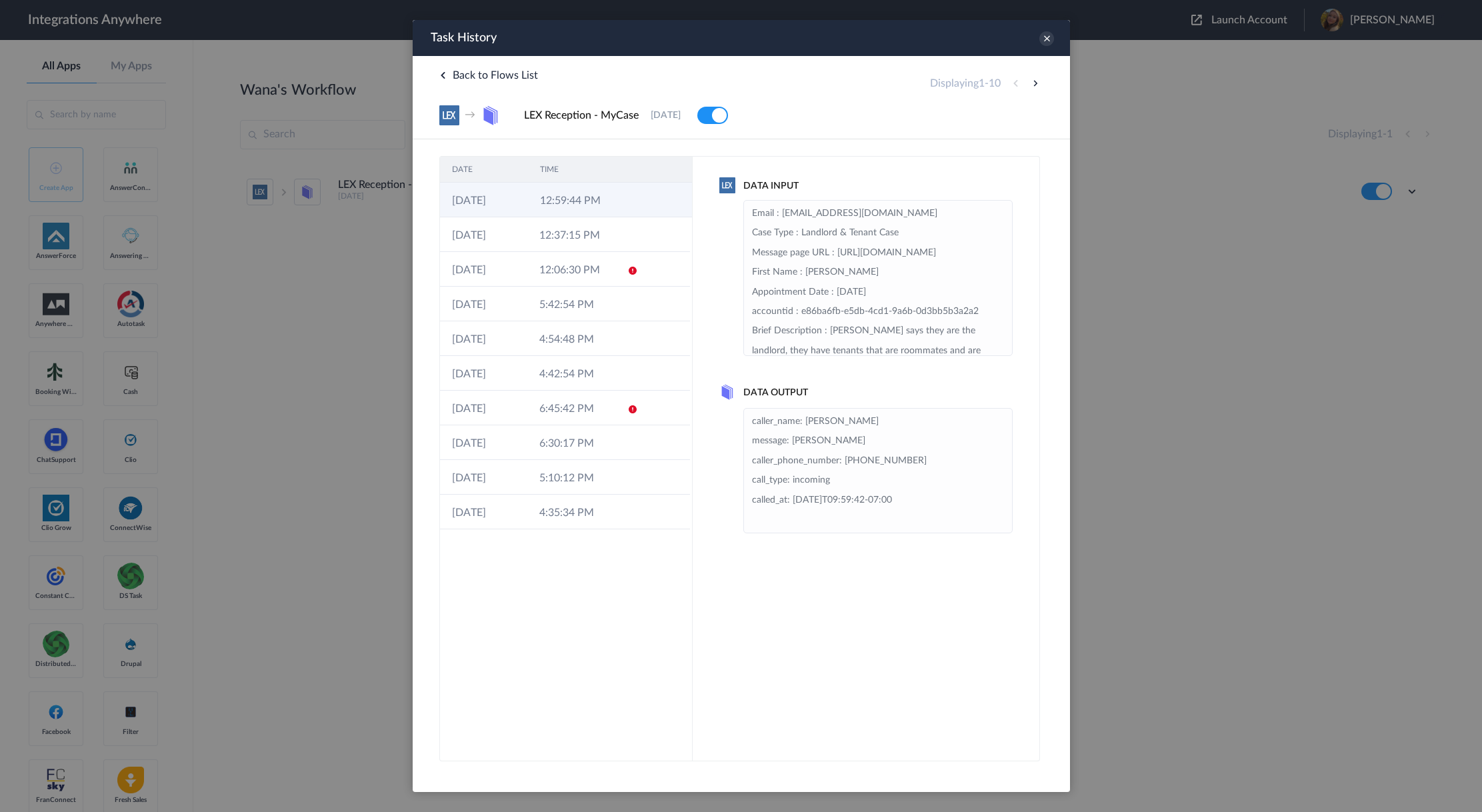
click at [610, 213] on td "12:59:44 PM" at bounding box center [571, 200] width 88 height 34
click at [642, 241] on td at bounding box center [664, 235] width 50 height 34
click at [604, 207] on td "12:59:44 PM" at bounding box center [571, 200] width 88 height 34
click at [611, 210] on td "12:59:44 PM" at bounding box center [570, 200] width 87 height 34
click at [623, 235] on td at bounding box center [627, 235] width 25 height 34
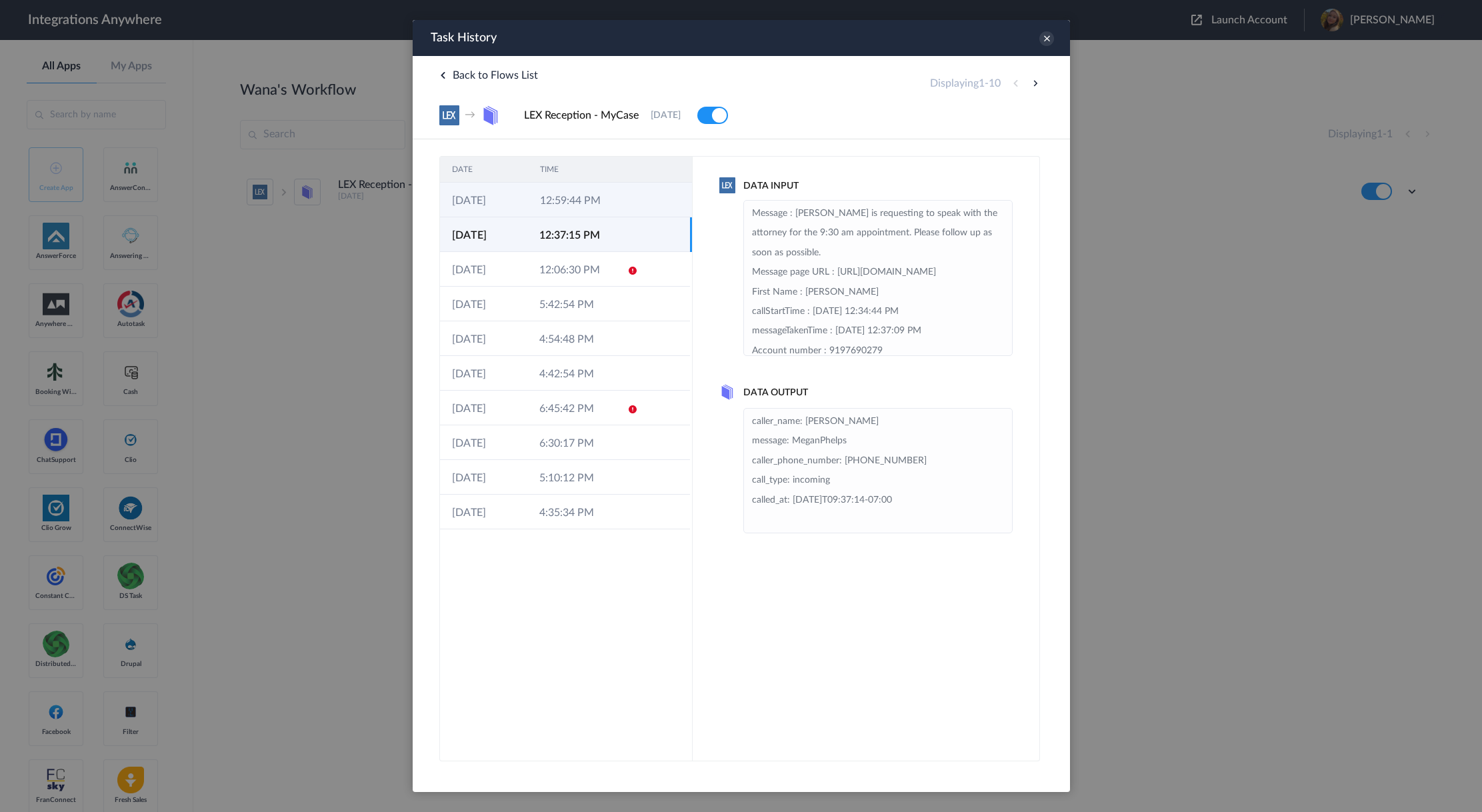
click at [613, 191] on td "12:59:44 PM" at bounding box center [571, 200] width 88 height 34
click at [613, 225] on td "12:37:15 PM" at bounding box center [570, 235] width 87 height 34
click at [610, 200] on td "12:59:44 PM" at bounding box center [571, 200] width 88 height 34
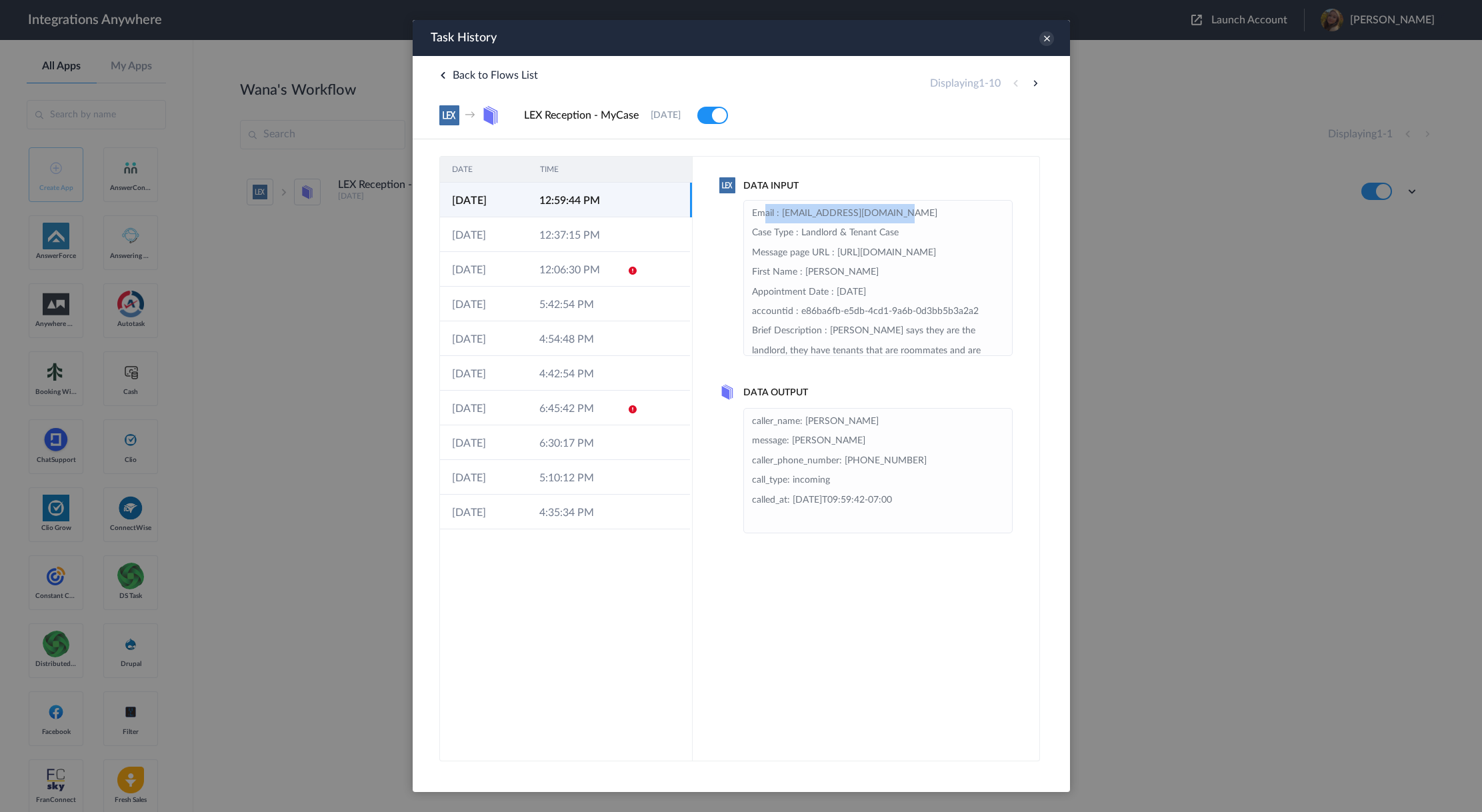
drag, startPoint x: 757, startPoint y: 210, endPoint x: 897, endPoint y: 209, distance: 140.0
click at [897, 209] on li "Email : CharleneHu858@gmail.com Case Type : Landlord & Tenant Case Message page…" at bounding box center [877, 546] width 252 height 686
drag, startPoint x: 752, startPoint y: 231, endPoint x: 921, endPoint y: 242, distance: 169.4
click at [921, 242] on li "Email : CharleneHu858@gmail.com Case Type : Landlord & Tenant Case Message page…" at bounding box center [877, 546] width 252 height 686
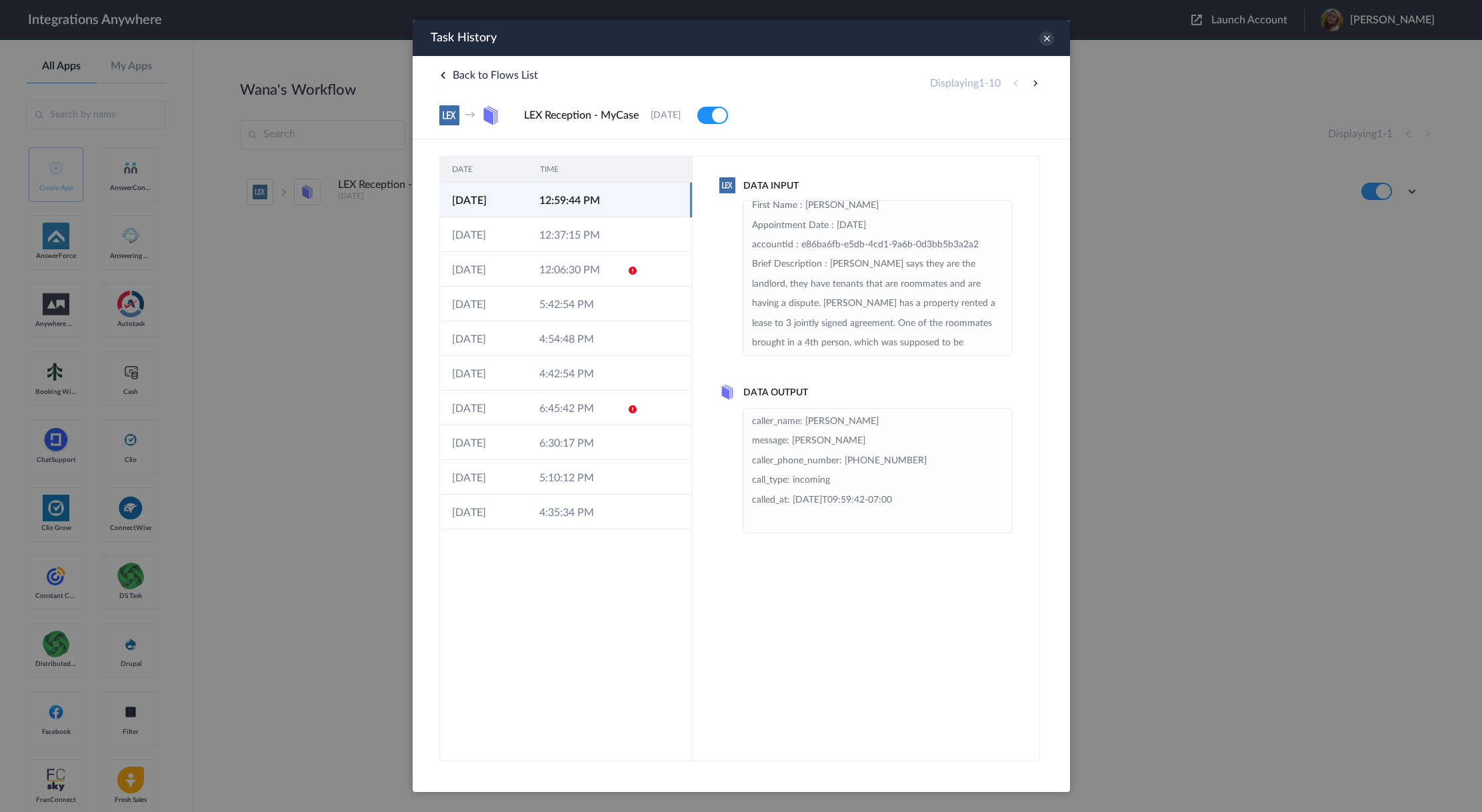
drag, startPoint x: 781, startPoint y: 263, endPoint x: 891, endPoint y: 274, distance: 110.5
click at [891, 274] on li "Email : CharleneHu858@gmail.com Case Type : Landlord & Tenant Case Message page…" at bounding box center [877, 479] width 252 height 686
click at [876, 250] on li "Email : CharleneHu858@gmail.com Case Type : Landlord & Tenant Case Message page…" at bounding box center [877, 479] width 252 height 686
click at [1046, 34] on icon at bounding box center [1046, 39] width 15 height 15
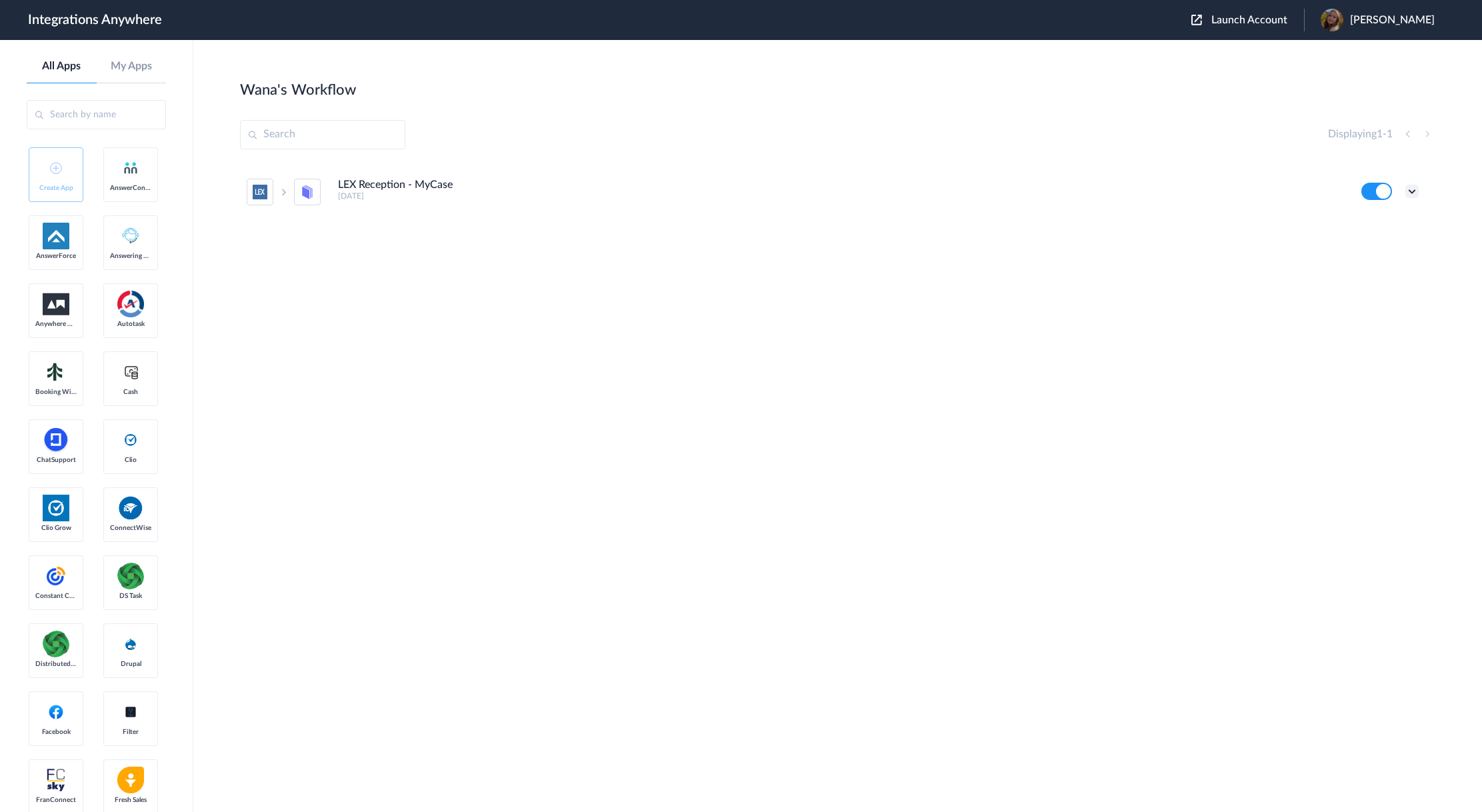
click at [1415, 191] on icon at bounding box center [1412, 191] width 13 height 13
click at [1377, 230] on li "Edit" at bounding box center [1376, 222] width 87 height 25
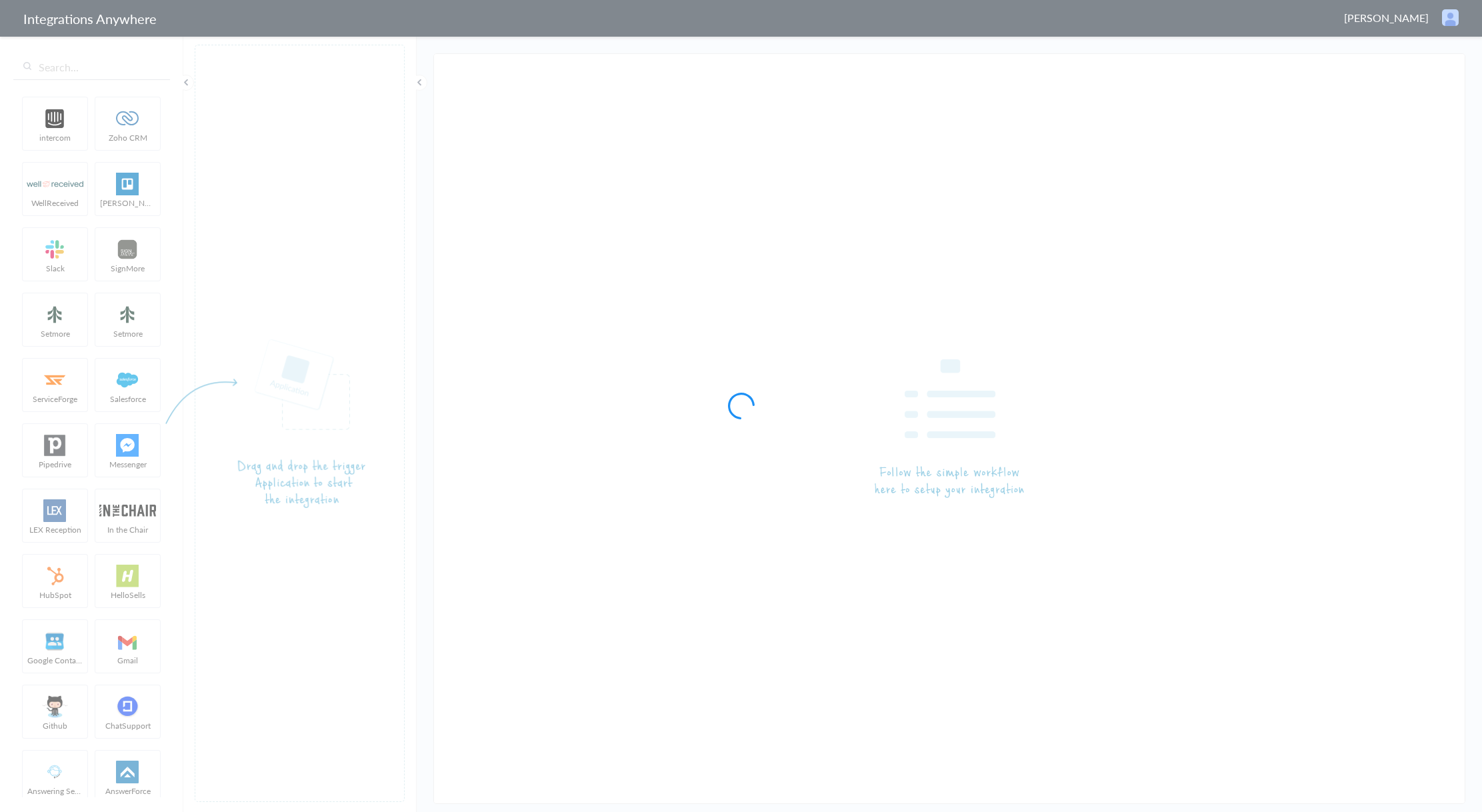
type input "LEX Reception - MyCase"
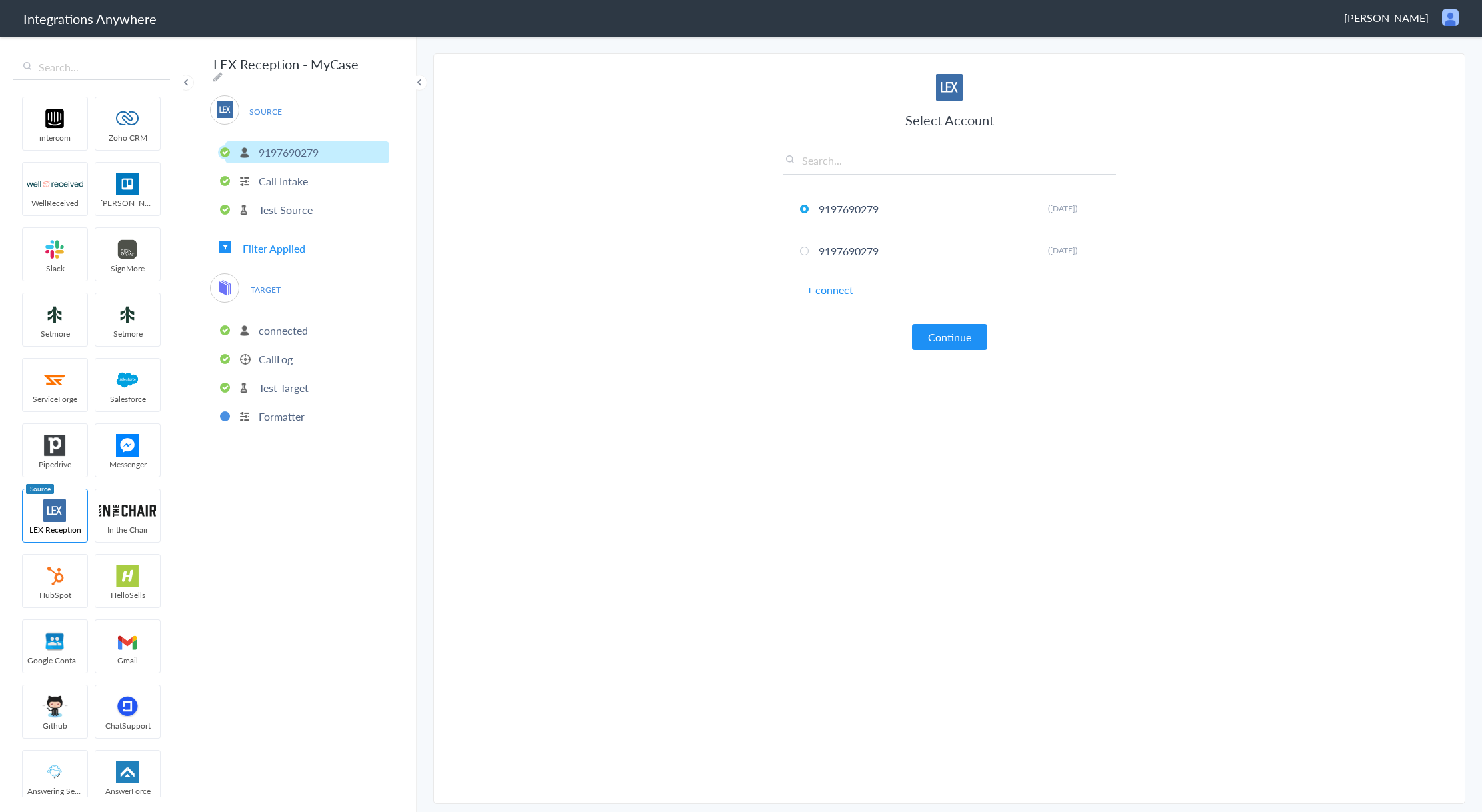
click at [278, 323] on p "connected" at bounding box center [283, 330] width 49 height 16
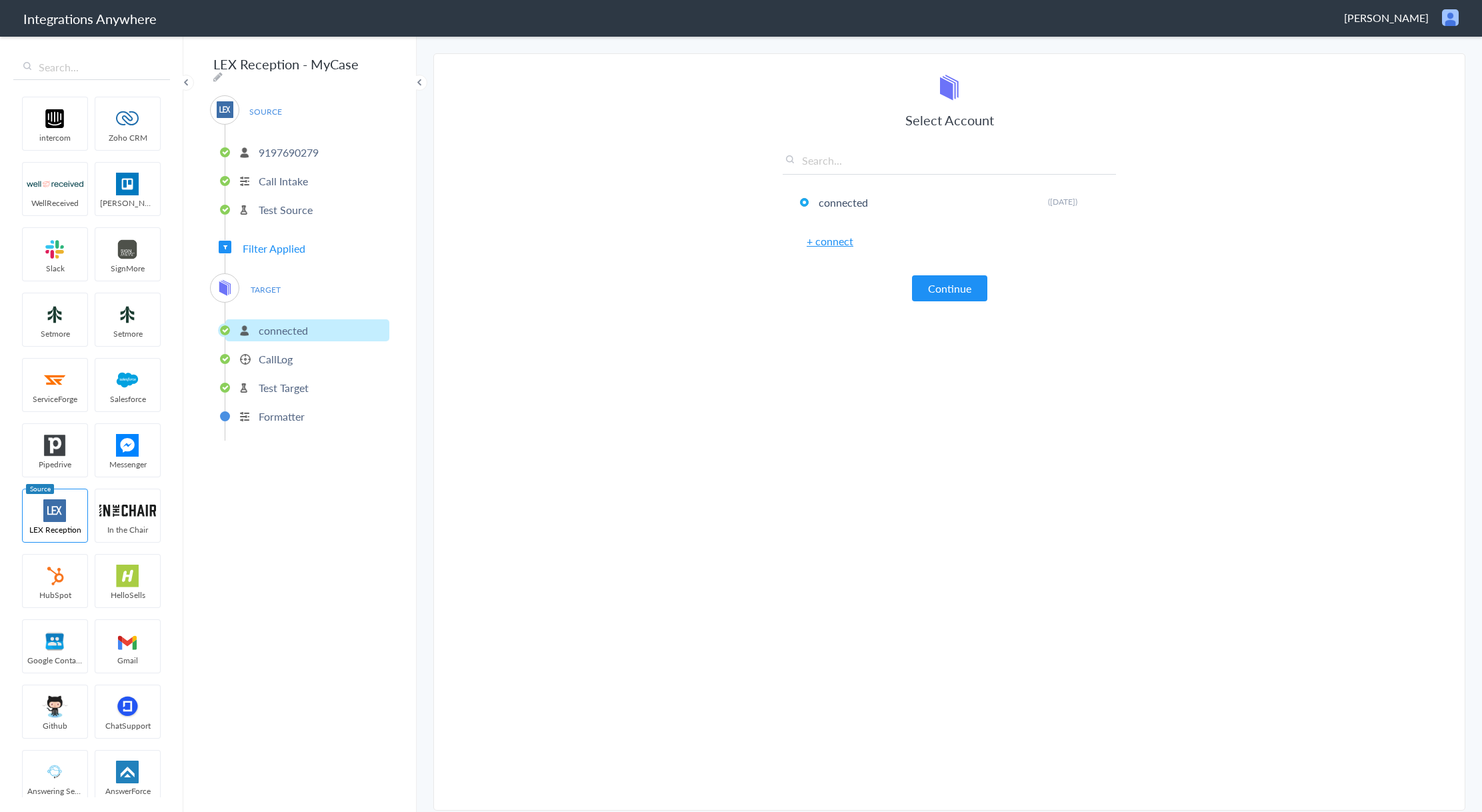
click at [288, 366] on ul "connected CallLog Test Target Formatter" at bounding box center [307, 371] width 164 height 138
click at [273, 357] on p "CallLog" at bounding box center [275, 359] width 34 height 16
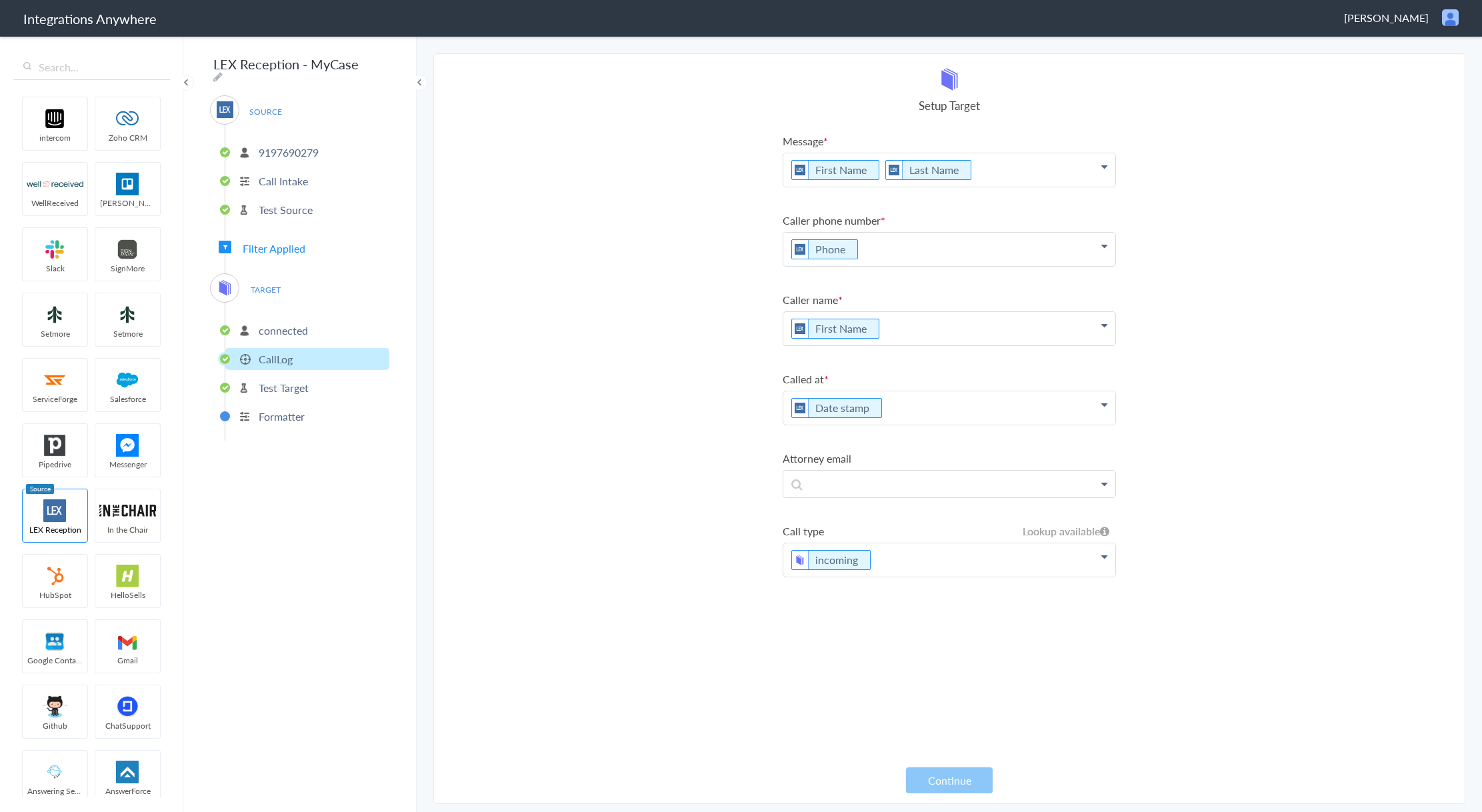
click at [295, 381] on p "Test Target" at bounding box center [283, 388] width 50 height 16
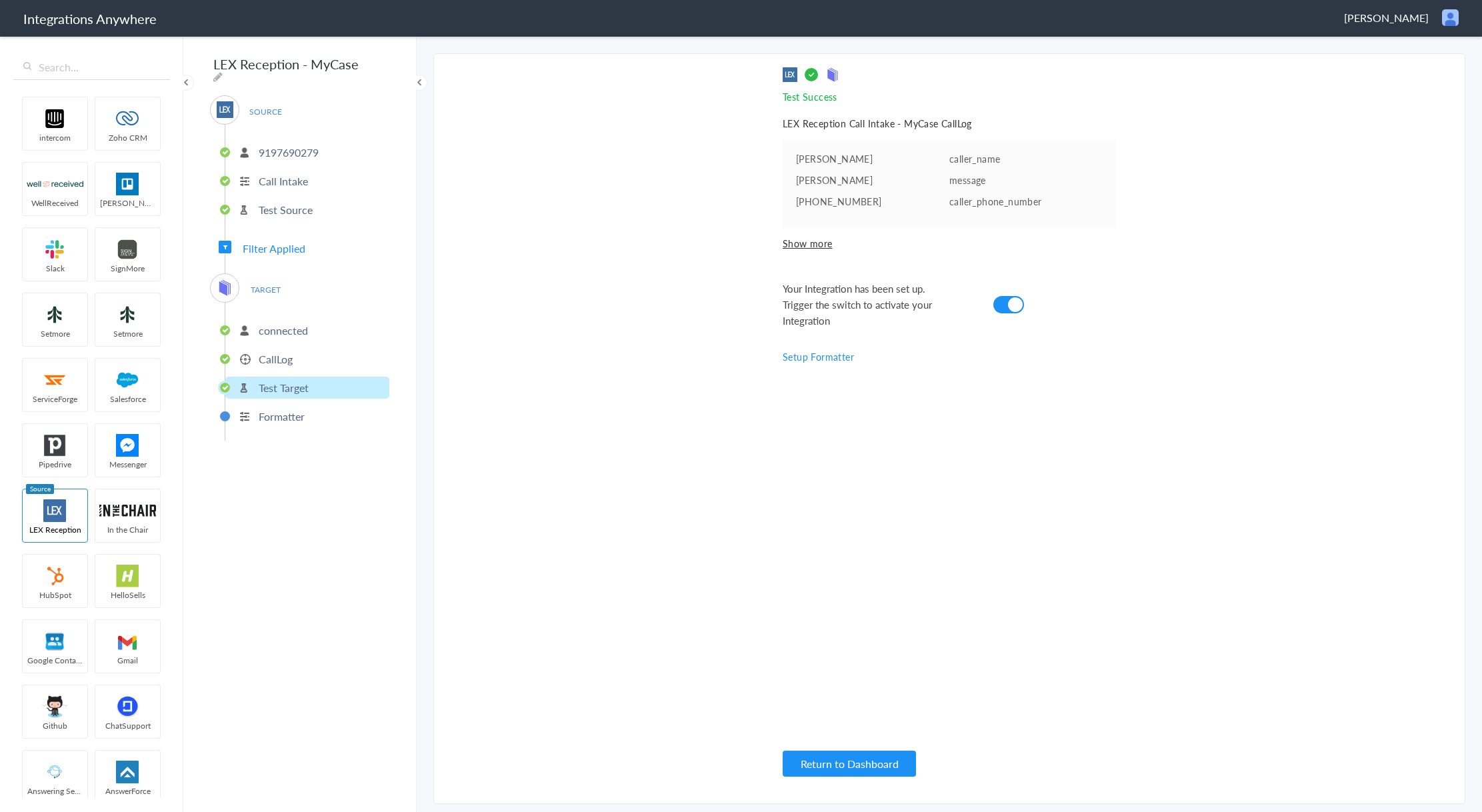
click at [278, 351] on p "CallLog" at bounding box center [275, 359] width 34 height 16
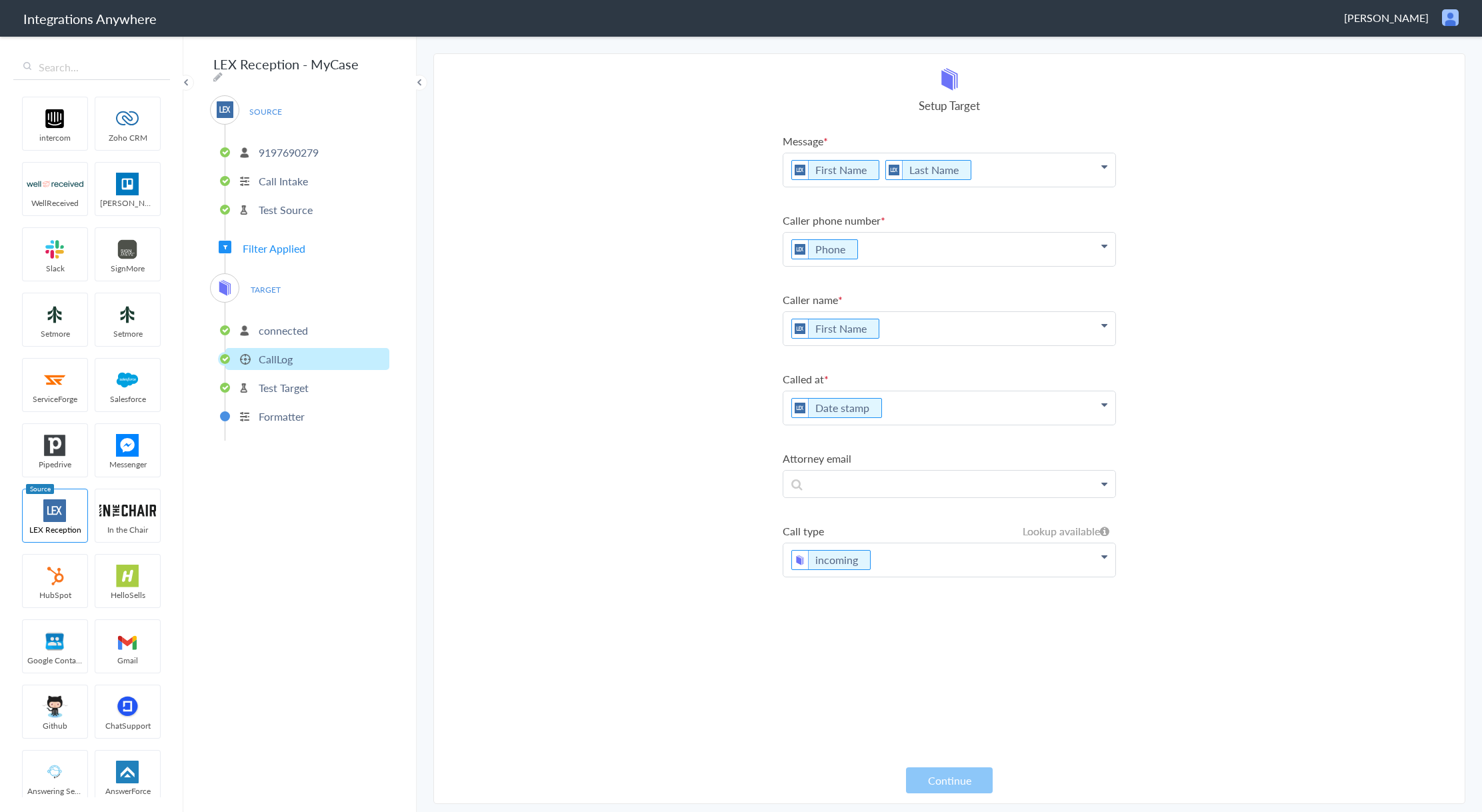
click at [295, 328] on p "connected" at bounding box center [283, 330] width 49 height 16
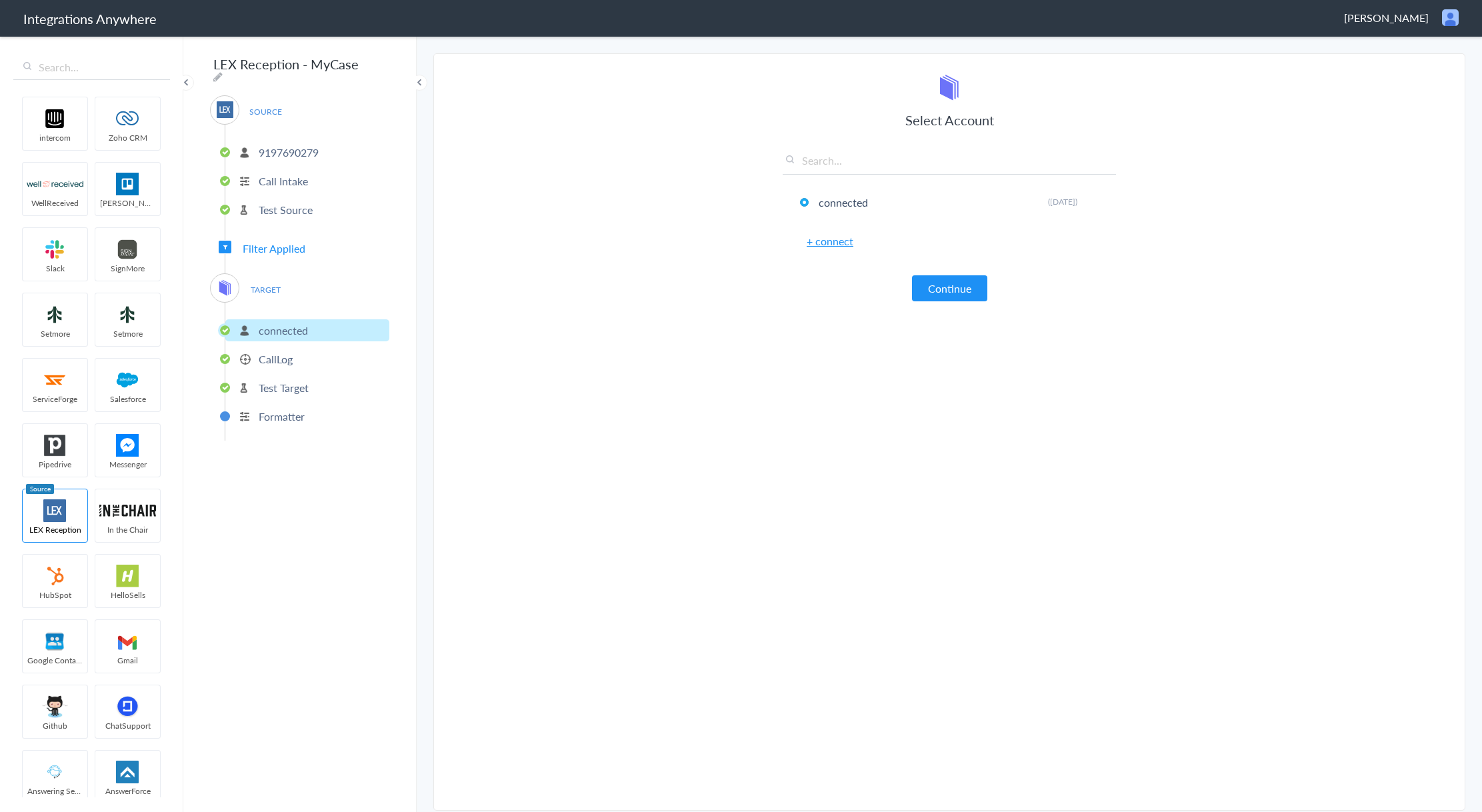
click at [288, 245] on span "Filter Applied" at bounding box center [274, 248] width 62 height 16
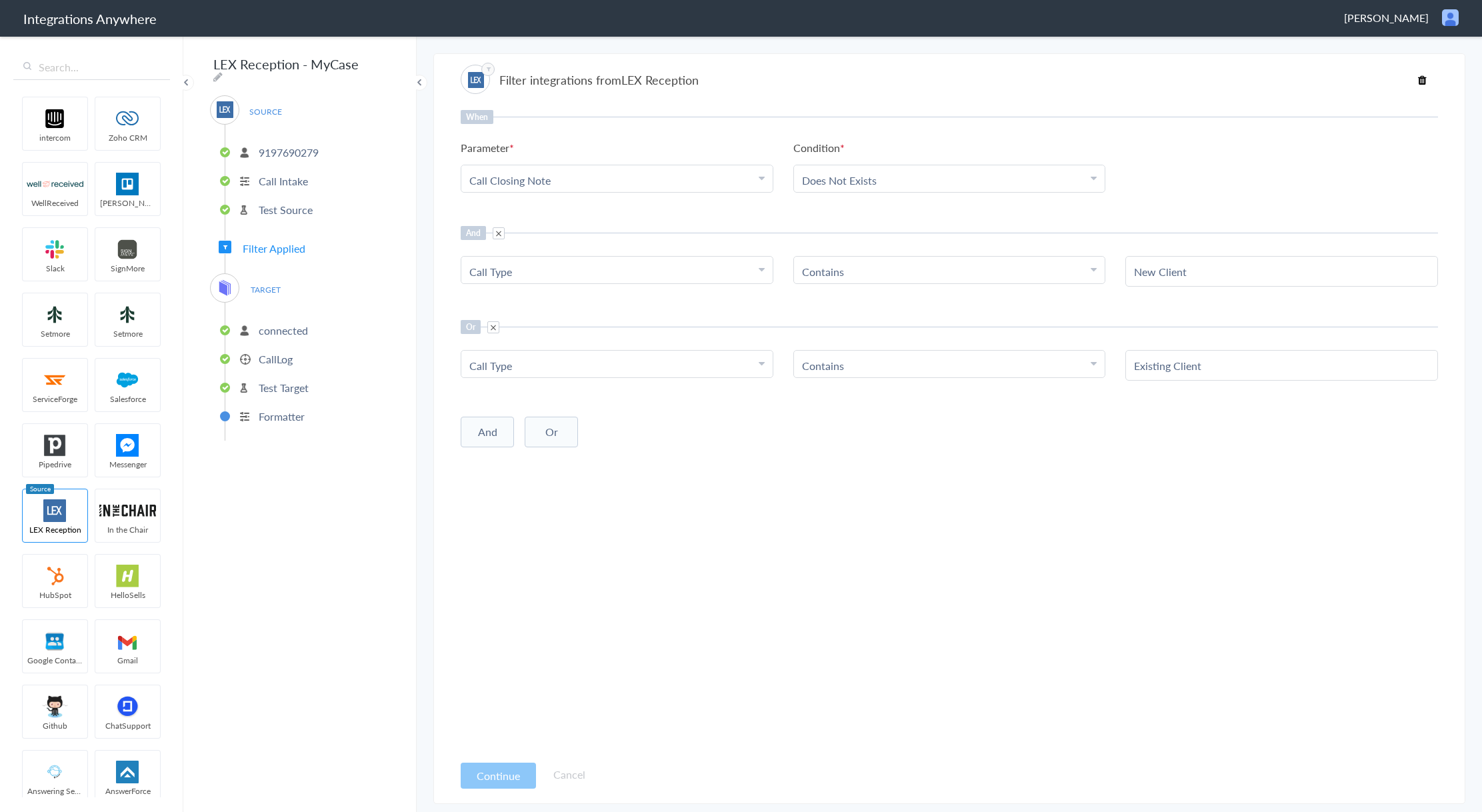
click at [269, 288] on span "TARGET" at bounding box center [265, 290] width 51 height 18
click at [219, 279] on img at bounding box center [225, 287] width 16 height 16
click at [266, 285] on span "TARGET" at bounding box center [265, 290] width 51 height 18
click at [292, 176] on p "Call Intake" at bounding box center [283, 181] width 49 height 16
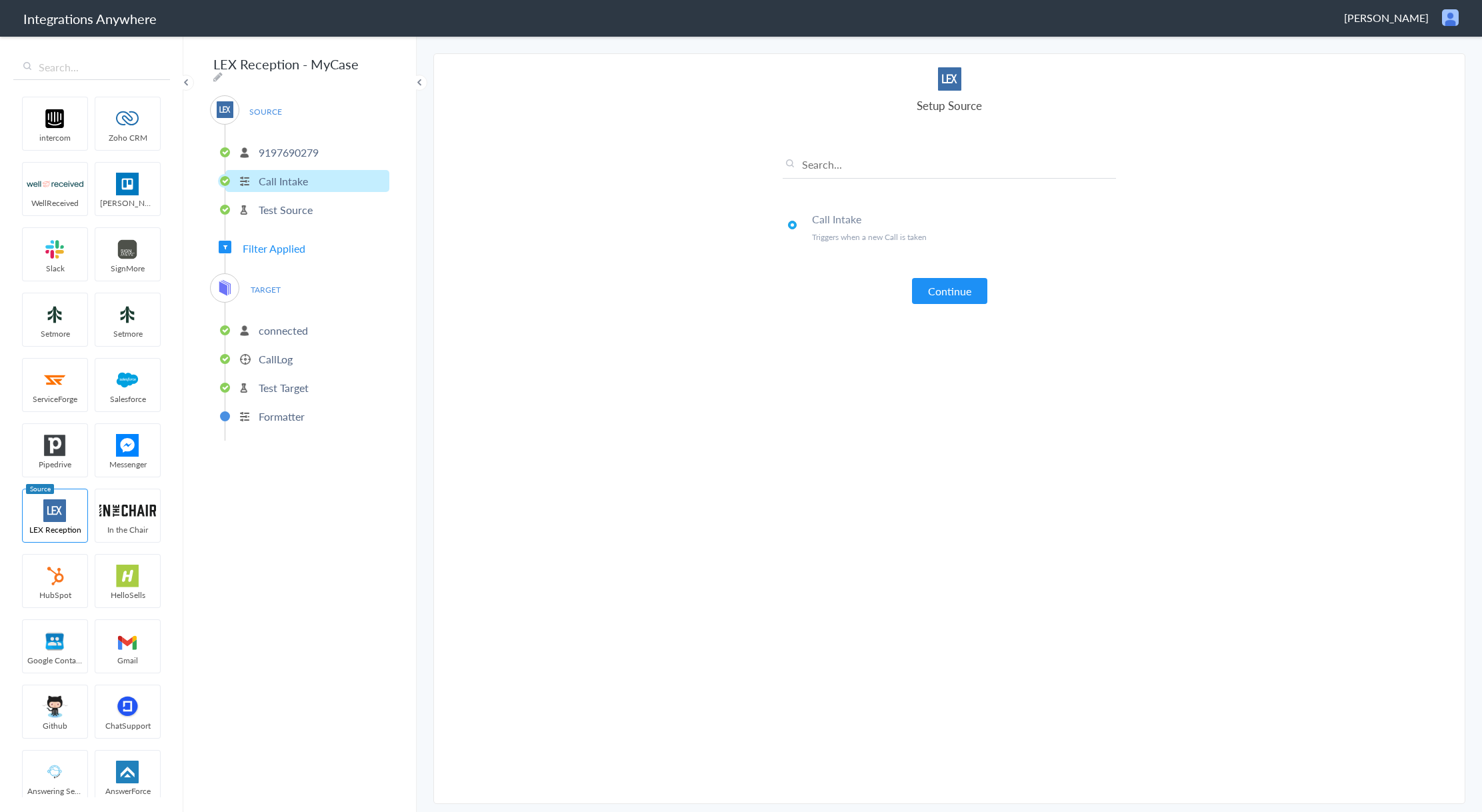
click at [288, 214] on li "Test Source" at bounding box center [307, 209] width 164 height 22
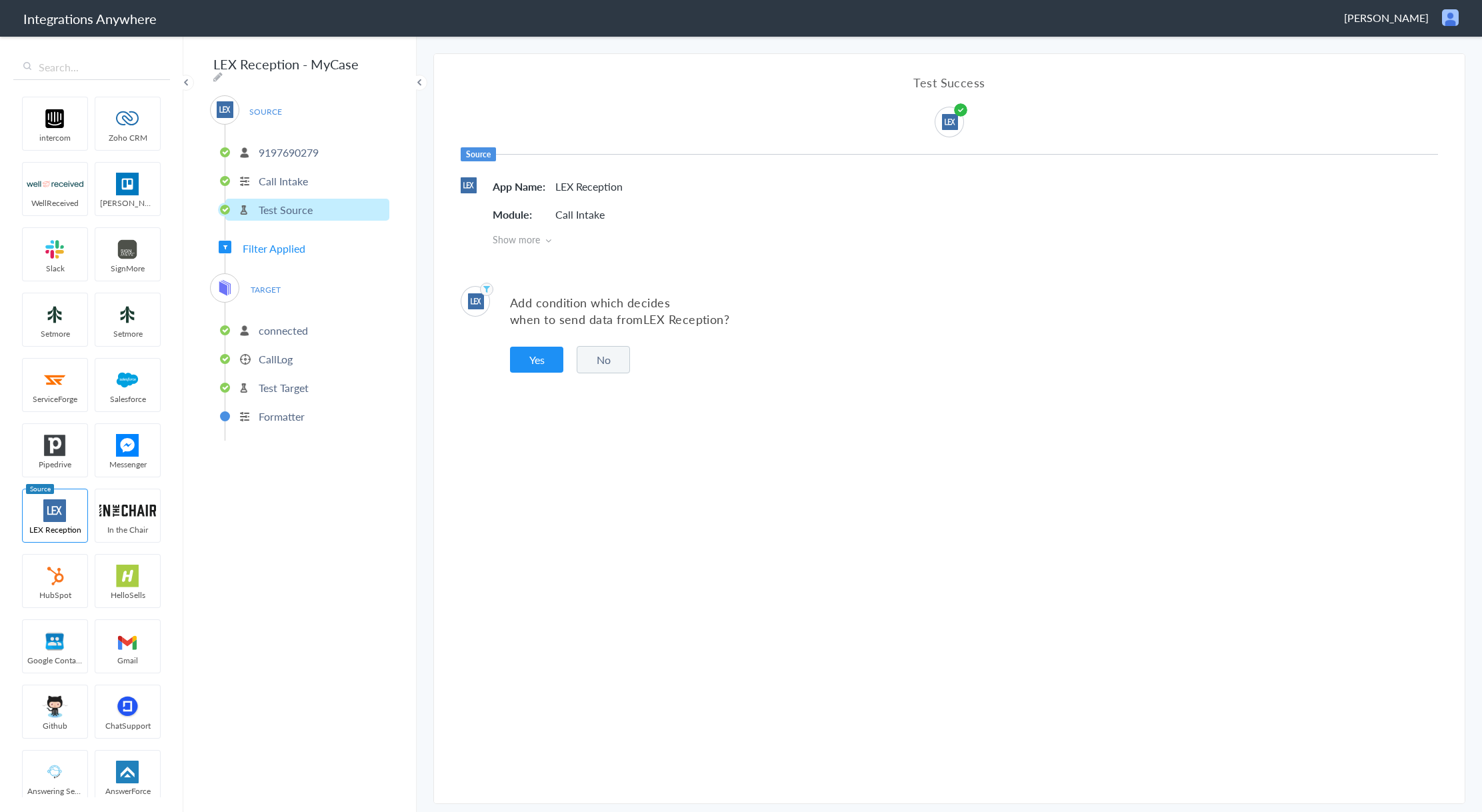
click at [302, 244] on span "Filter Applied" at bounding box center [274, 248] width 62 height 16
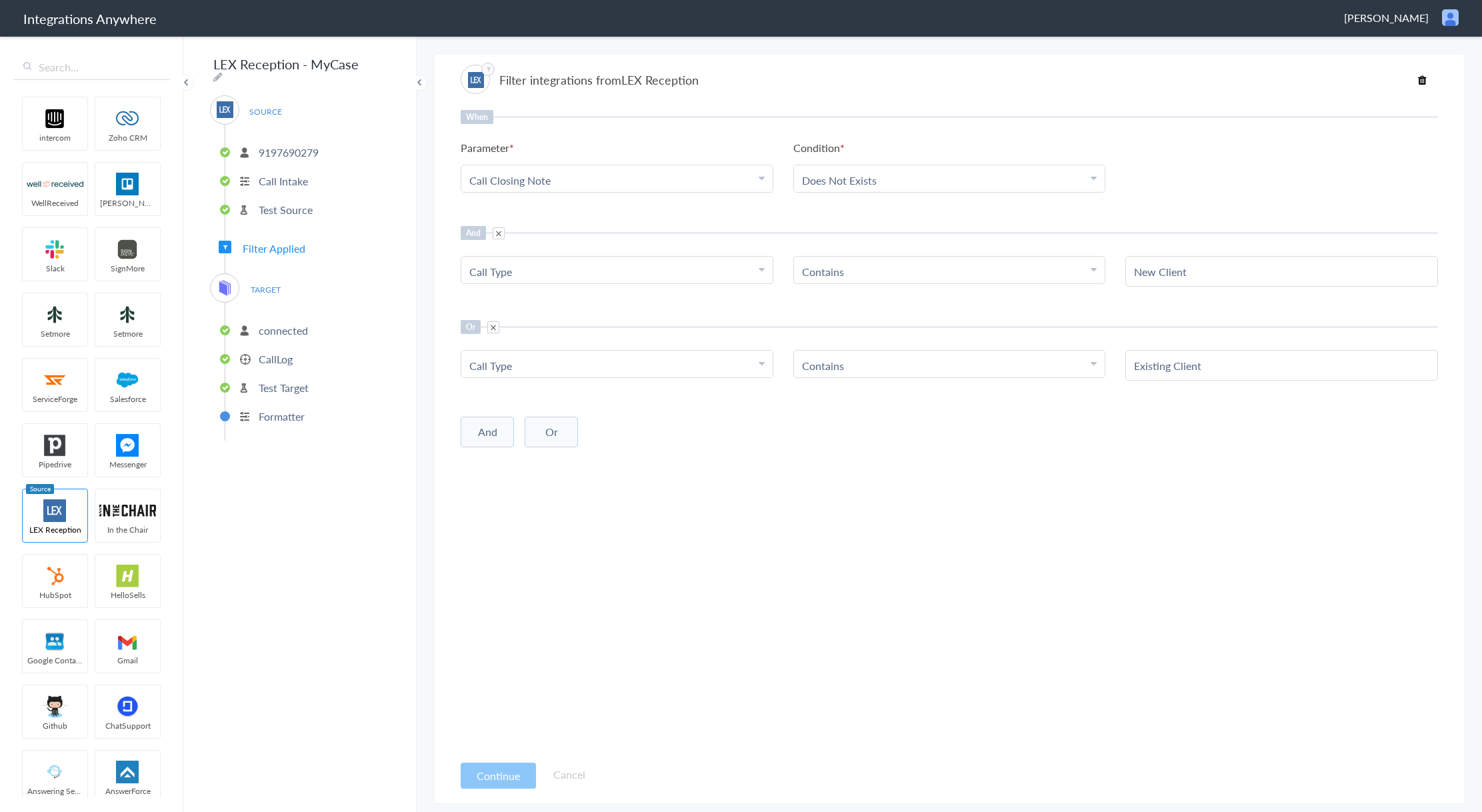
click at [266, 283] on span "TARGET" at bounding box center [265, 290] width 51 height 18
click at [286, 323] on p "connected" at bounding box center [283, 330] width 49 height 16
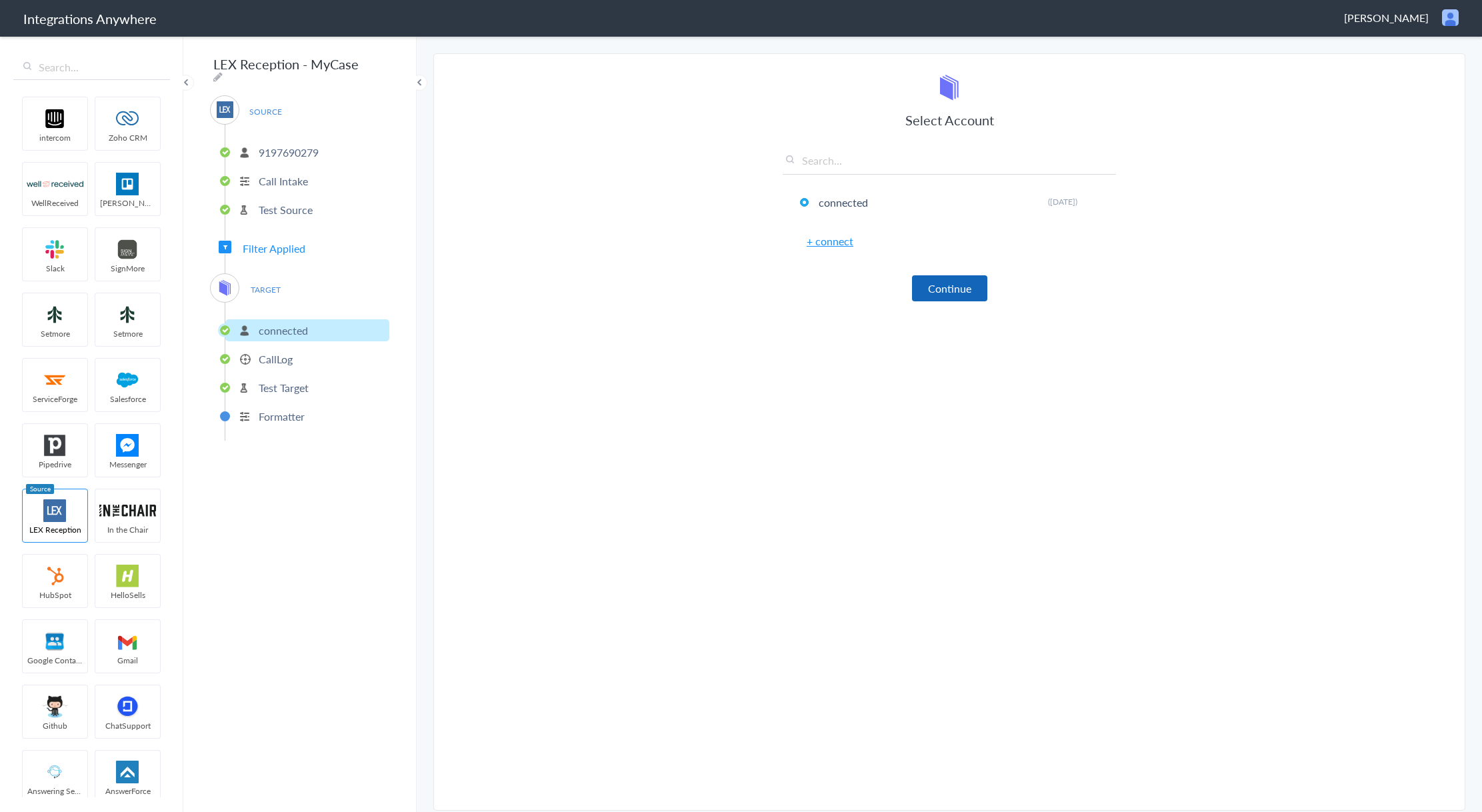
click at [957, 288] on button "Continue" at bounding box center [950, 288] width 76 height 26
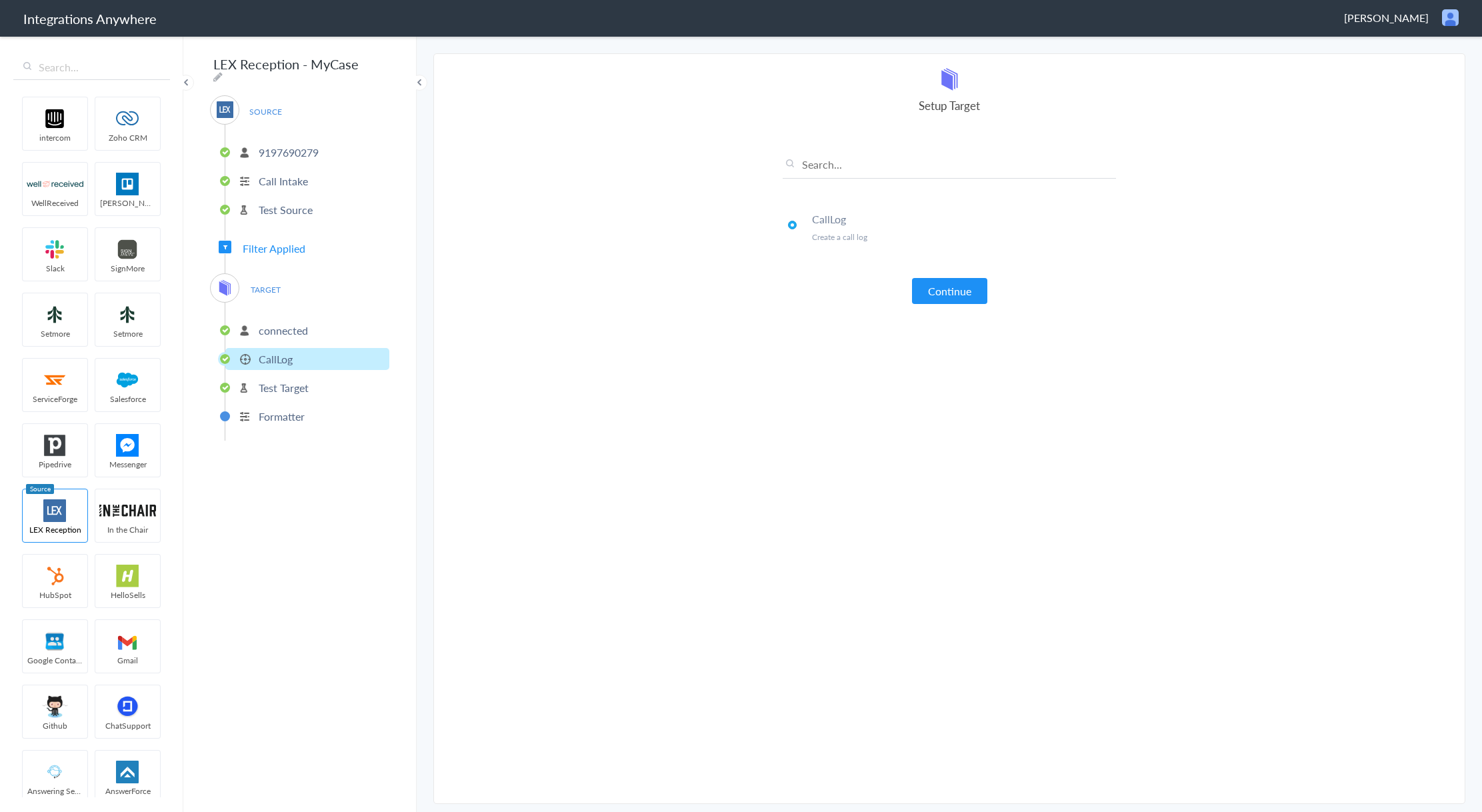
click at [816, 209] on li "CallLog Create a call log" at bounding box center [950, 227] width 334 height 50
click at [835, 163] on input "text" at bounding box center [950, 167] width 334 height 22
click at [770, 377] on section "Select Account 9197690279 Rename Delete (8 days ago) 9197690279 Rename Delete (…" at bounding box center [950, 429] width 1032 height 750
click at [829, 163] on input "text" at bounding box center [950, 167] width 334 height 22
click at [881, 241] on p "Create a call log" at bounding box center [964, 237] width 304 height 11
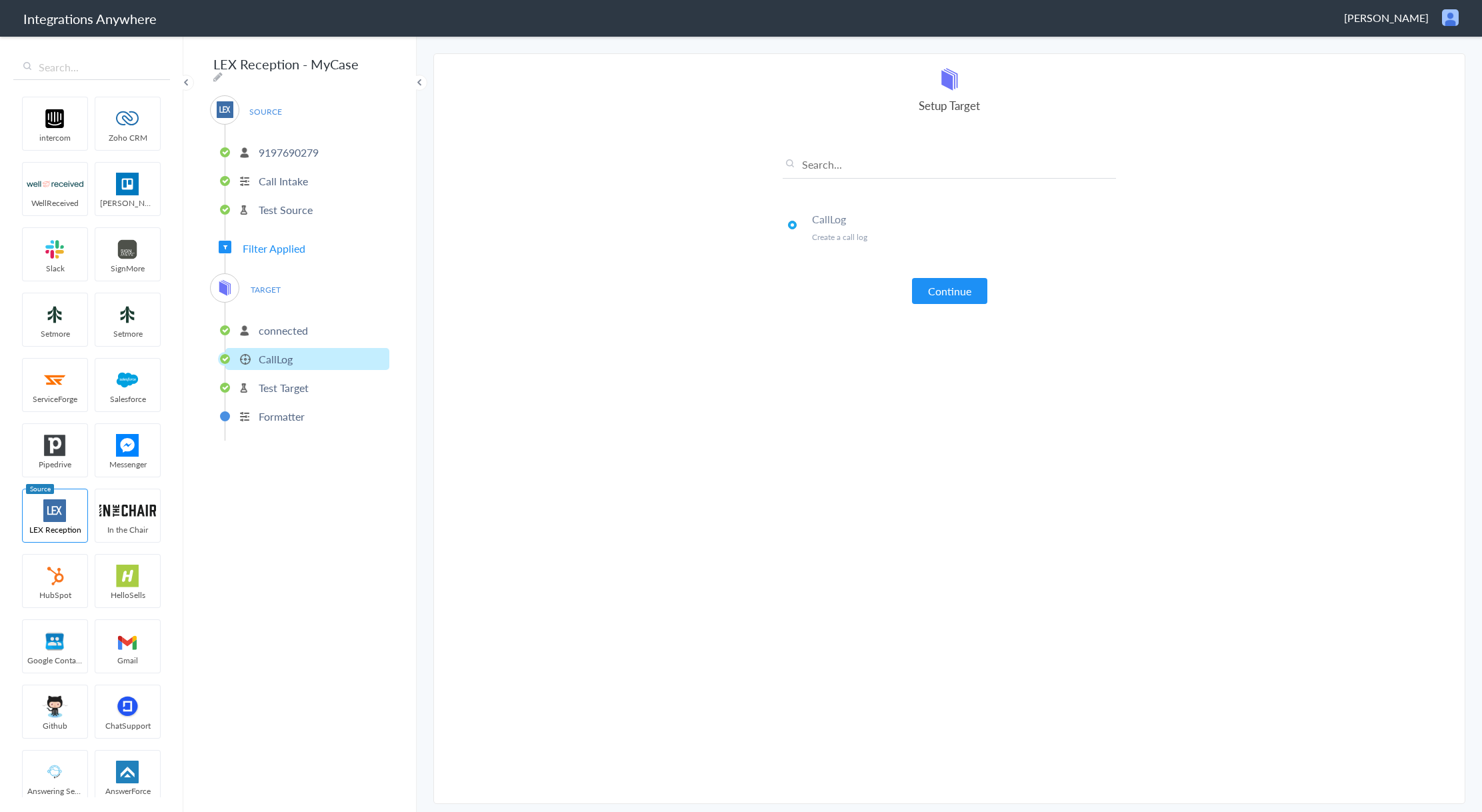
click at [256, 281] on span "TARGET" at bounding box center [265, 290] width 51 height 18
click at [251, 242] on span "Filter Applied" at bounding box center [274, 248] width 62 height 16
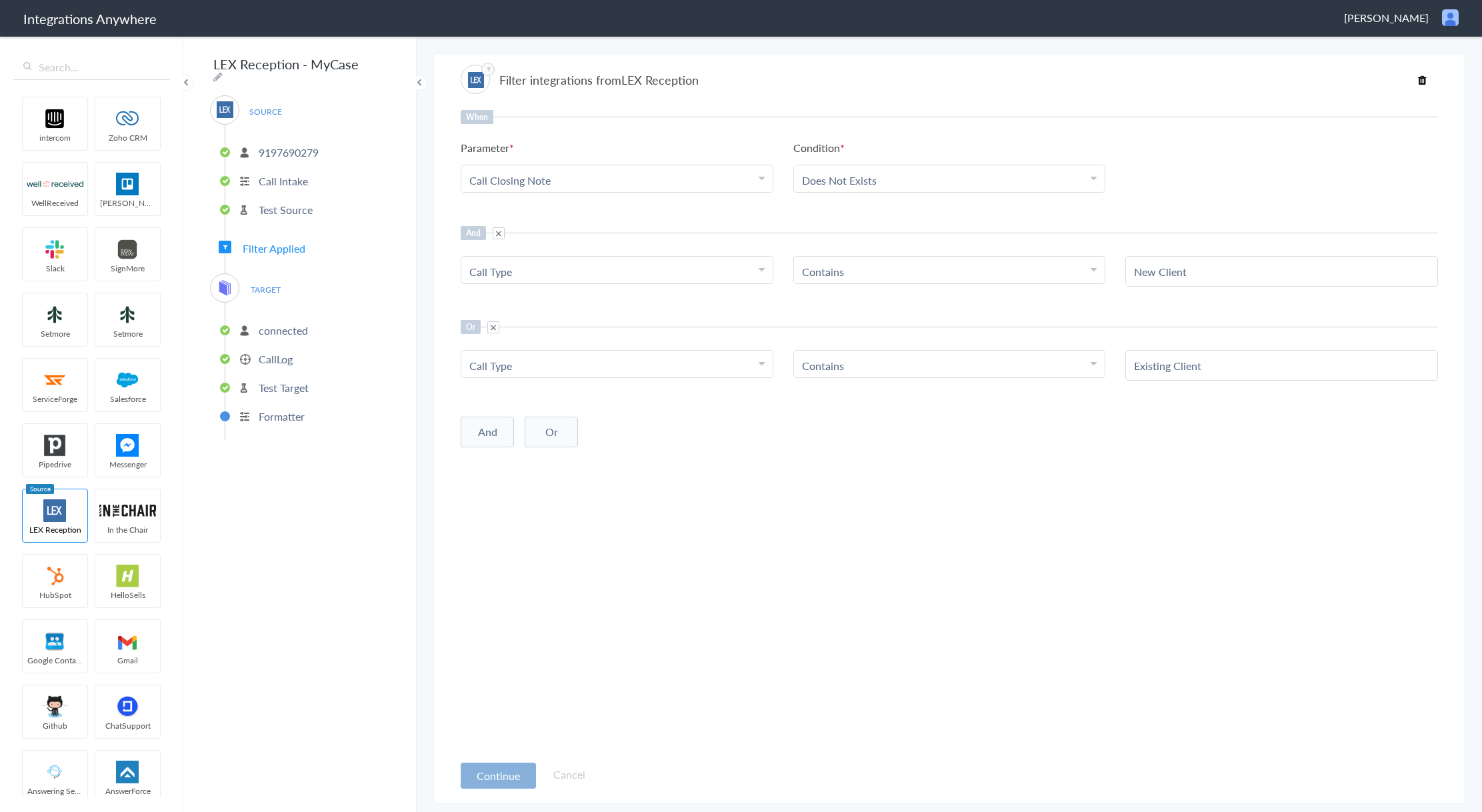
click at [496, 780] on button "Continue" at bounding box center [499, 775] width 76 height 26
click at [292, 207] on p "Test Source" at bounding box center [286, 209] width 54 height 16
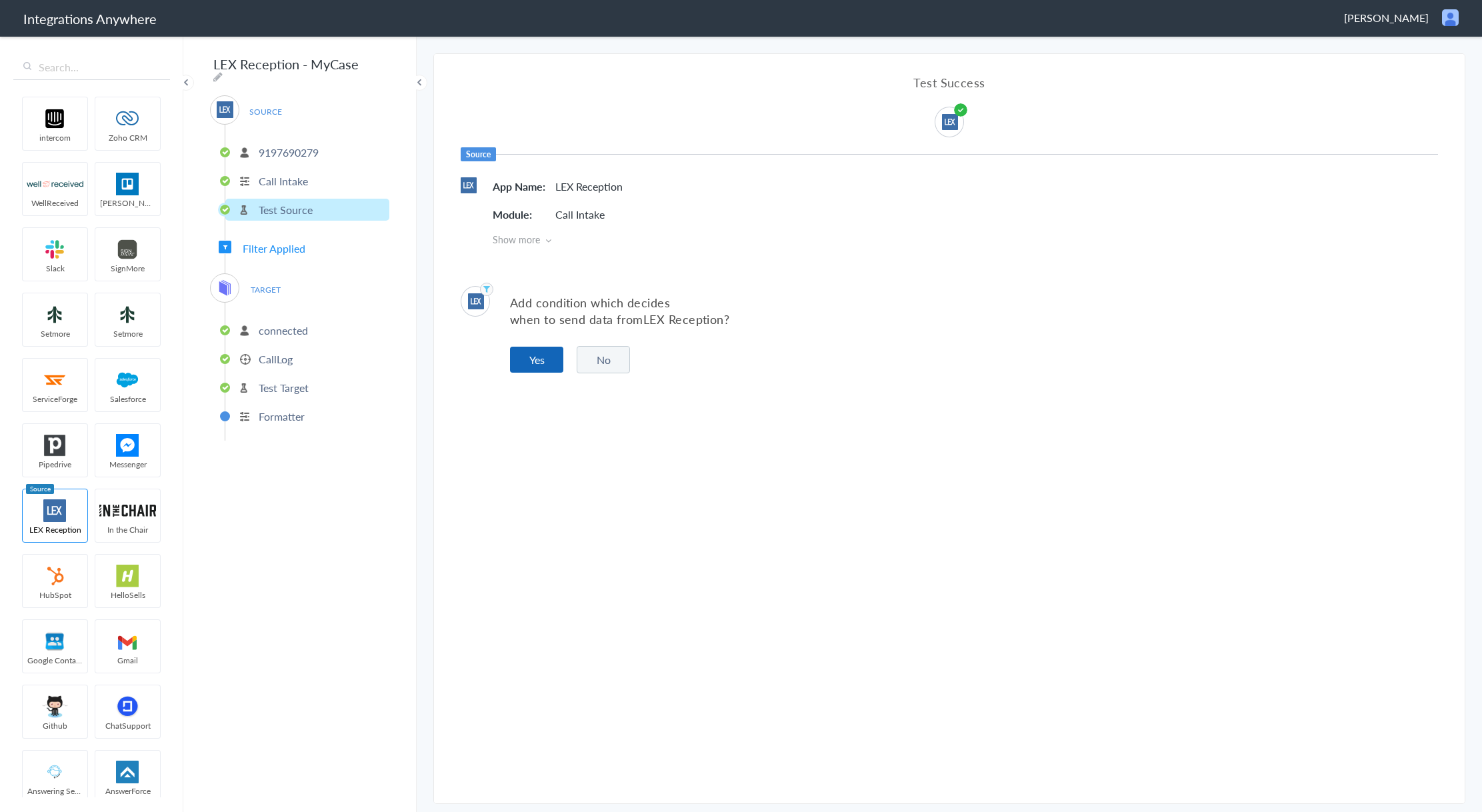
click at [527, 355] on button "Yes" at bounding box center [536, 360] width 53 height 26
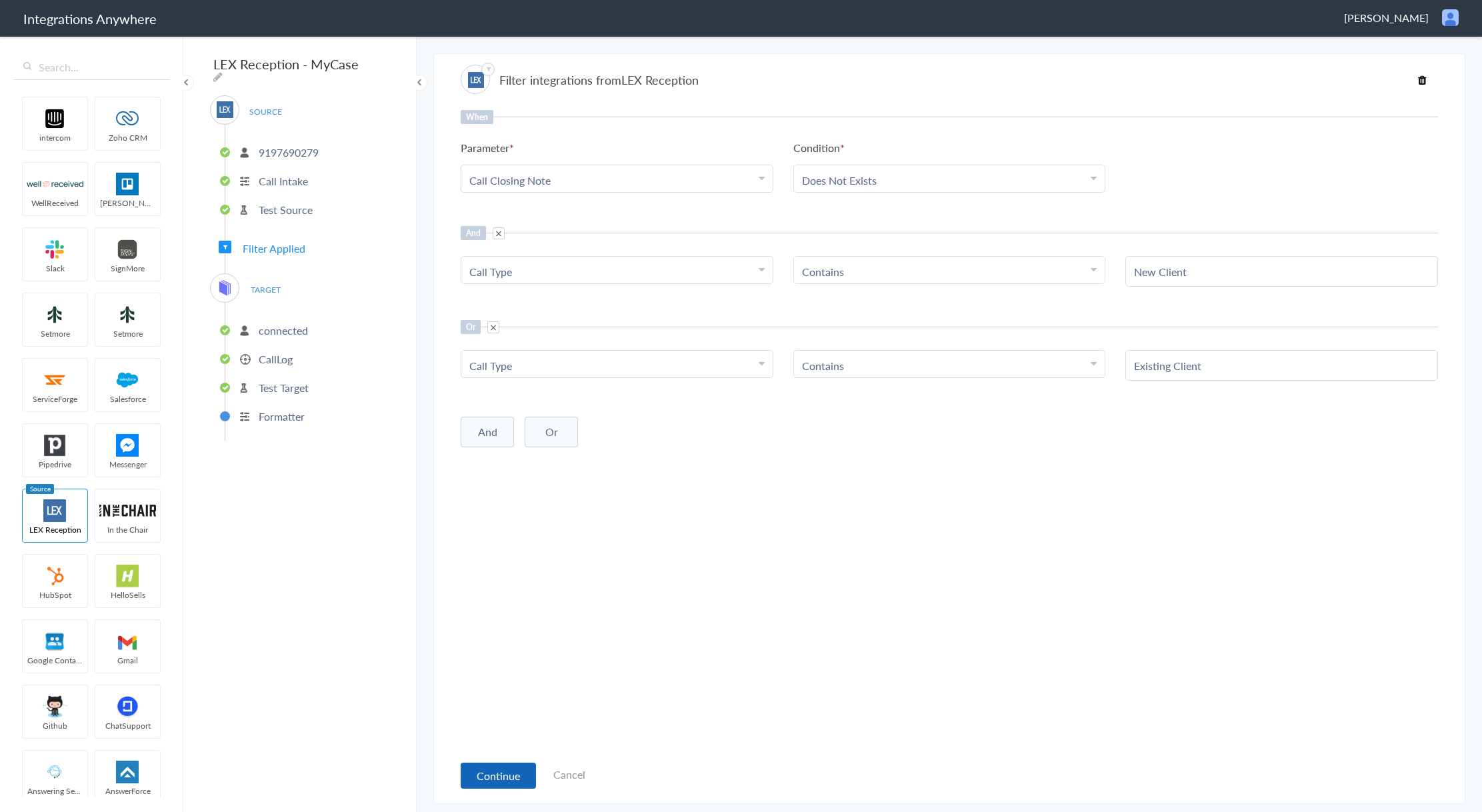
click at [504, 773] on button "Continue" at bounding box center [499, 775] width 76 height 26
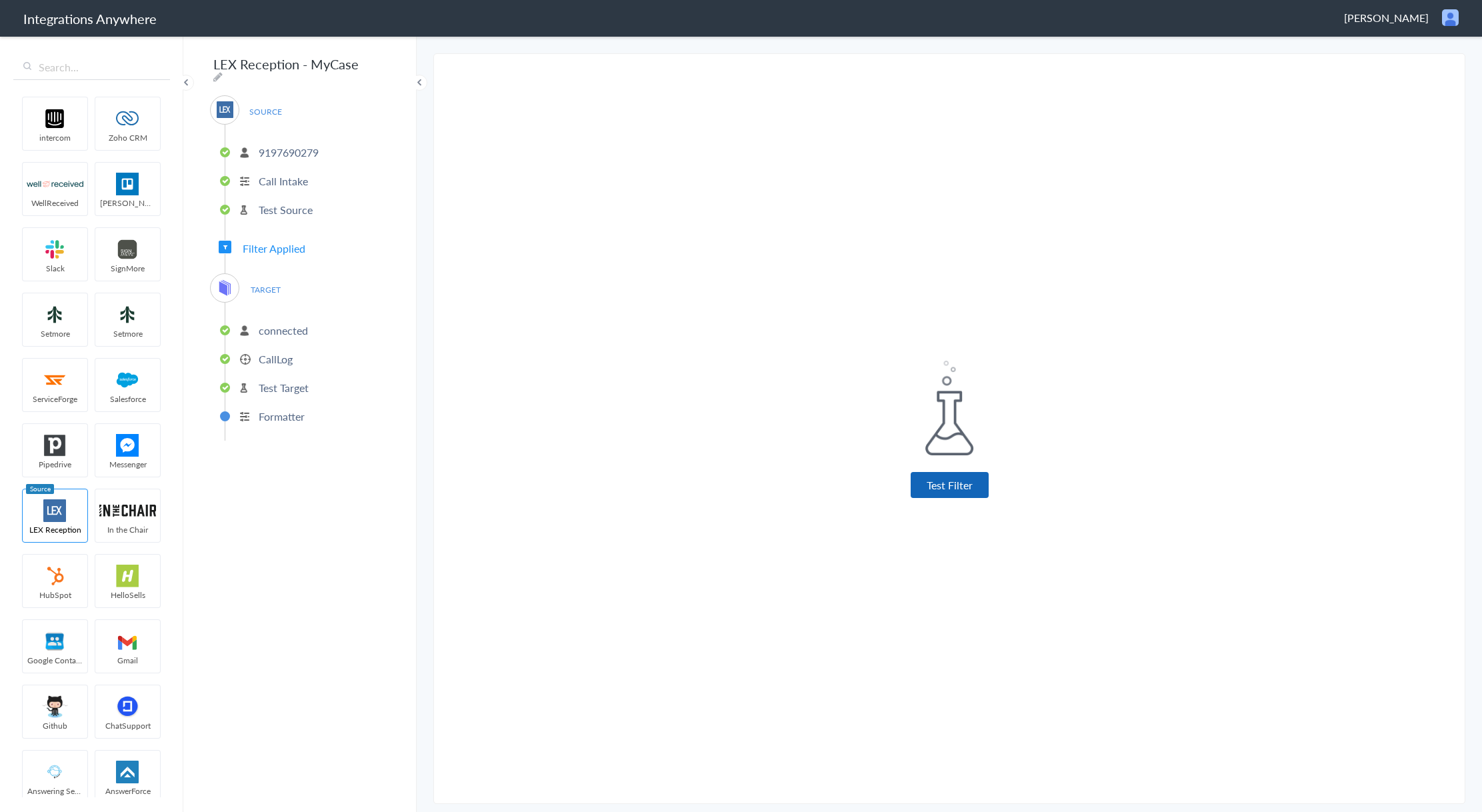
click at [925, 498] on button "Test Filter" at bounding box center [950, 485] width 78 height 26
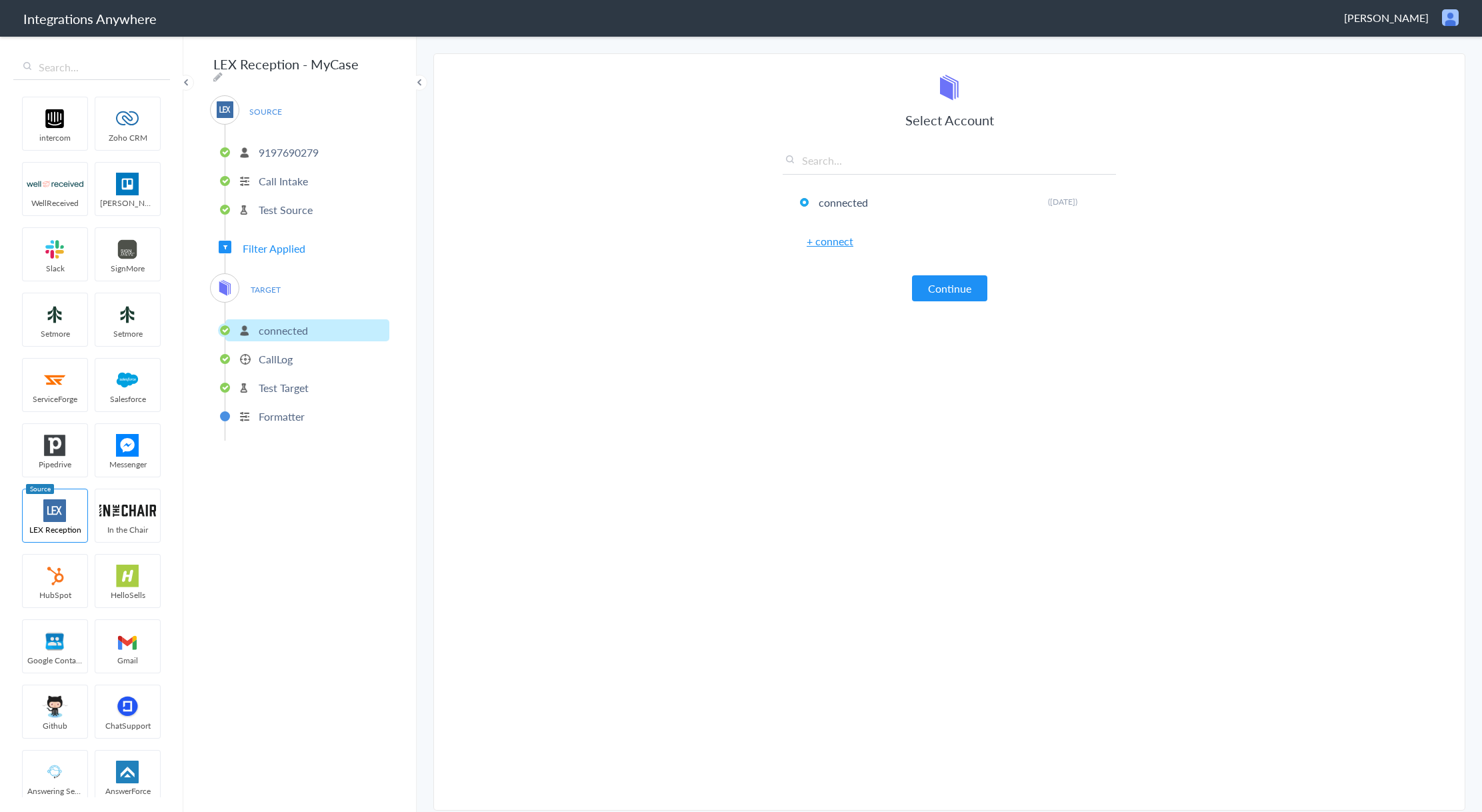
click at [845, 242] on link "+ connect" at bounding box center [830, 241] width 47 height 16
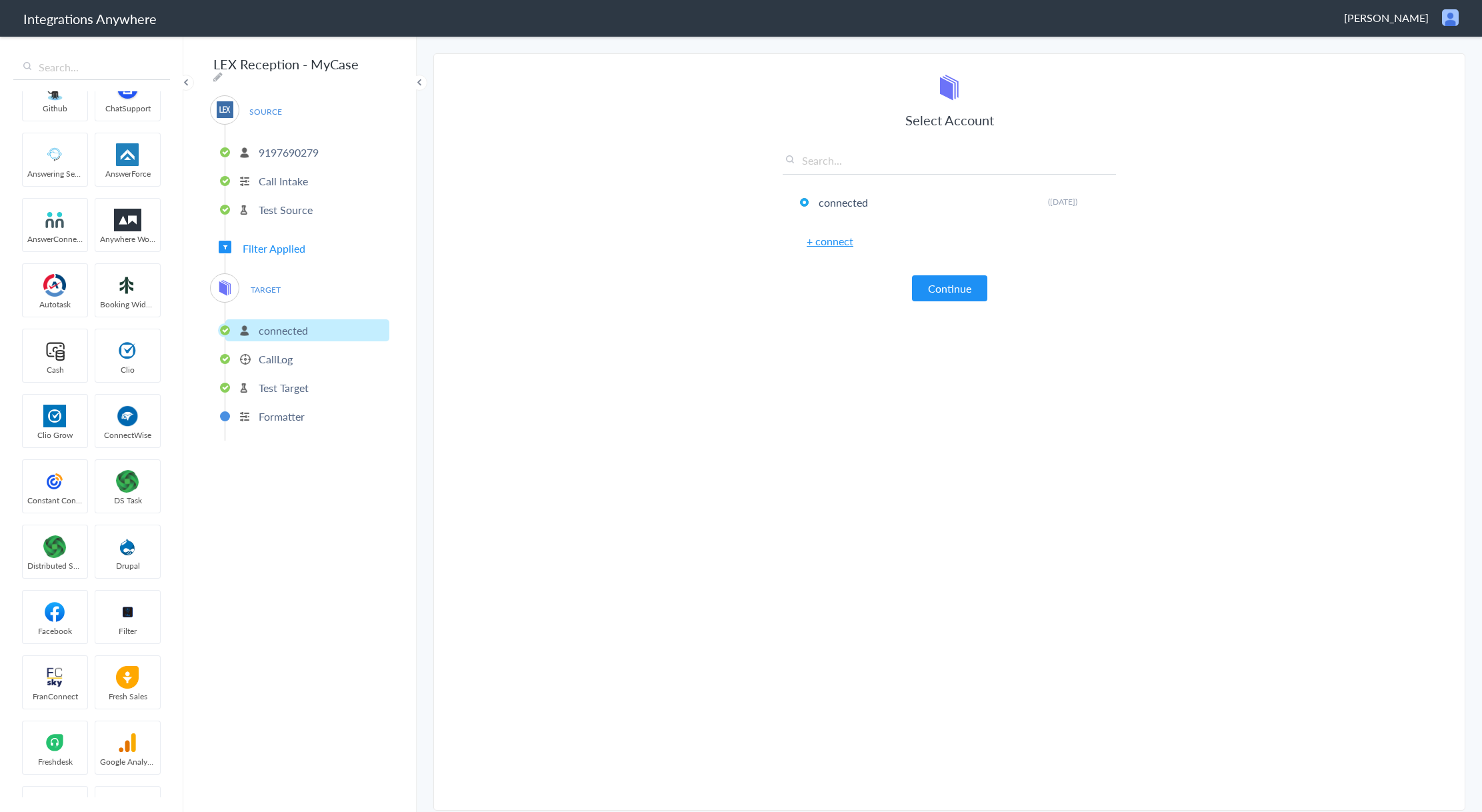
click at [274, 358] on p "CallLog" at bounding box center [275, 359] width 34 height 16
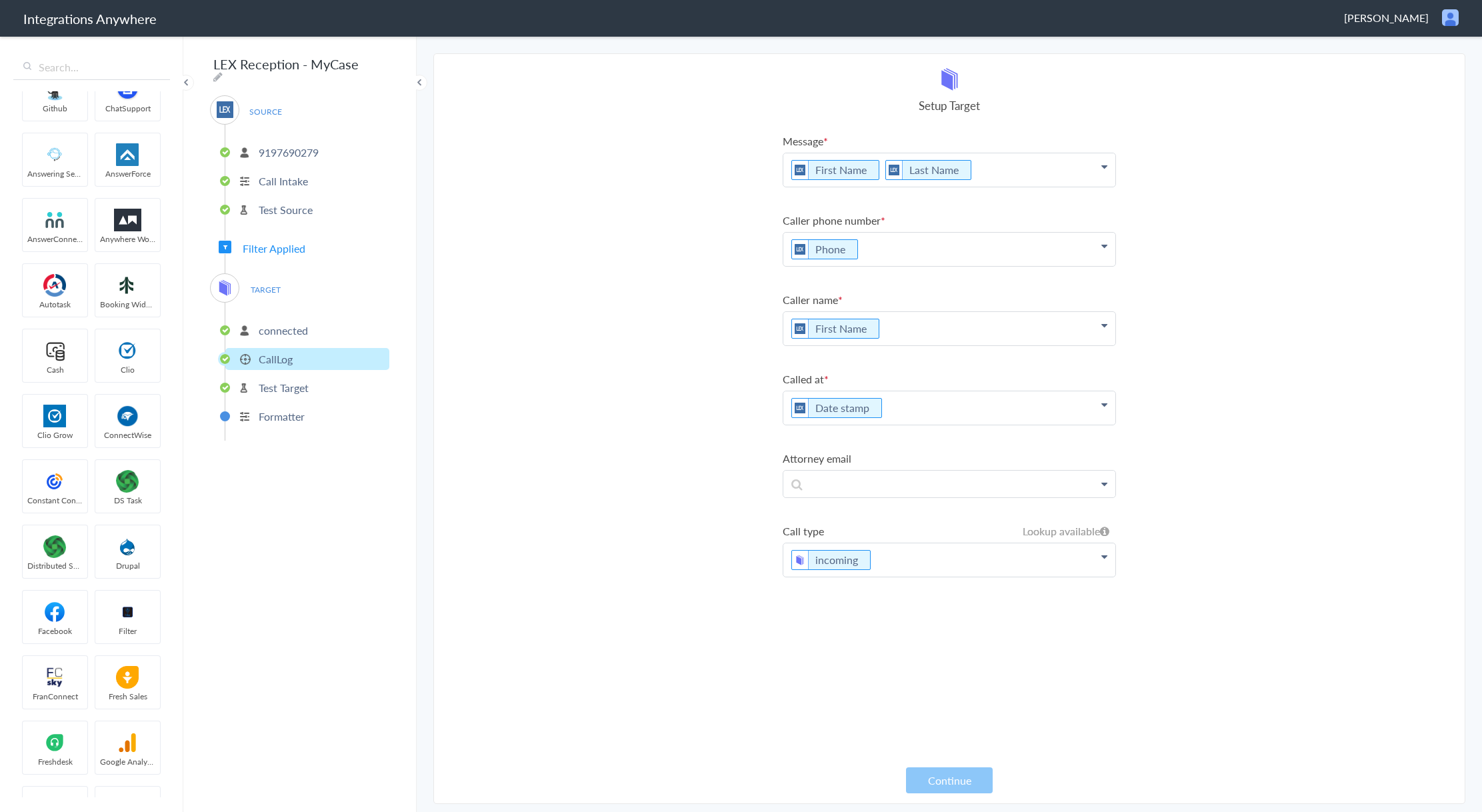
click at [262, 323] on p "connected" at bounding box center [283, 330] width 49 height 16
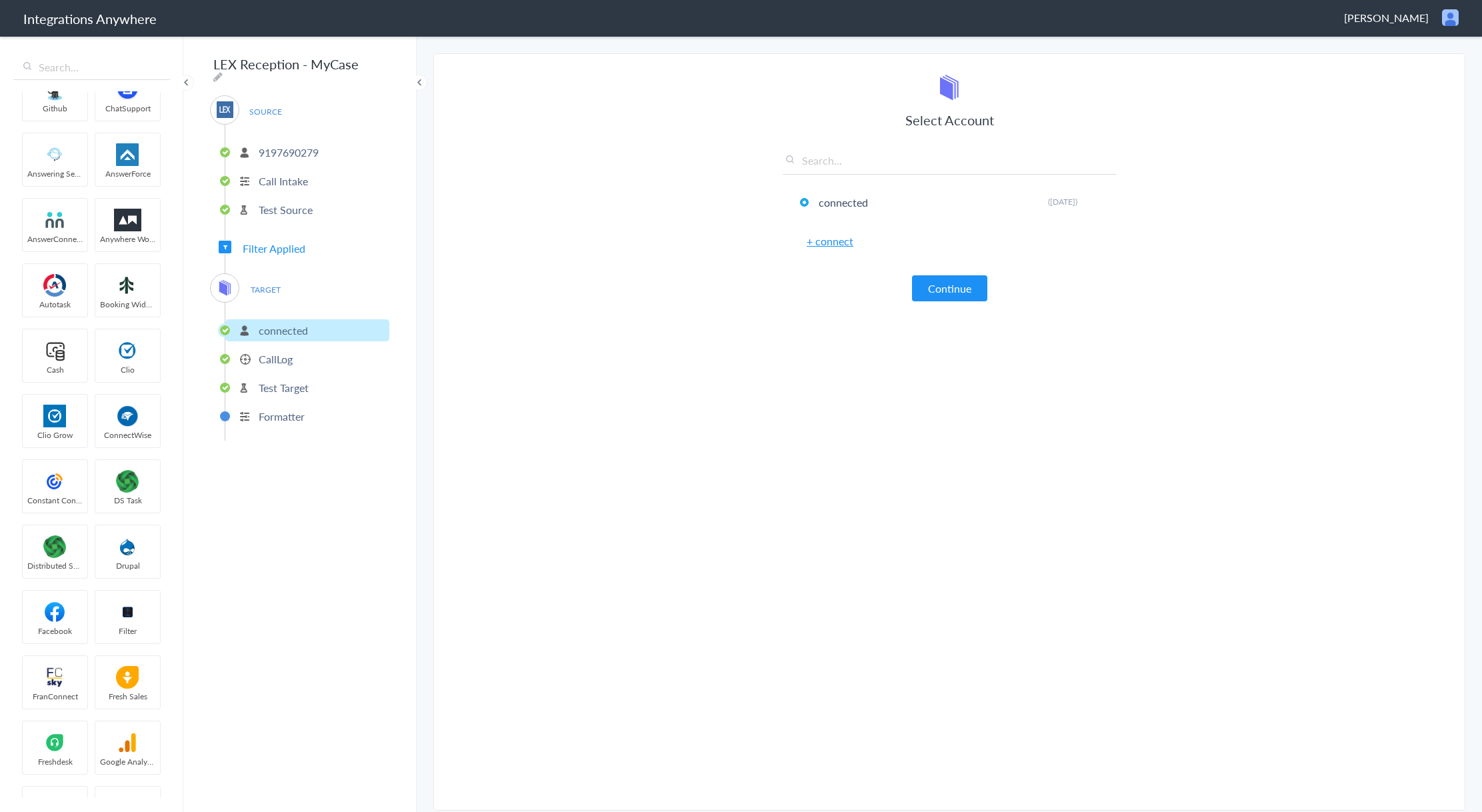
click at [830, 243] on link "+ connect" at bounding box center [830, 241] width 47 height 16
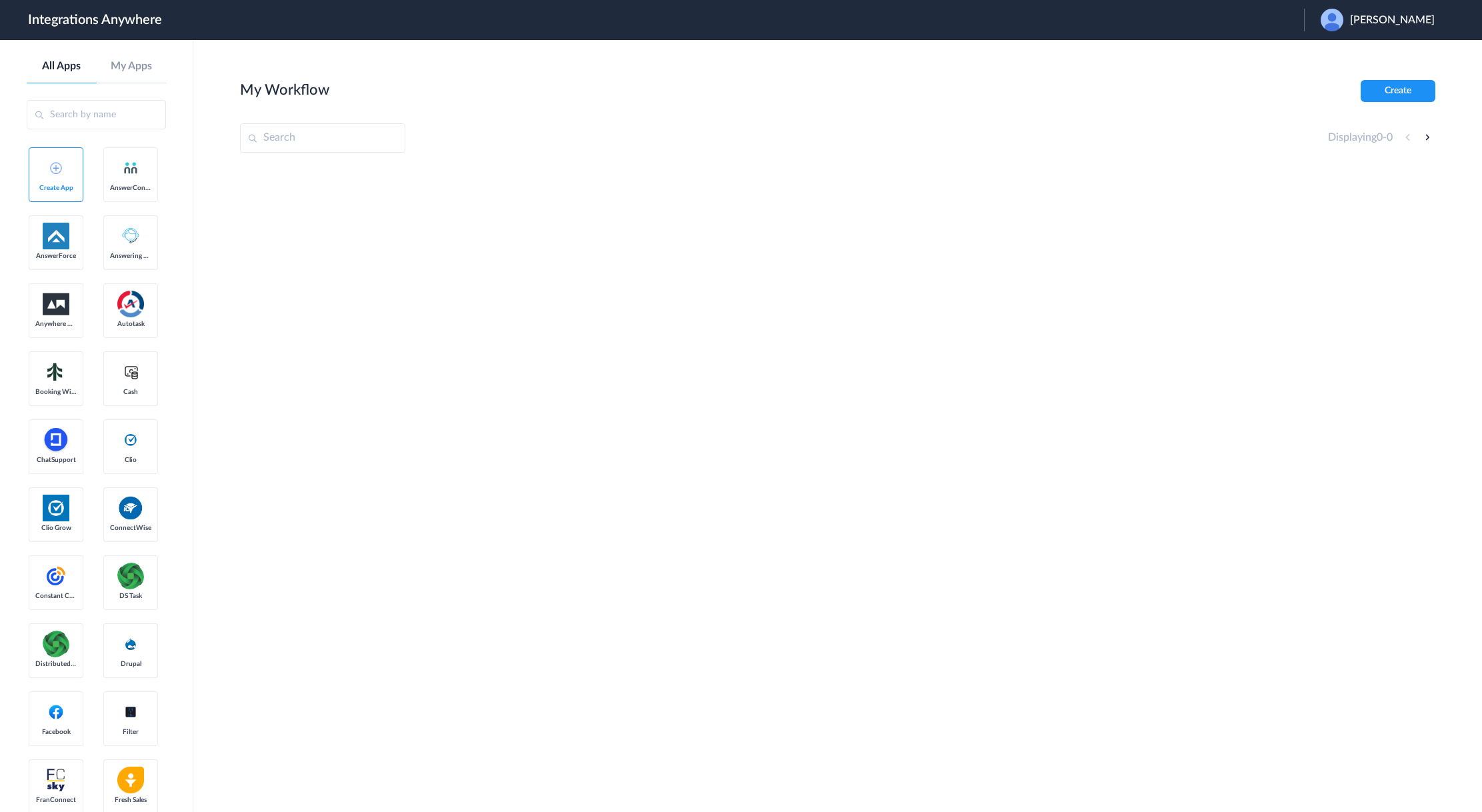
click at [1374, 30] on div "[PERSON_NAME]" at bounding box center [1384, 21] width 127 height 23
click at [1342, 53] on link "Logout" at bounding box center [1328, 53] width 28 height 9
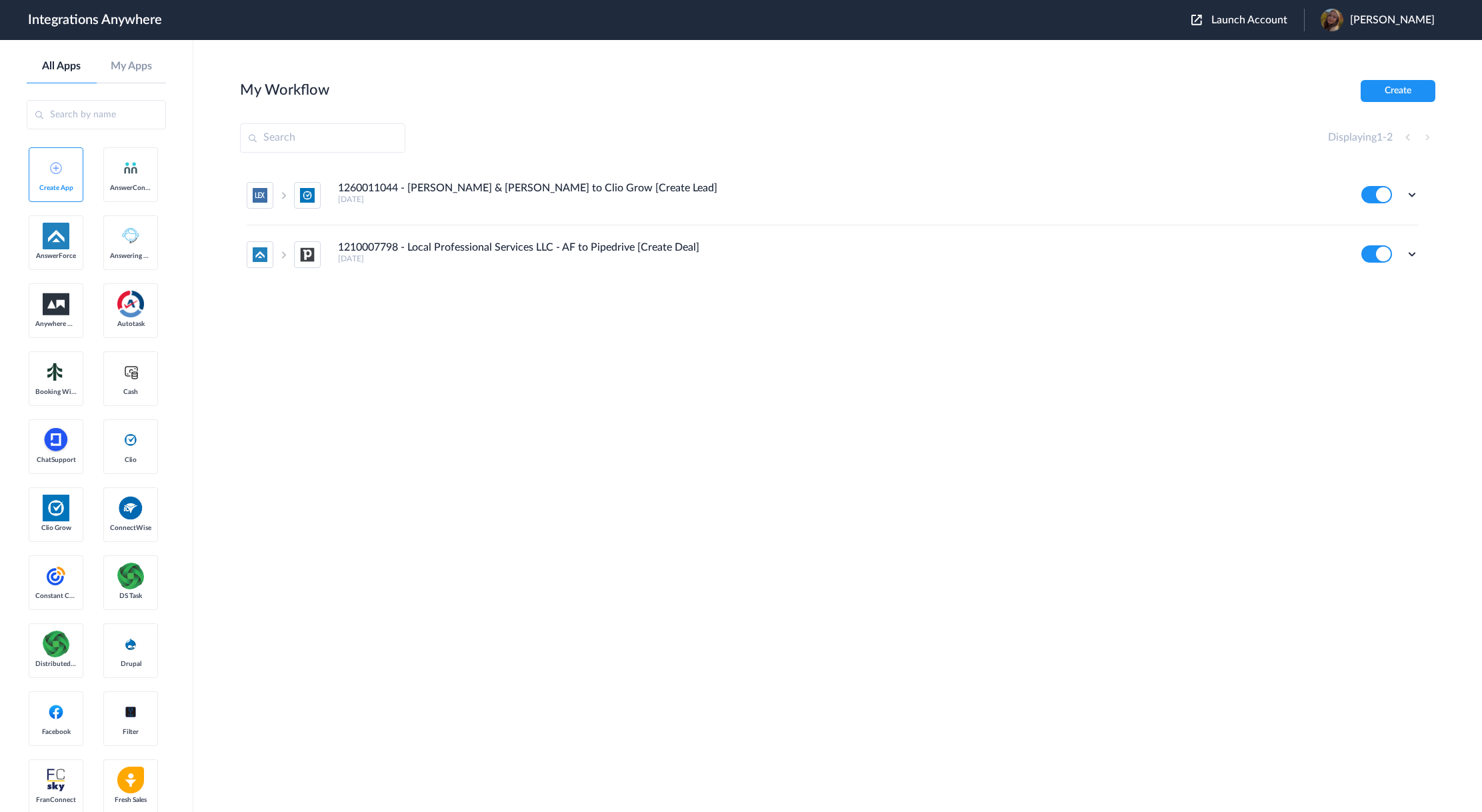
click at [1276, 19] on span "Launch Account" at bounding box center [1250, 20] width 76 height 11
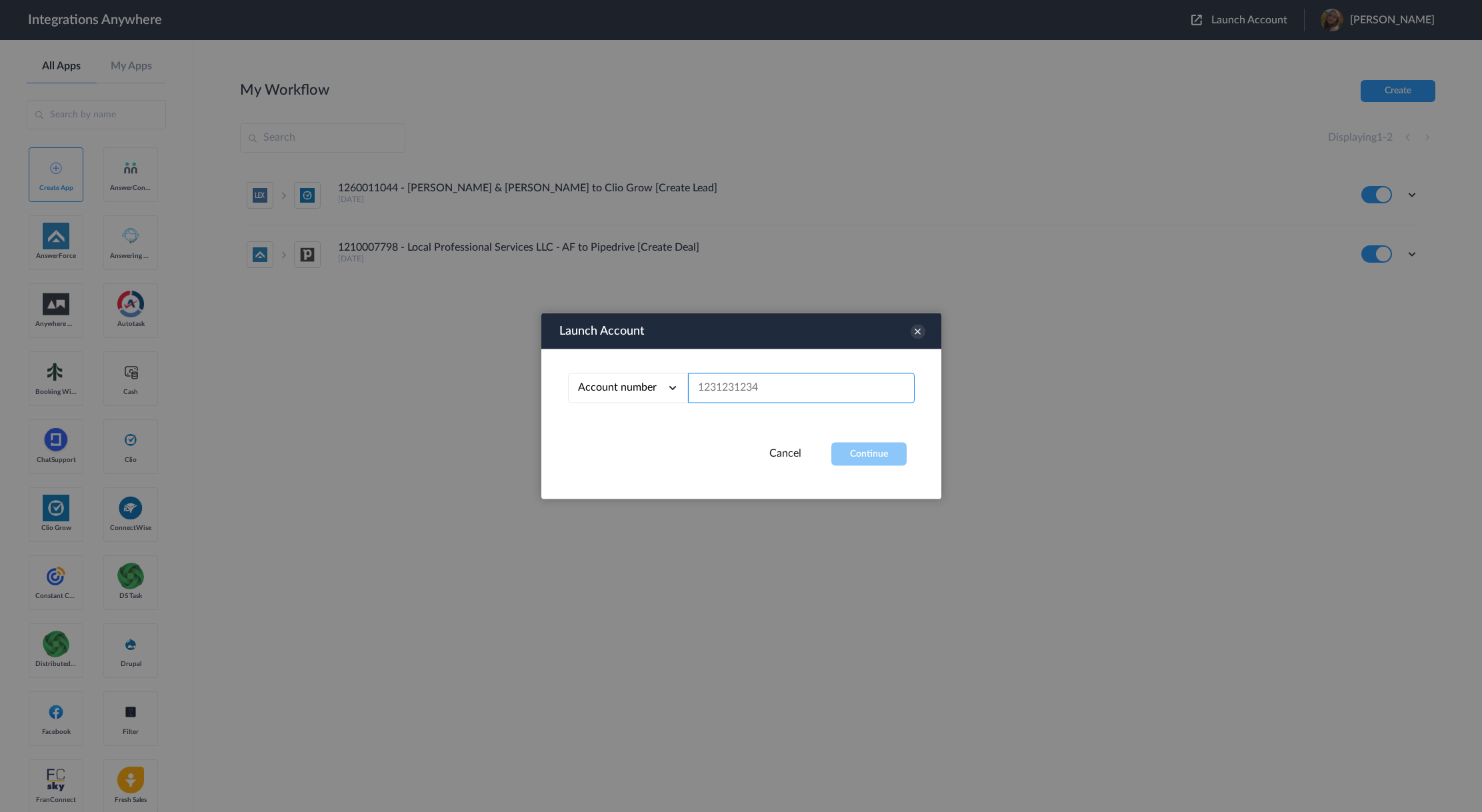
click at [711, 385] on input "text" at bounding box center [802, 388] width 227 height 30
paste input "9197690279"
type input "9197690279"
click at [892, 466] on button "Continue" at bounding box center [869, 454] width 76 height 23
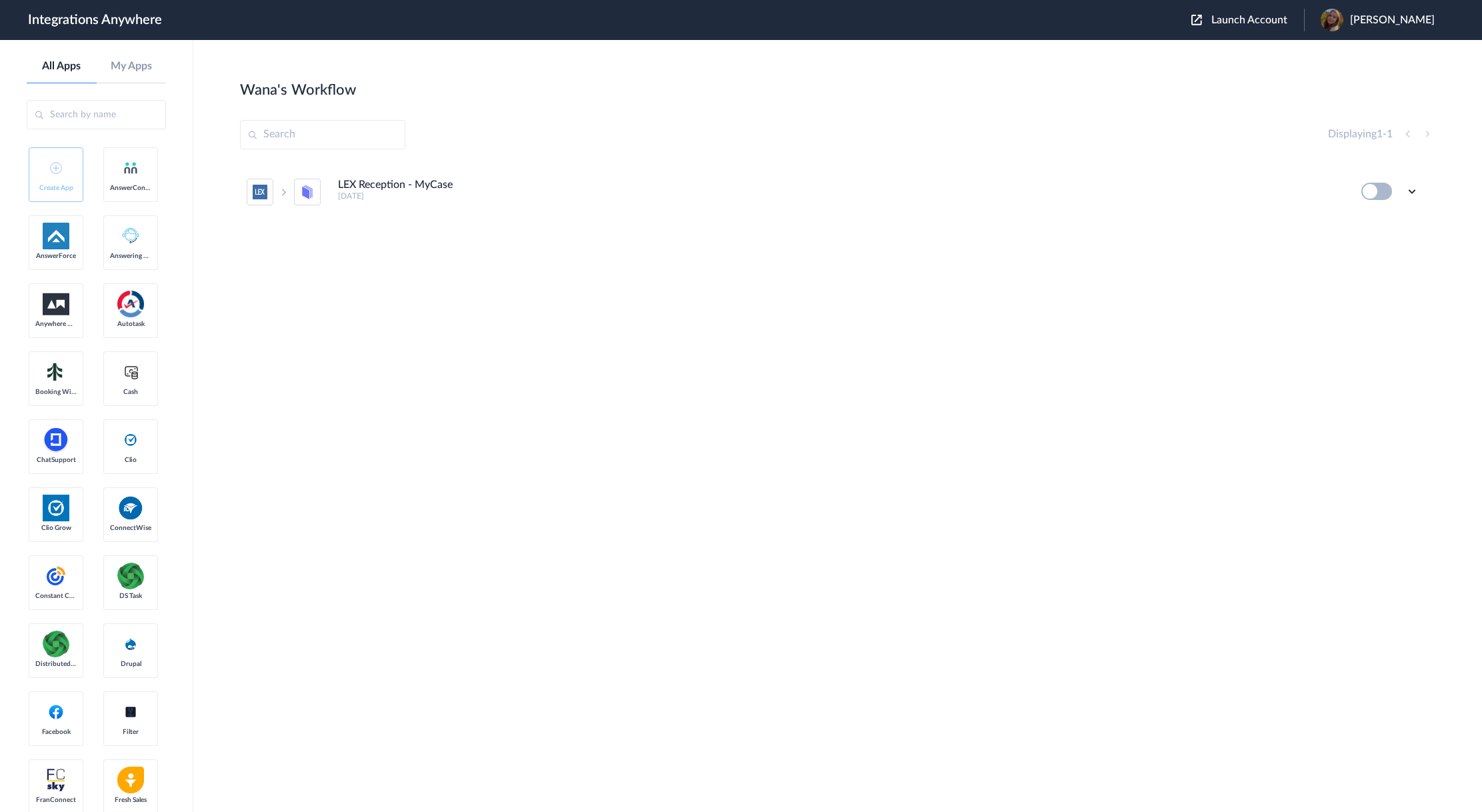
click at [1373, 186] on button at bounding box center [1376, 190] width 30 height 17
click at [1377, 189] on button at bounding box center [1376, 190] width 30 height 17
click at [1412, 192] on icon at bounding box center [1412, 191] width 13 height 13
click at [1392, 224] on li "Edit" at bounding box center [1376, 222] width 87 height 25
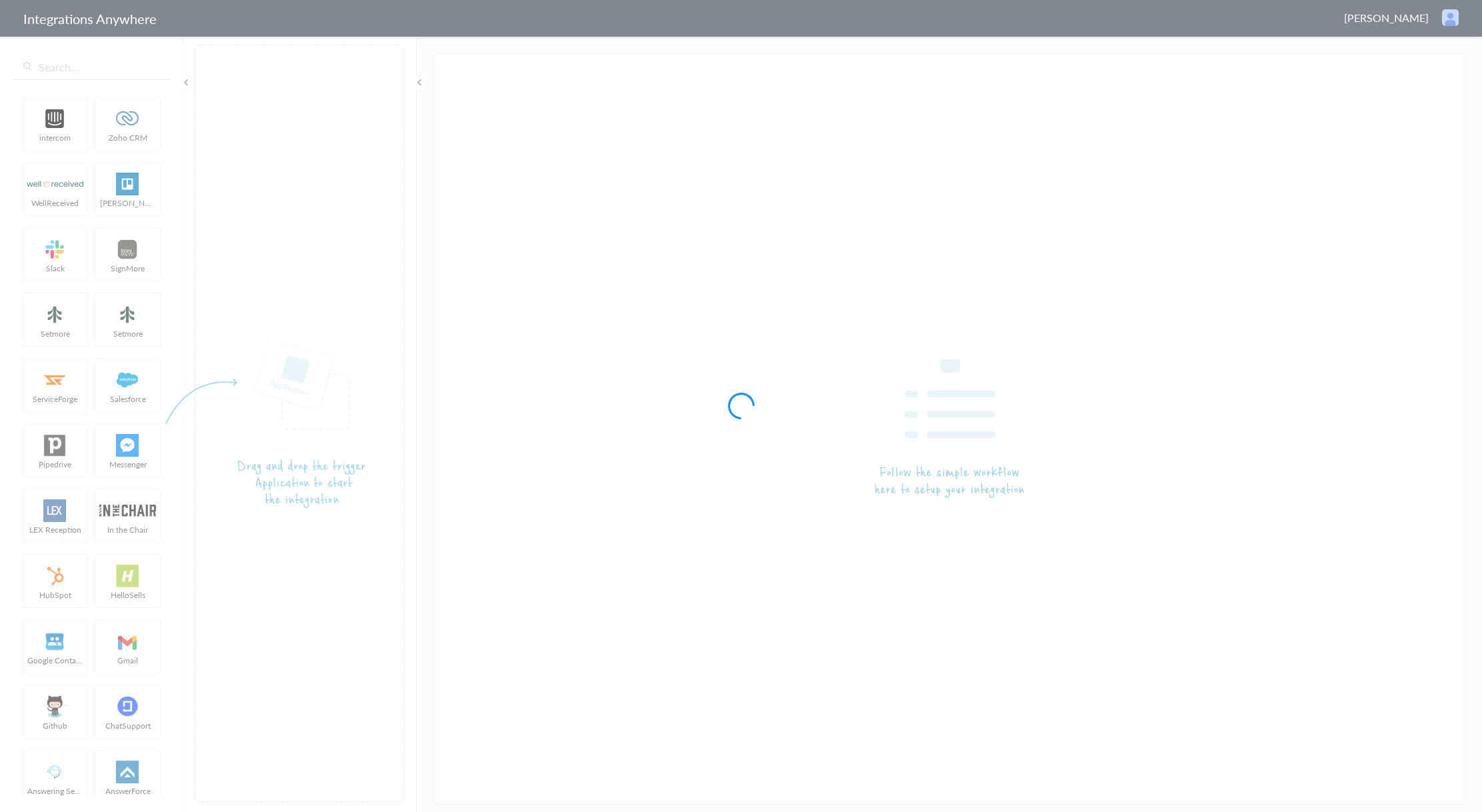
type input "LEX Reception - MyCase"
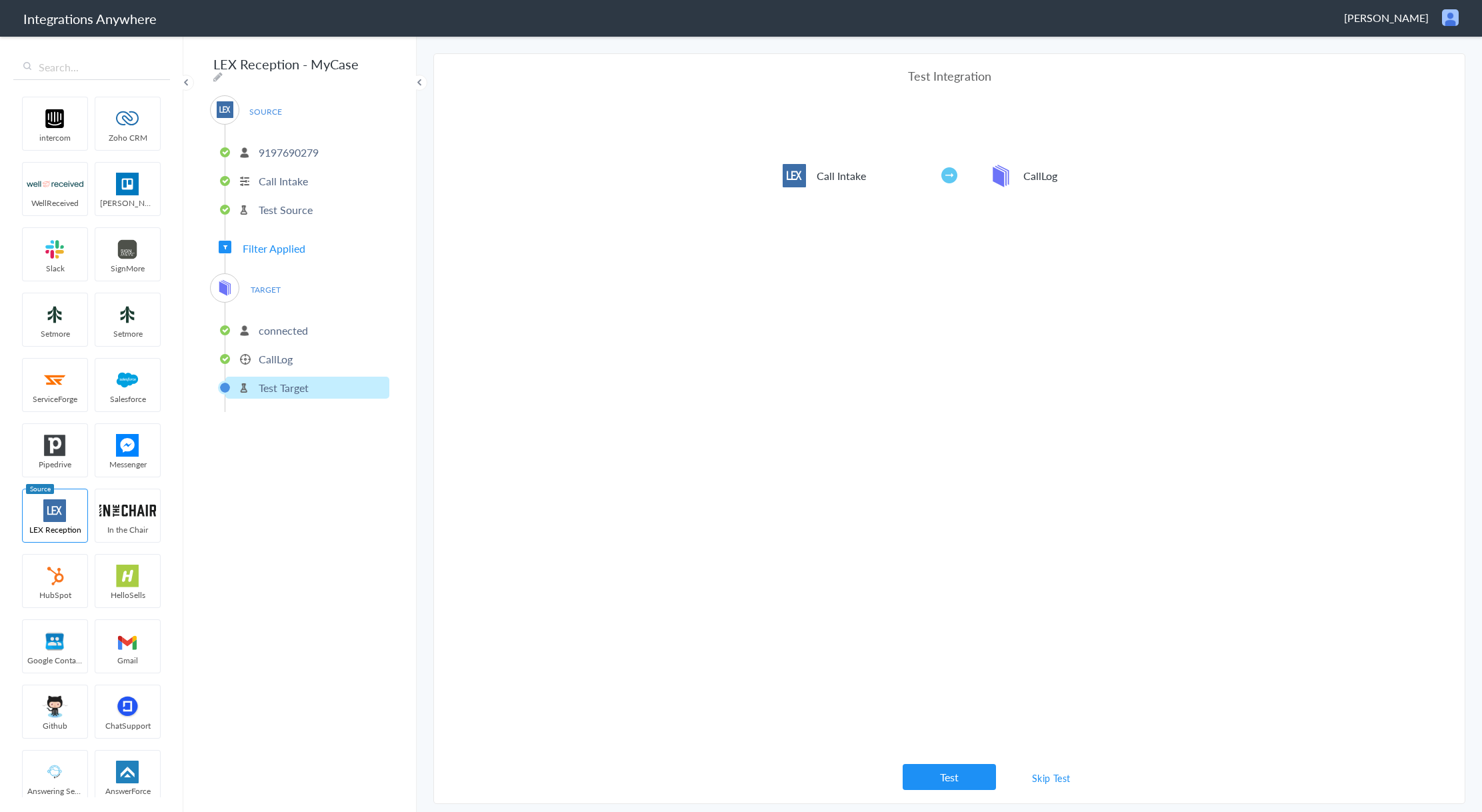
click at [282, 351] on p "CallLog" at bounding box center [275, 359] width 34 height 16
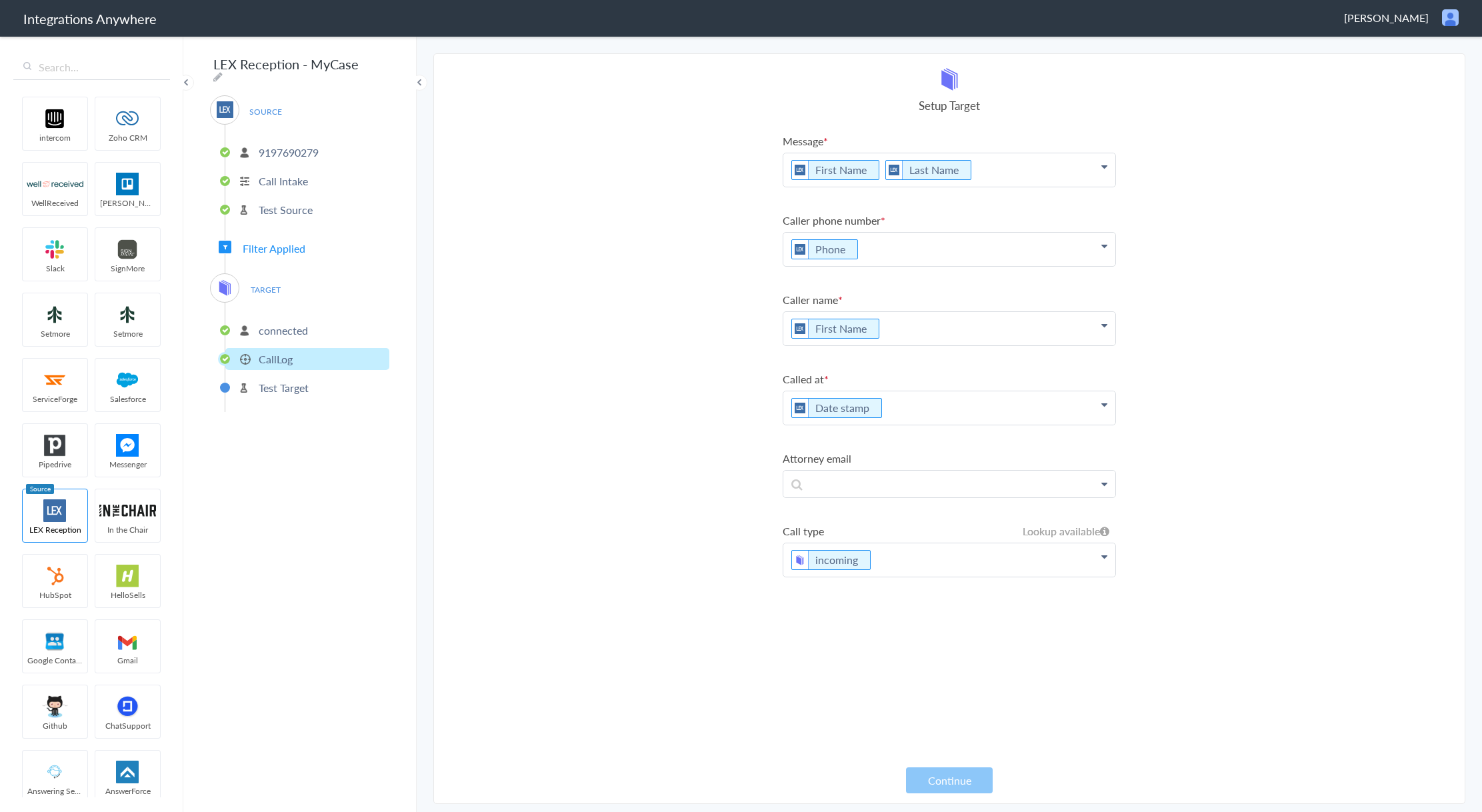
click at [297, 348] on li "CallLog" at bounding box center [307, 359] width 164 height 22
click at [270, 285] on span "TARGET" at bounding box center [265, 290] width 51 height 18
click at [245, 281] on span "TARGET" at bounding box center [265, 290] width 51 height 18
click at [260, 243] on span "Filter Applied" at bounding box center [274, 248] width 62 height 16
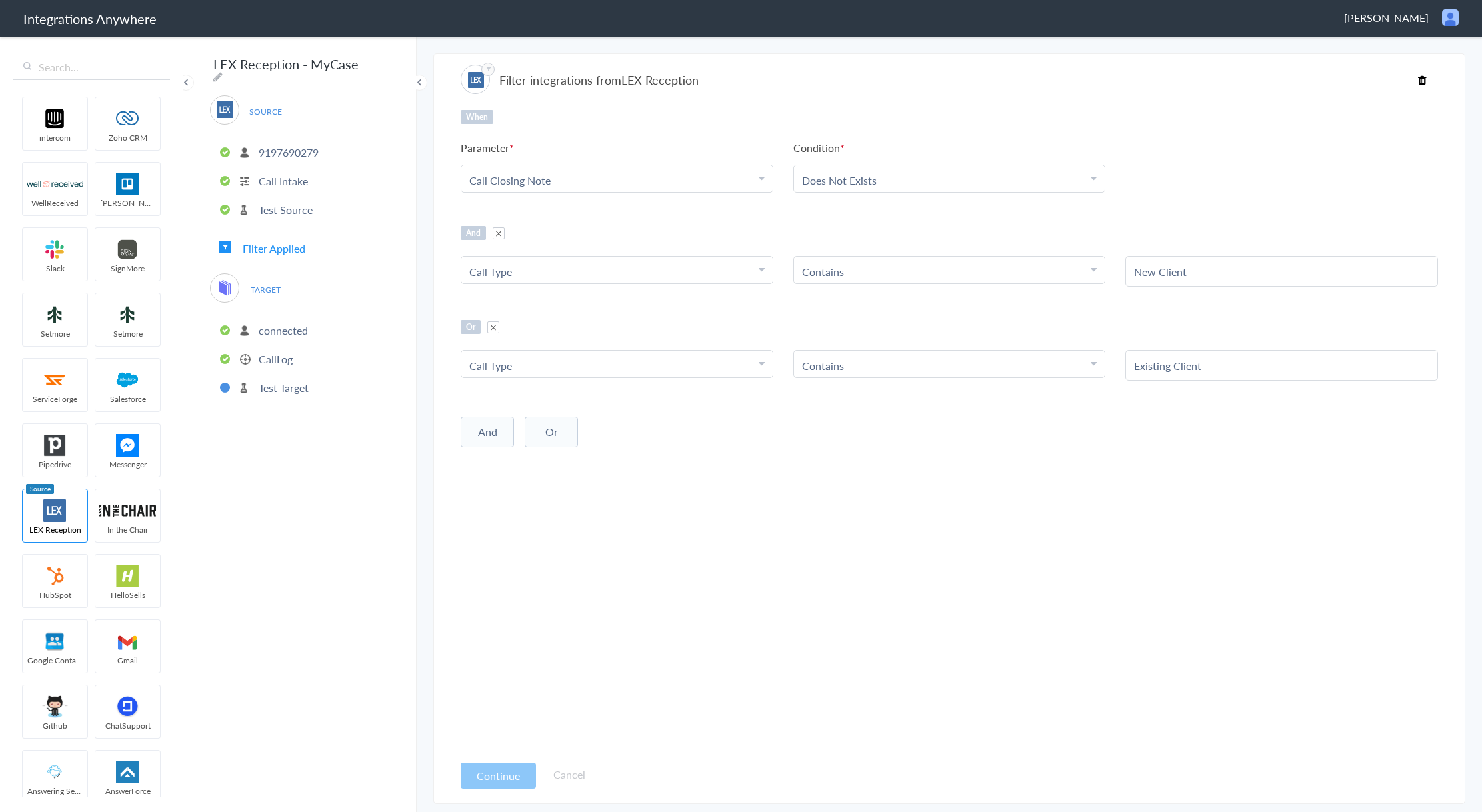
click at [531, 740] on div "When Parameter Choose Parameter Call Closing Note First Name Last Name Email Ph…" at bounding box center [950, 431] width 978 height 642
click at [277, 337] on ul "connected CallLog Test Target" at bounding box center [307, 356] width 164 height 109
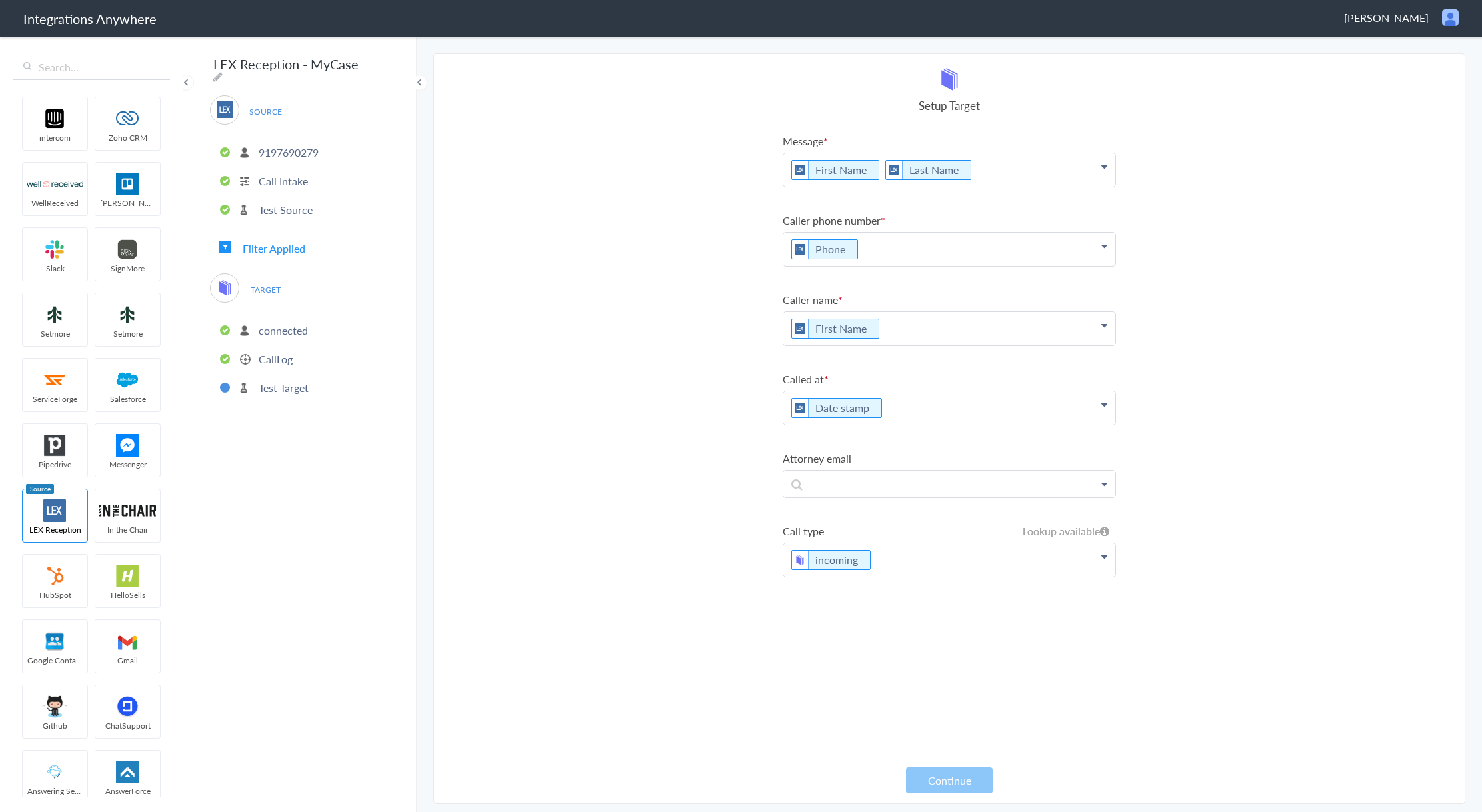
click at [278, 323] on p "connected" at bounding box center [283, 330] width 49 height 16
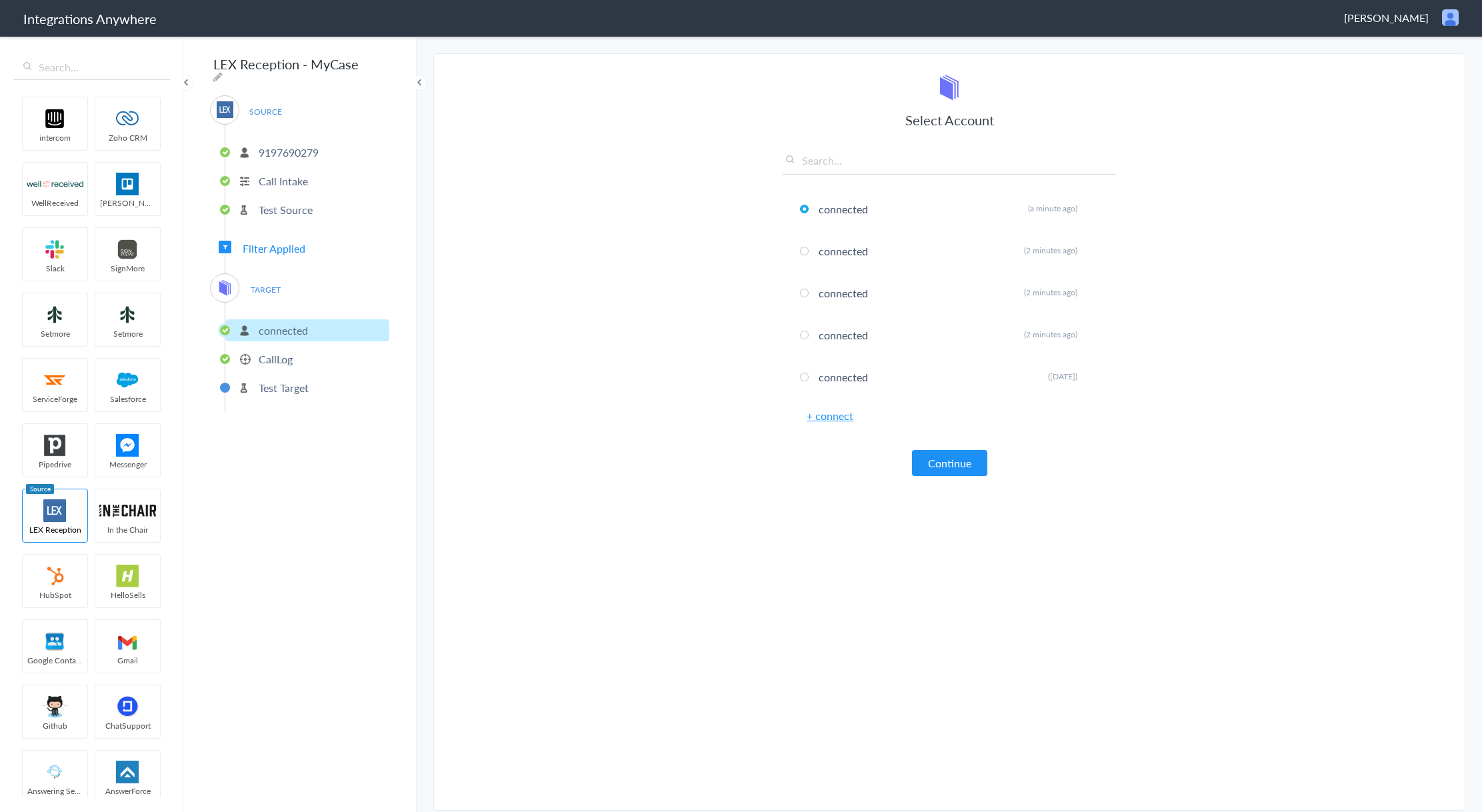
click at [290, 288] on span "TARGET" at bounding box center [265, 290] width 51 height 18
click at [269, 288] on span "TARGET" at bounding box center [265, 290] width 51 height 18
click at [210, 275] on div "TARGET connected CallLog Test Target" at bounding box center [300, 342] width 179 height 139
click at [225, 279] on img at bounding box center [225, 287] width 16 height 16
click at [272, 282] on span "TARGET" at bounding box center [265, 290] width 51 height 18
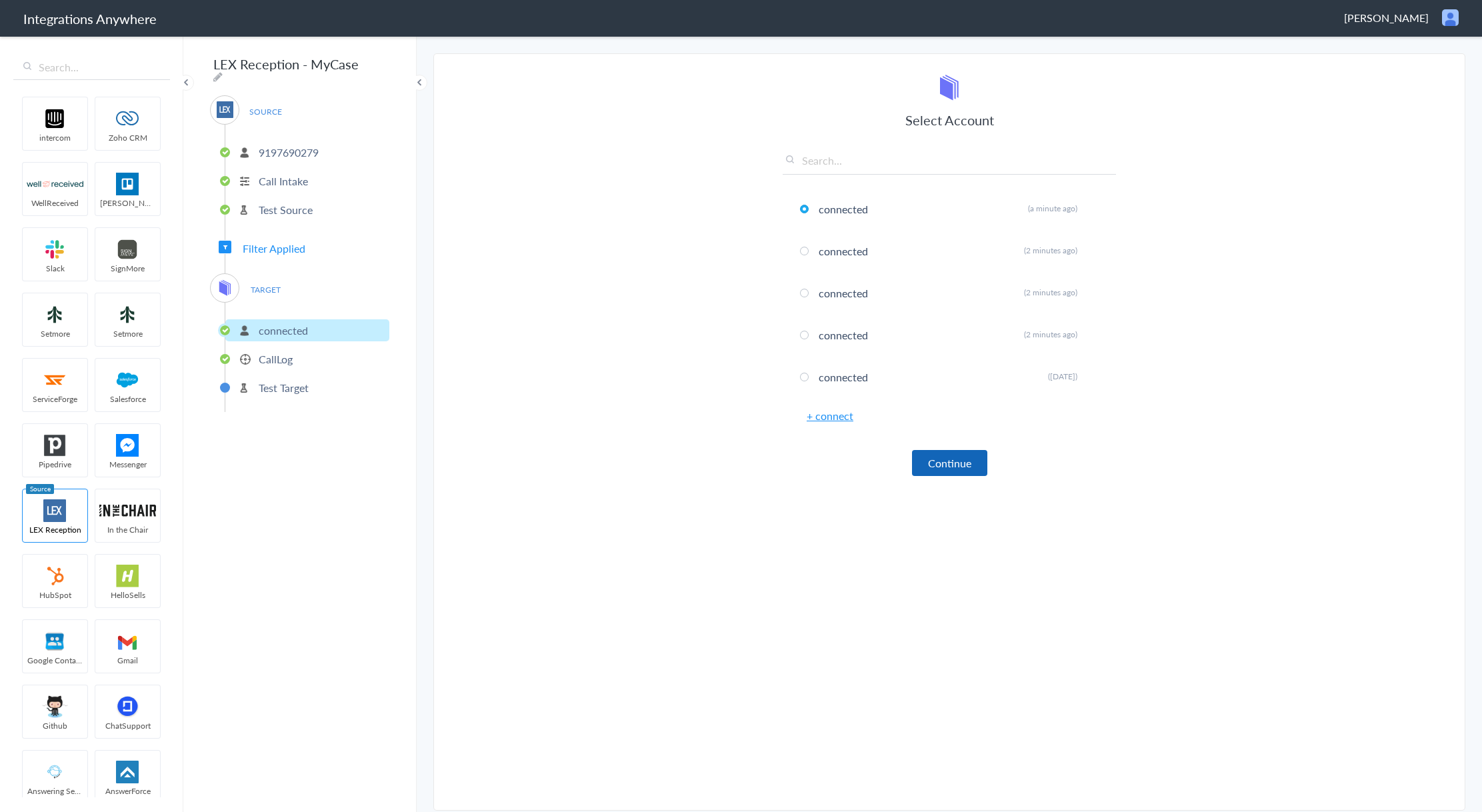
click at [945, 461] on button "Continue" at bounding box center [950, 463] width 76 height 26
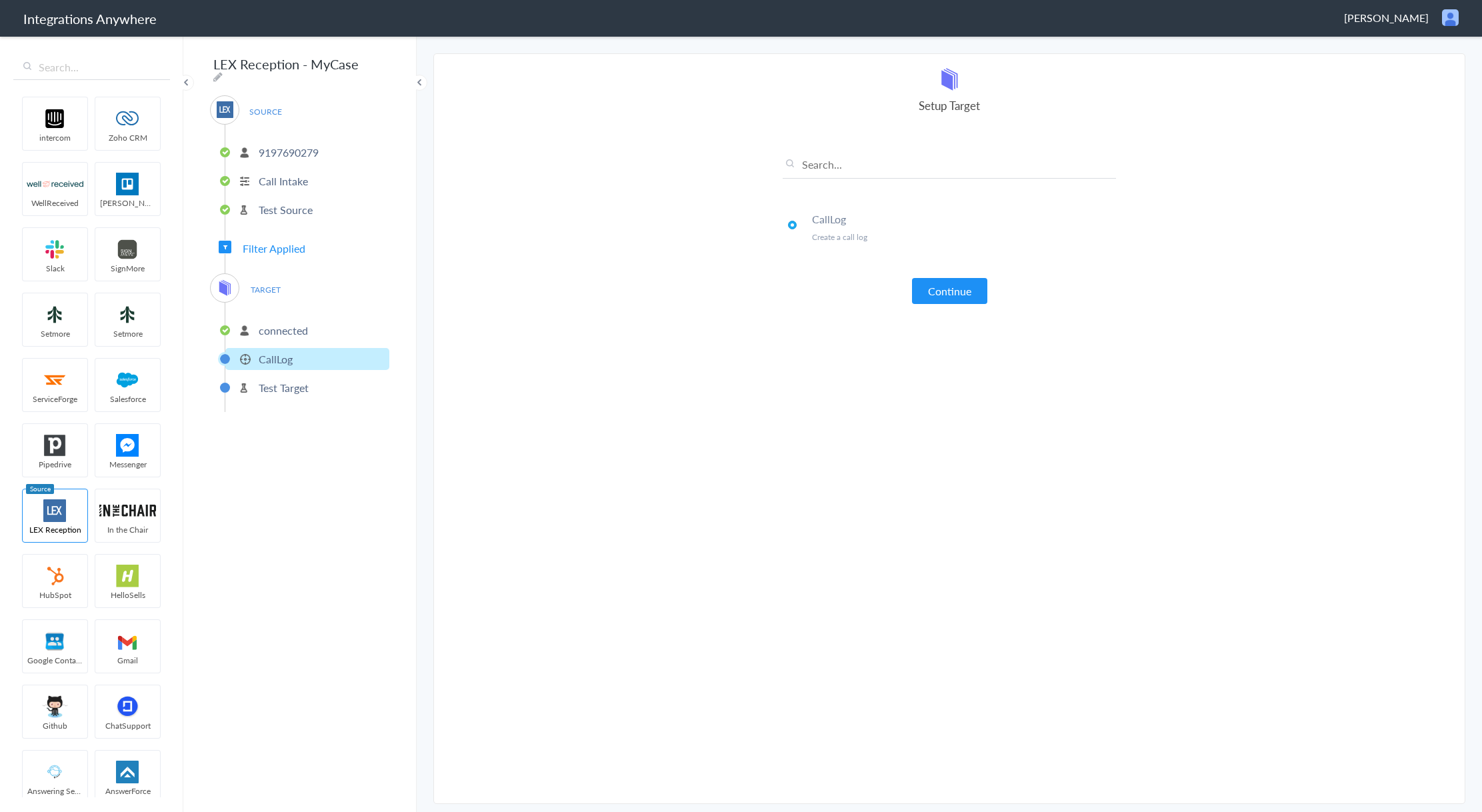
click at [848, 226] on h4 "CallLog" at bounding box center [964, 218] width 304 height 16
click at [937, 285] on button "Continue" at bounding box center [950, 291] width 76 height 26
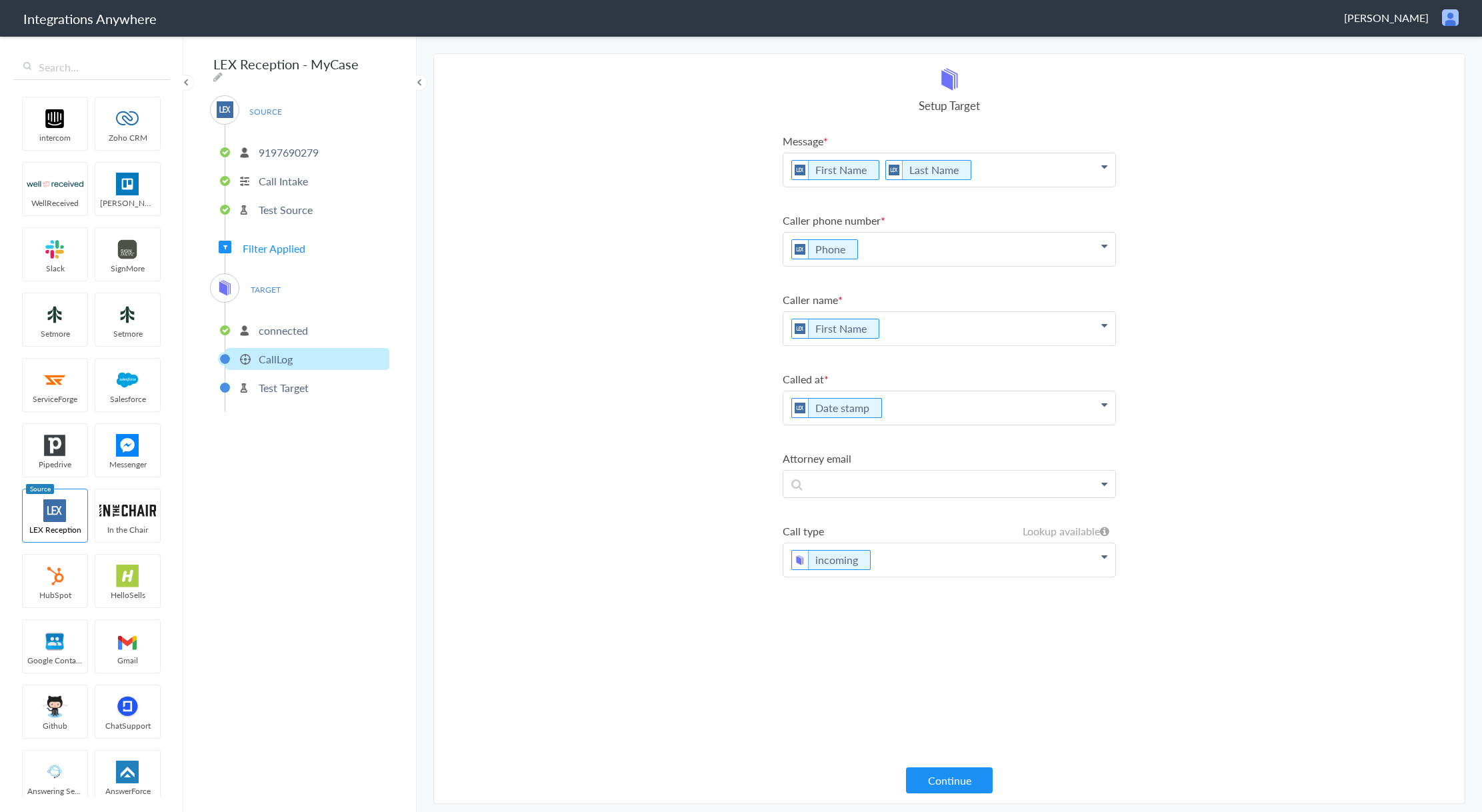
click at [975, 763] on div "Message First Name Last Name First Name Last Name Email Phone Case Name/Number …" at bounding box center [950, 451] width 334 height 635
click at [969, 768] on button "Continue" at bounding box center [950, 780] width 87 height 26
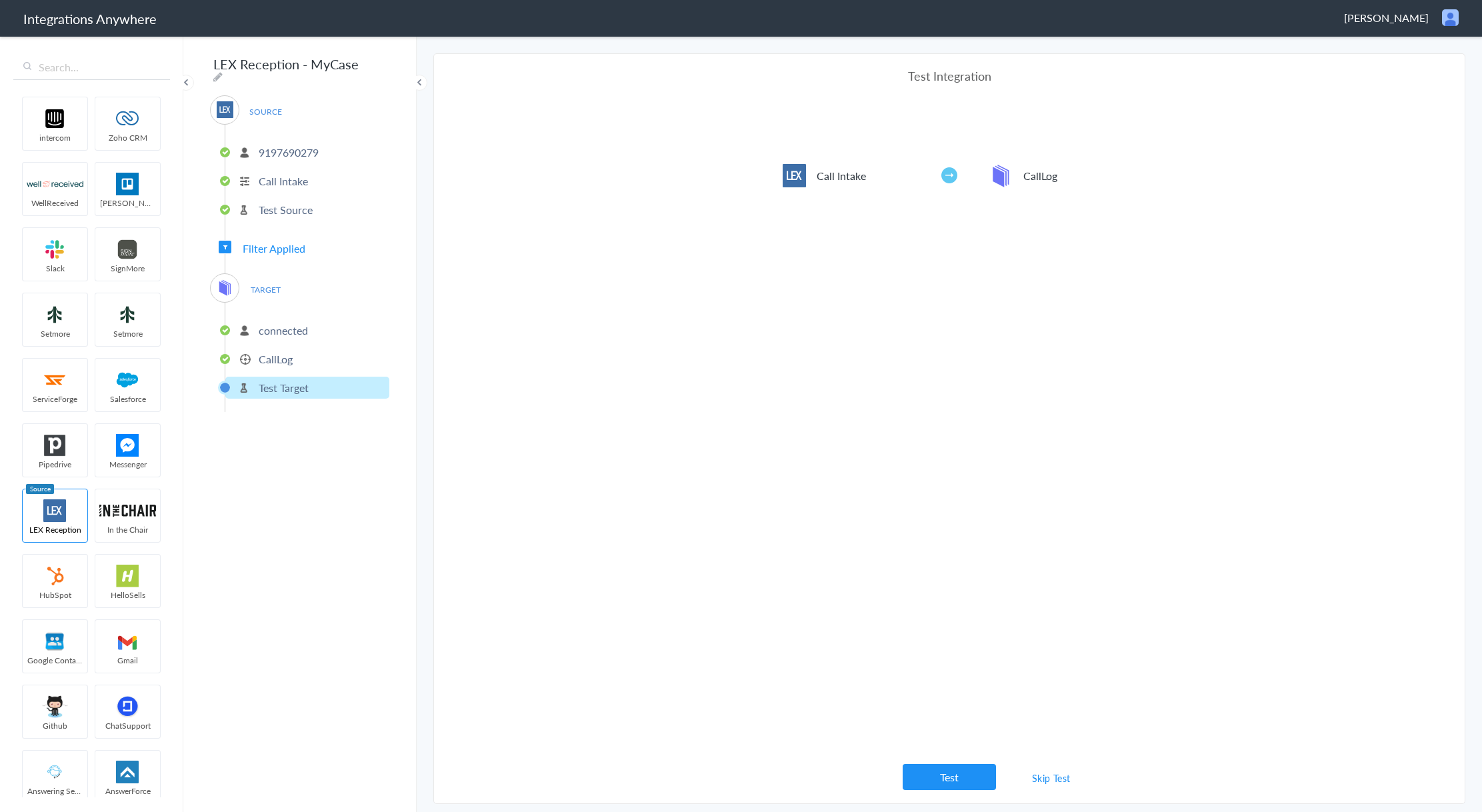
click at [950, 776] on button "Test" at bounding box center [950, 777] width 94 height 26
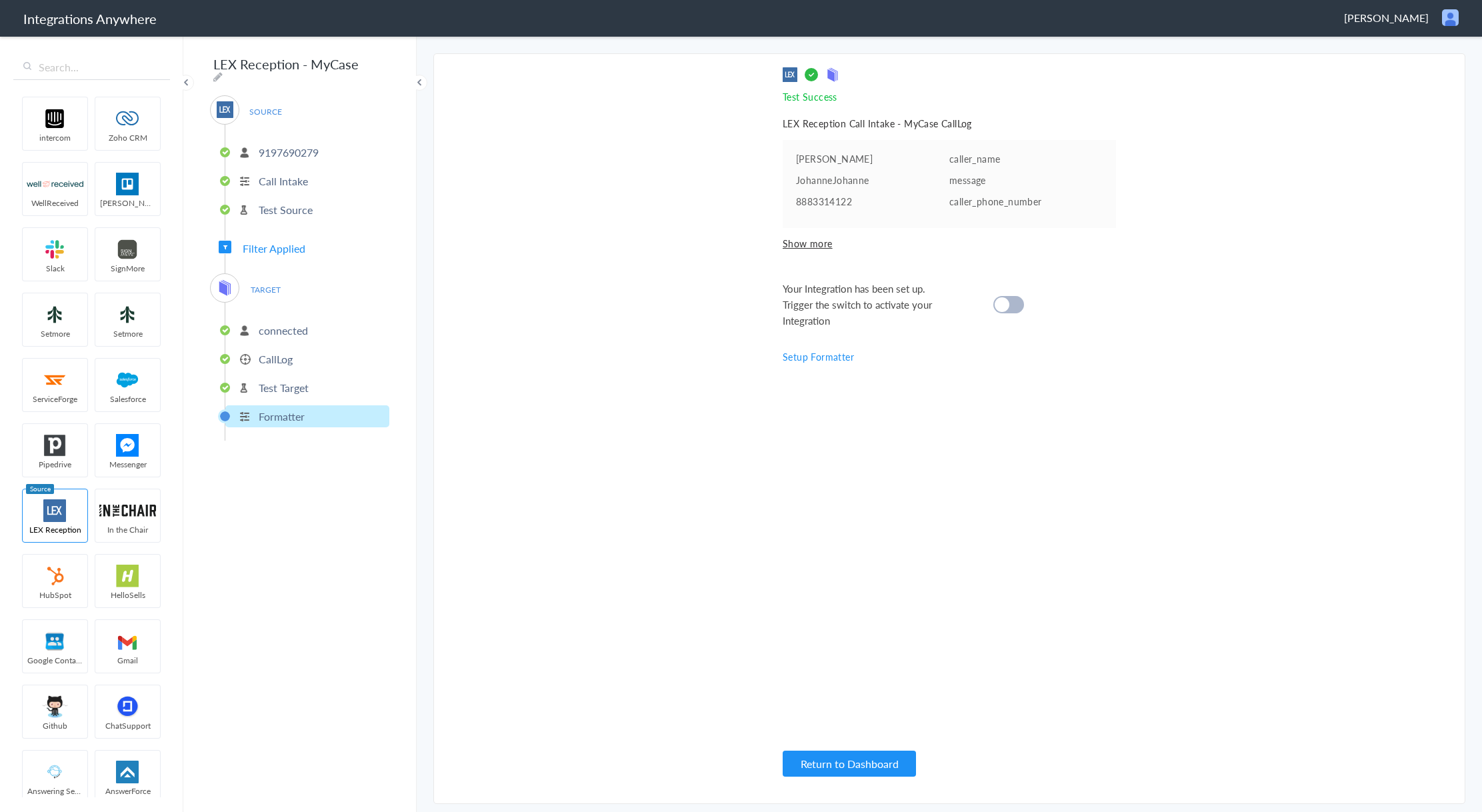
click at [1012, 305] on div at bounding box center [1008, 304] width 30 height 17
click at [837, 762] on button "Return to Dashboard" at bounding box center [849, 764] width 133 height 26
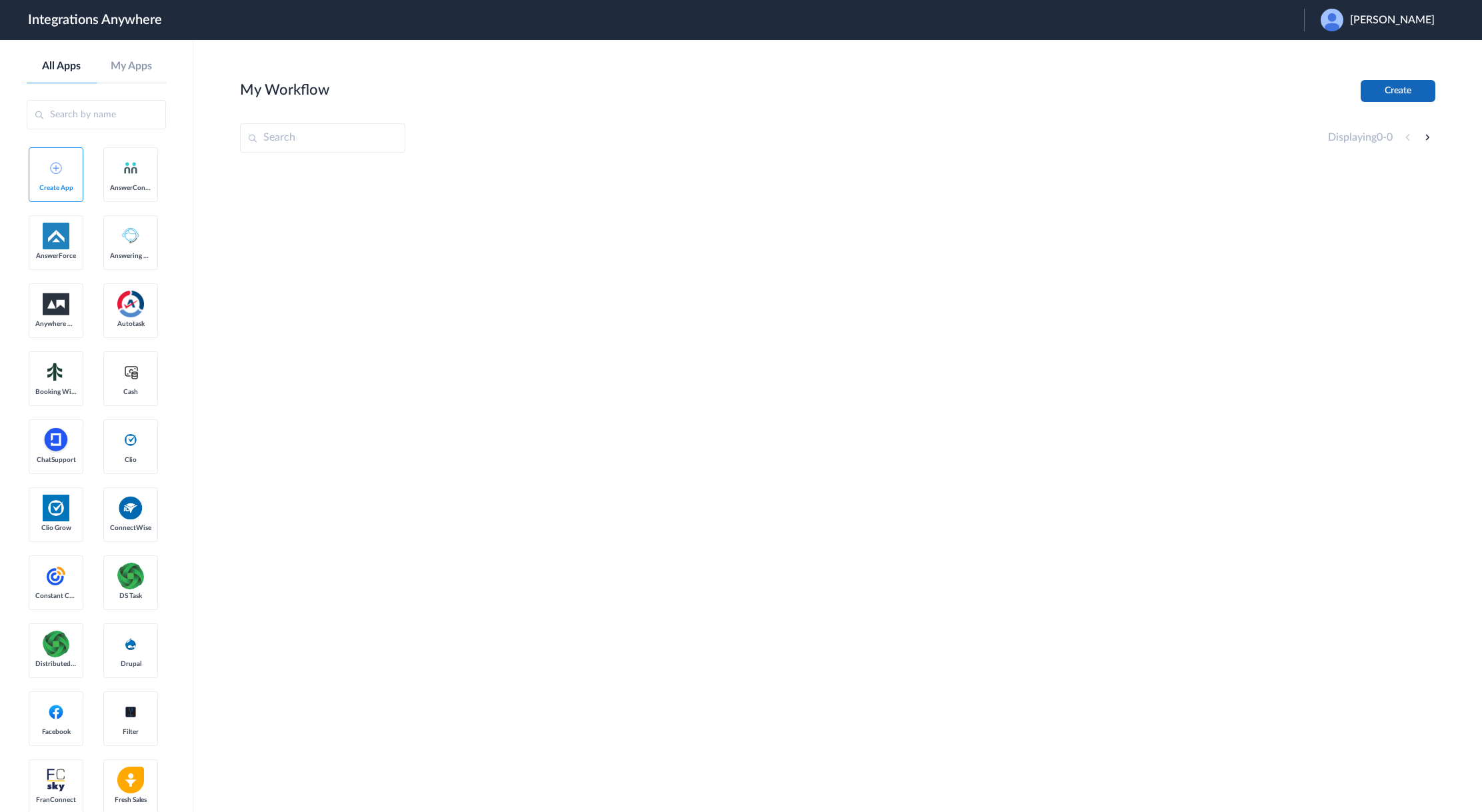
click at [1385, 85] on button "Create" at bounding box center [1397, 90] width 75 height 22
click at [1384, 21] on span "[PERSON_NAME]" at bounding box center [1392, 20] width 85 height 12
click at [1336, 53] on link "Logout" at bounding box center [1328, 53] width 28 height 9
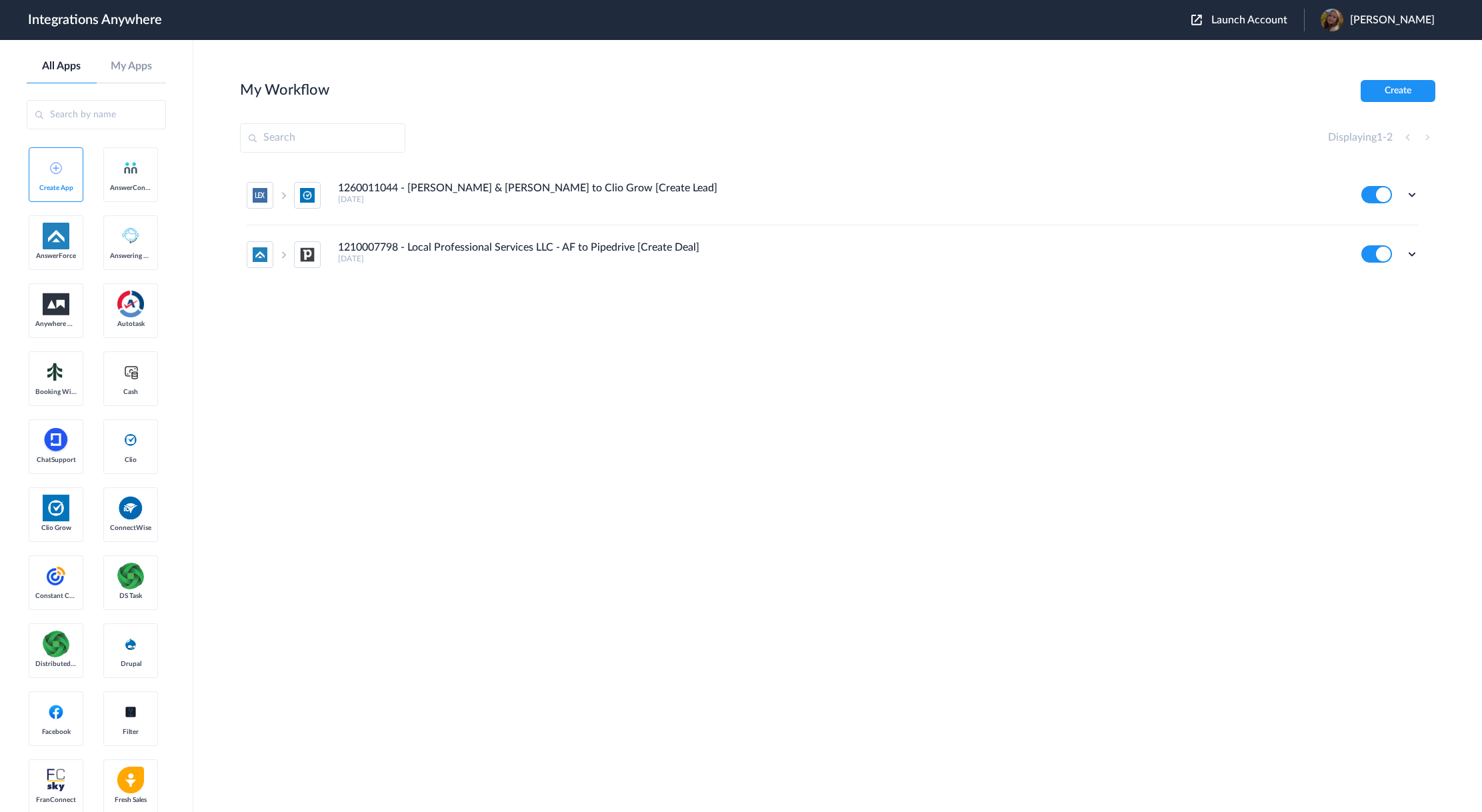
click at [1227, 19] on span "Launch Account" at bounding box center [1250, 20] width 76 height 11
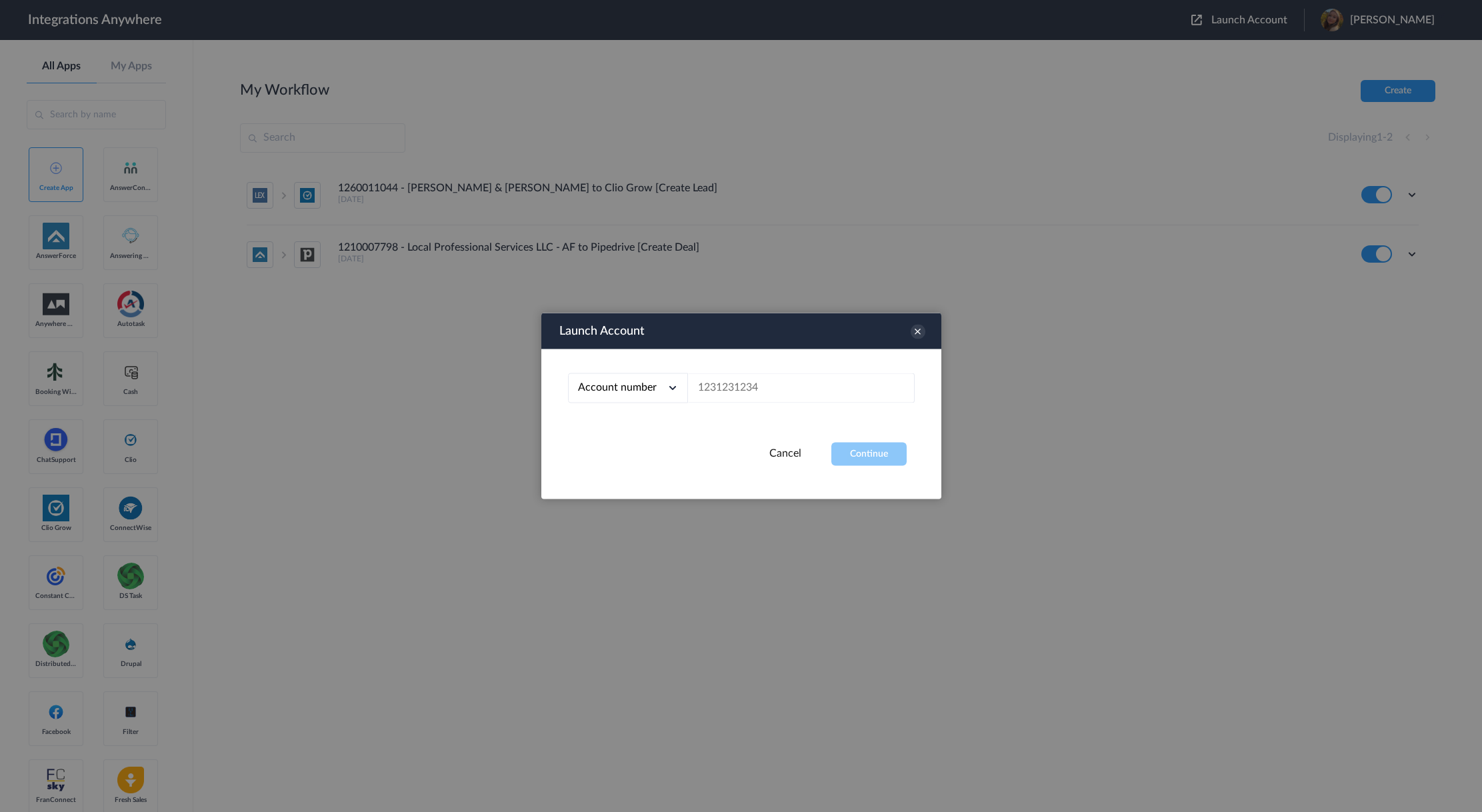
click at [819, 369] on div "Account number Account number Email address" at bounding box center [741, 396] width 400 height 94
click at [794, 388] on input "text" at bounding box center [802, 388] width 227 height 30
paste input "8772423416"
type input "8772423416"
click at [854, 451] on button "Continue" at bounding box center [869, 454] width 76 height 23
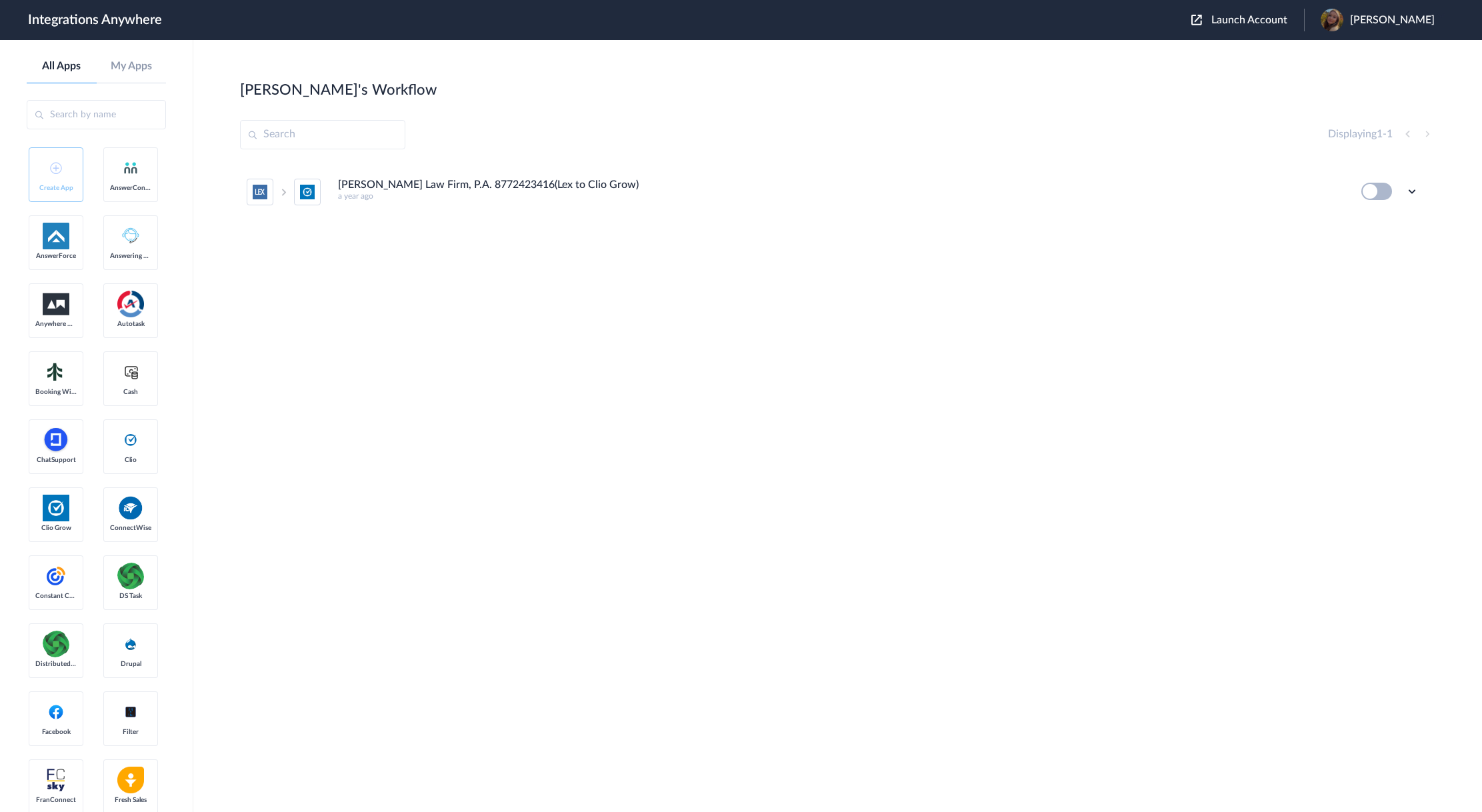
click at [1382, 193] on button at bounding box center [1376, 190] width 30 height 17
click at [1380, 193] on button at bounding box center [1376, 190] width 30 height 17
drag, startPoint x: 1420, startPoint y: 186, endPoint x: 1409, endPoint y: 190, distance: 11.7
click at [1419, 186] on ul "Rivera-Aguilar Law Firm, P.A. 8772423416(Lex to Clio Grow) a year ago Edit Task…" at bounding box center [832, 191] width 1185 height 58
click at [1407, 191] on icon at bounding box center [1412, 191] width 13 height 13
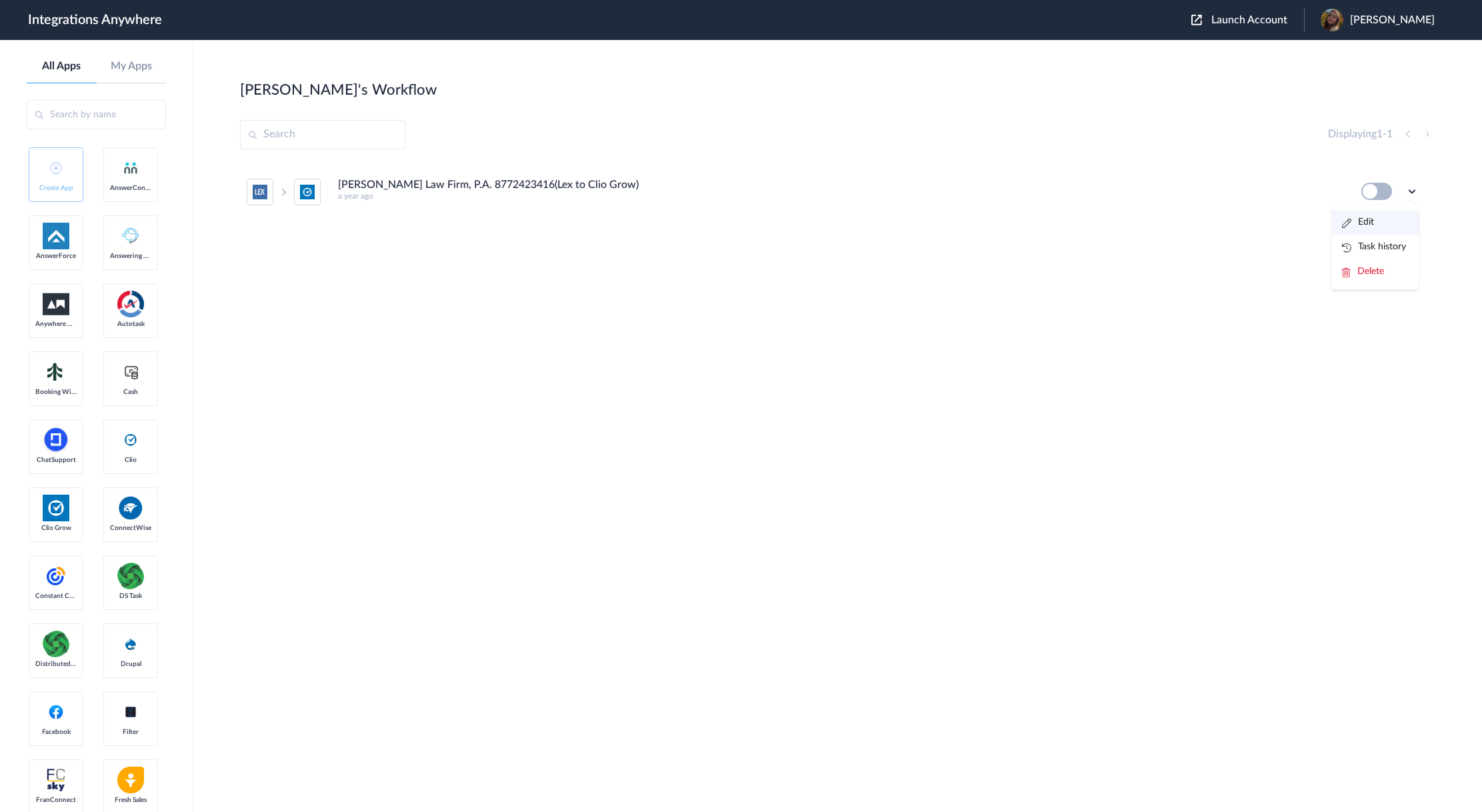
click at [1369, 218] on link "Edit" at bounding box center [1358, 222] width 32 height 9
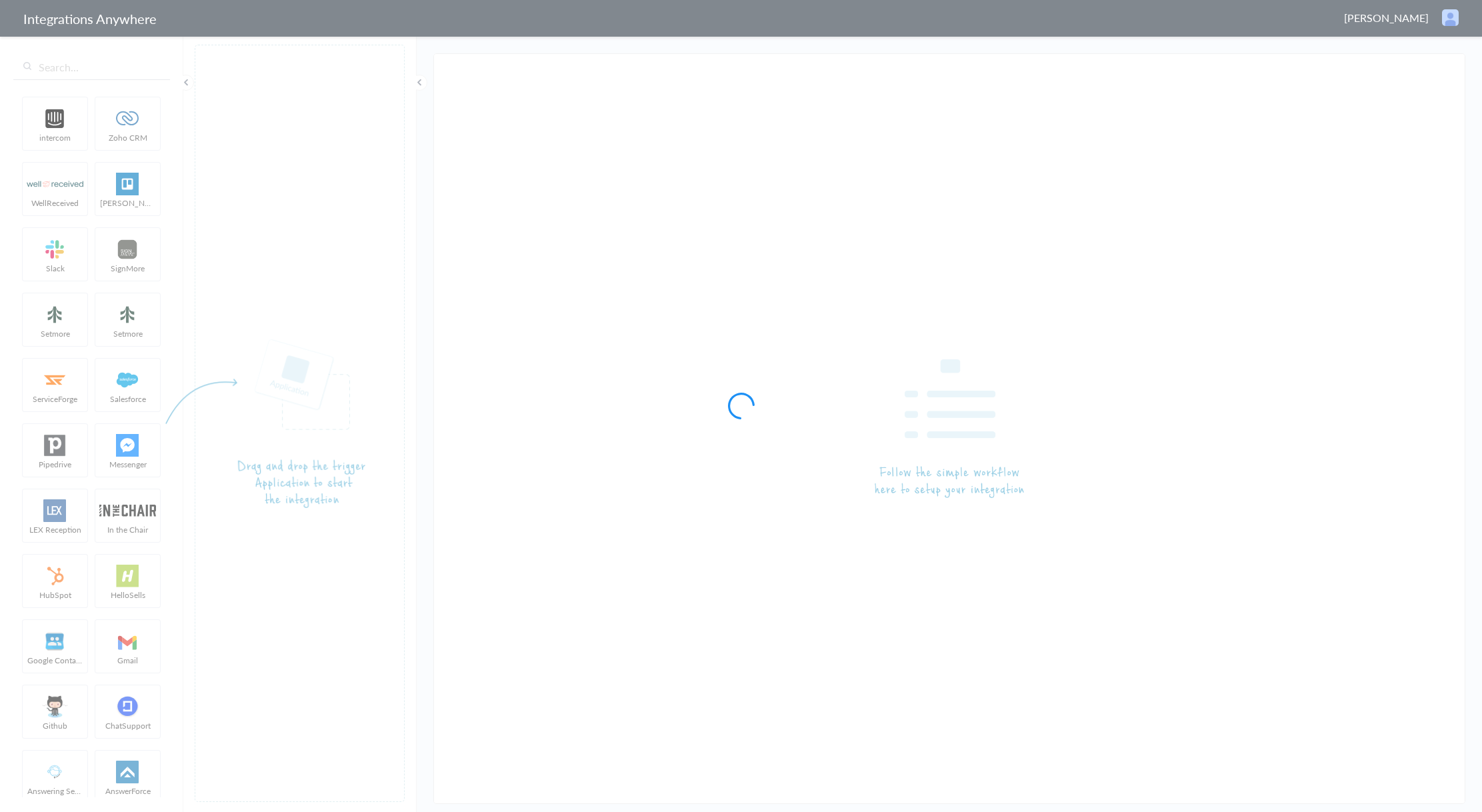
type input "[PERSON_NAME] Law Firm, P.A. 8772423416(Lex to Clio Grow)"
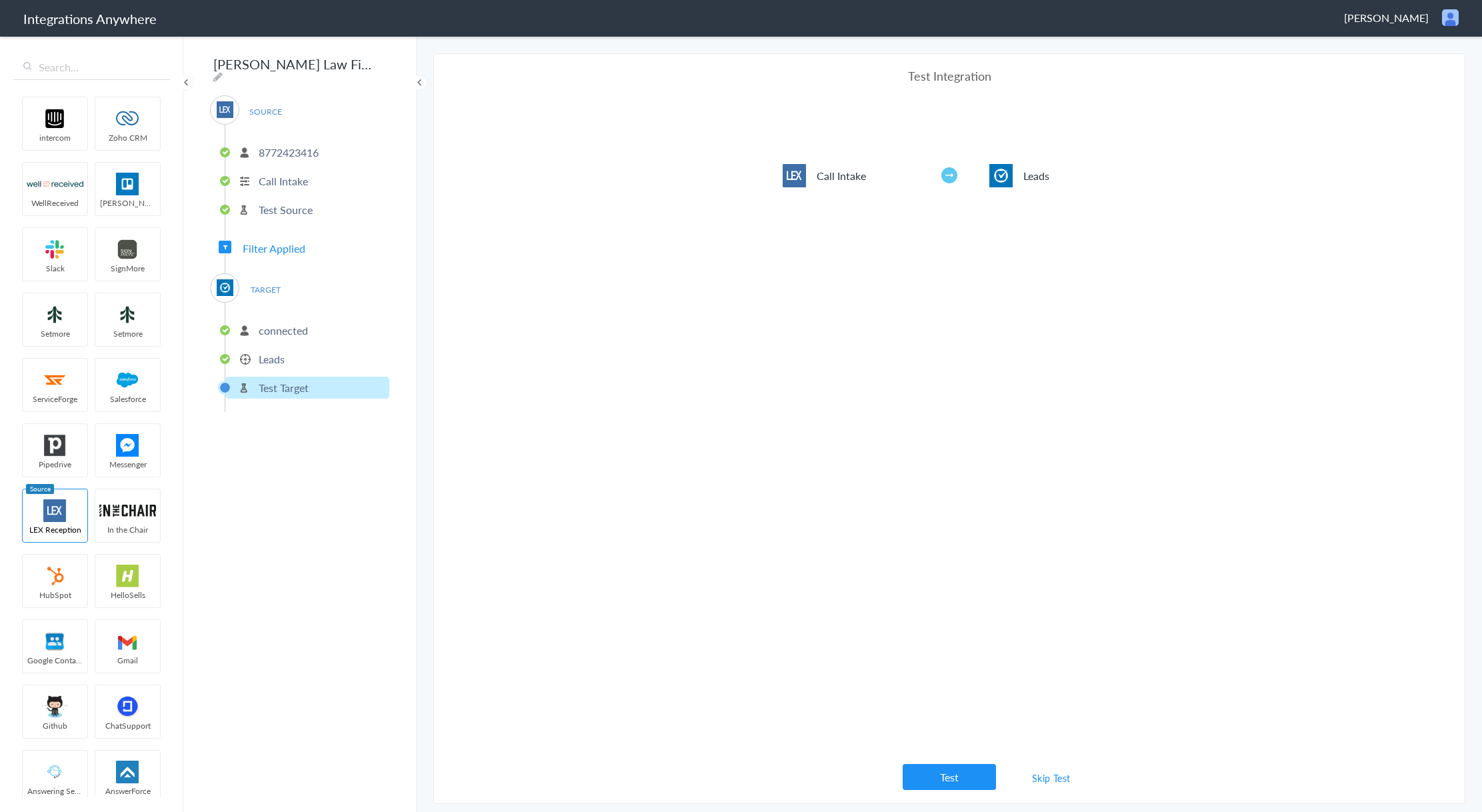
click at [1061, 779] on link "Skip Test" at bounding box center [1052, 778] width 71 height 24
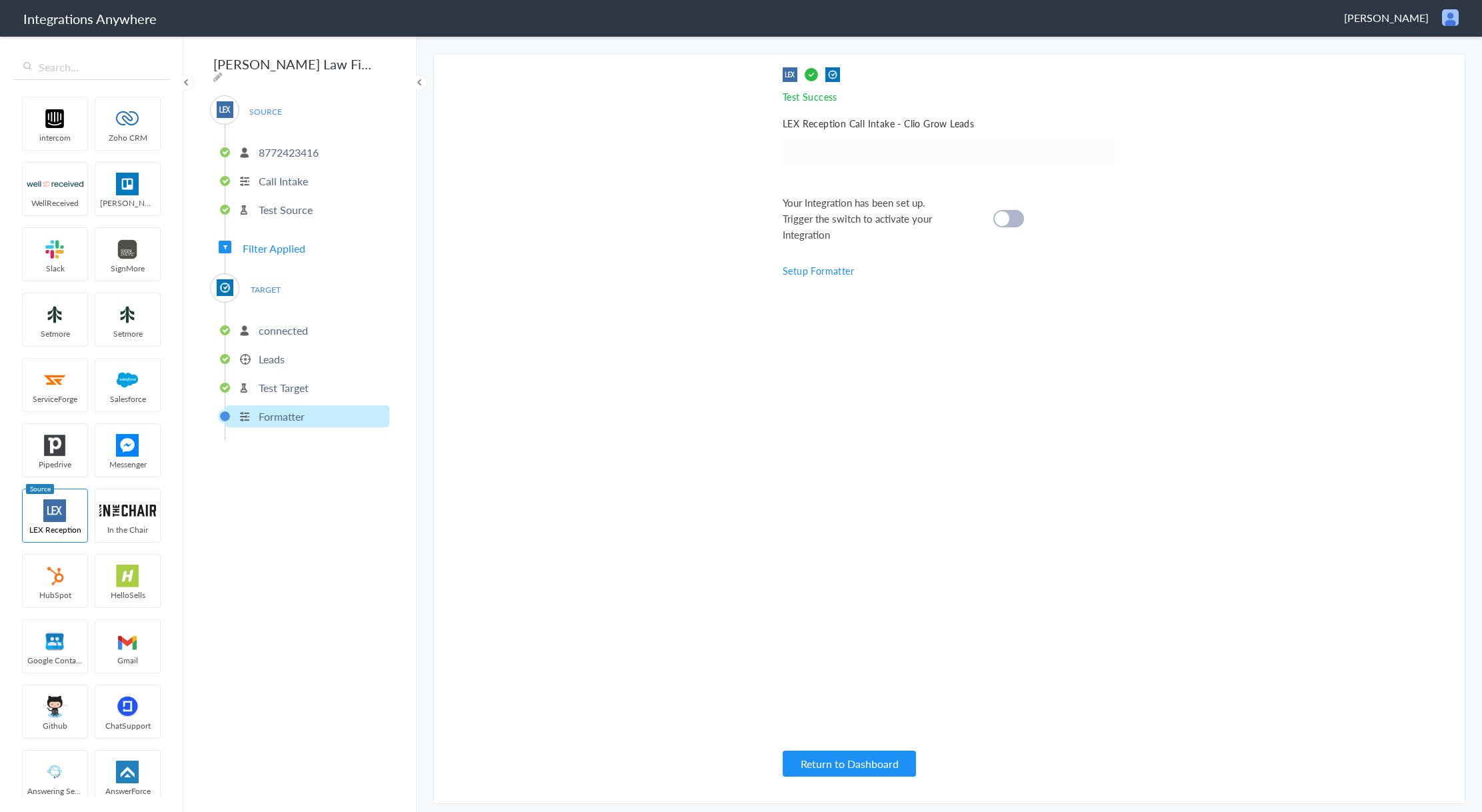
click at [1016, 226] on div at bounding box center [1008, 218] width 30 height 17
click at [855, 766] on button "Return to Dashboard" at bounding box center [849, 764] width 133 height 26
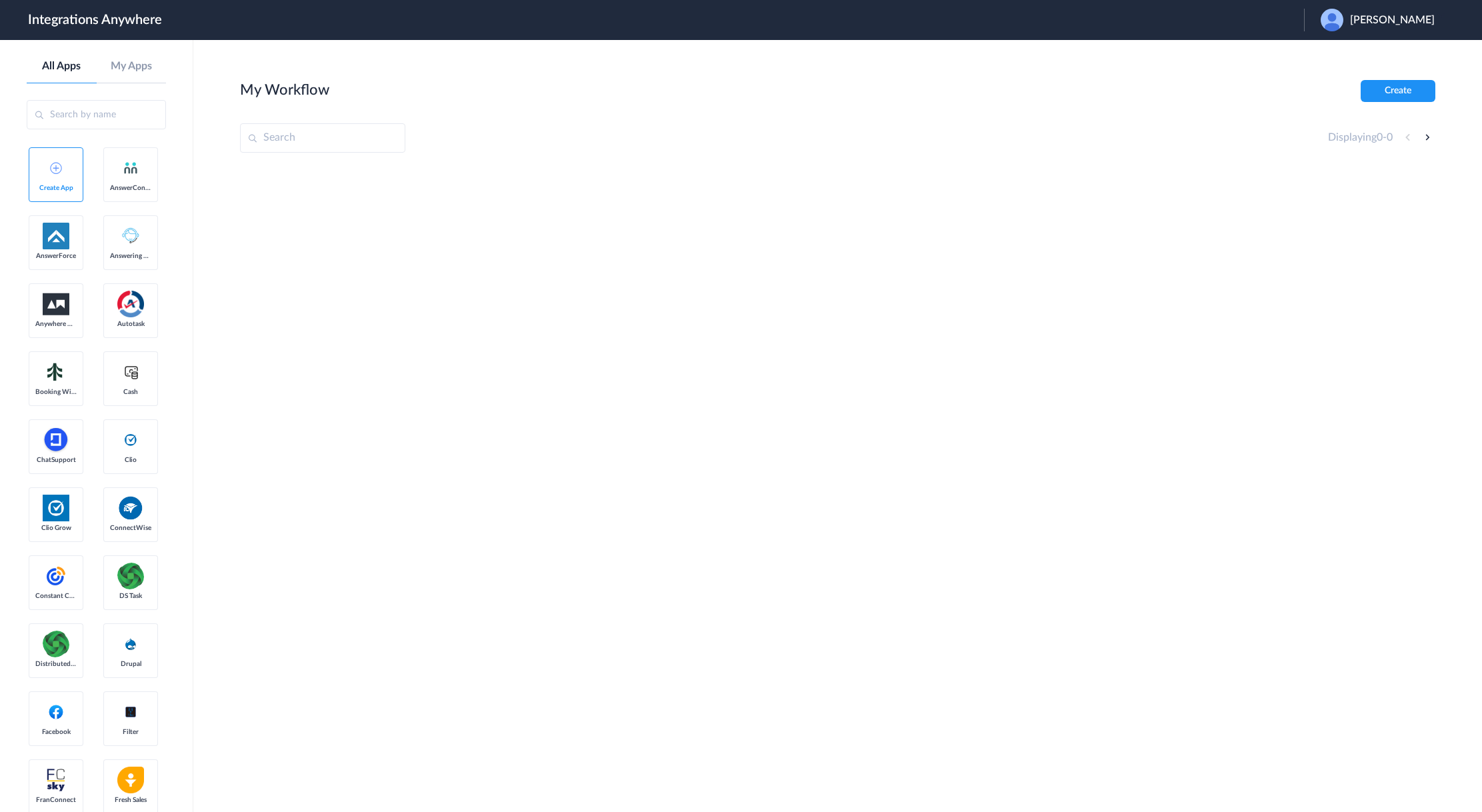
click at [1415, 21] on span "[PERSON_NAME]" at bounding box center [1392, 20] width 85 height 12
click at [1345, 44] on li "Logout" at bounding box center [1376, 54] width 144 height 25
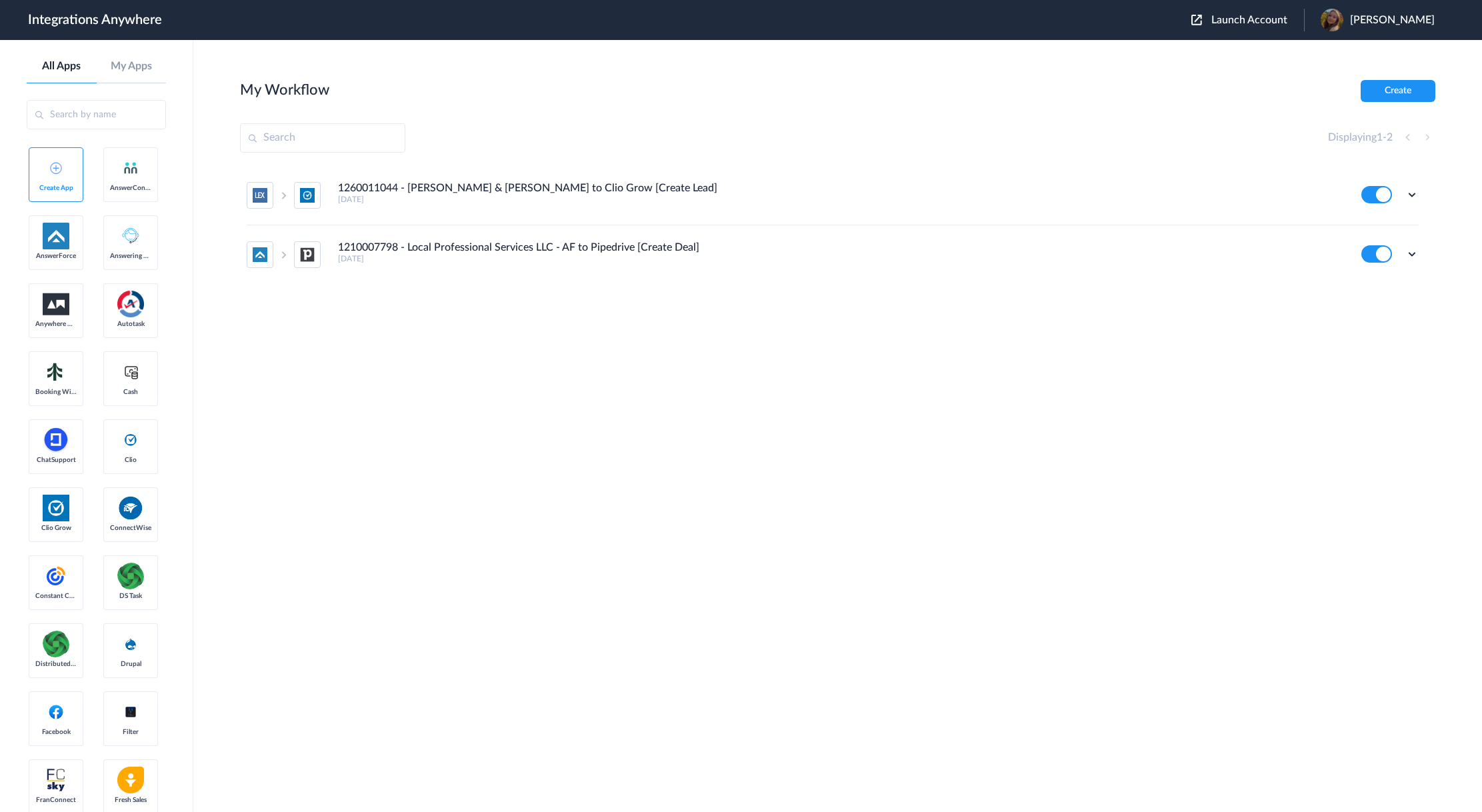
click at [905, 452] on section "My Workflow Create Displaying 1 - 2 1260011044 - [PERSON_NAME] & [PERSON_NAME] …" at bounding box center [837, 466] width 1195 height 772
click at [1258, 24] on span "Launch Account" at bounding box center [1250, 20] width 76 height 11
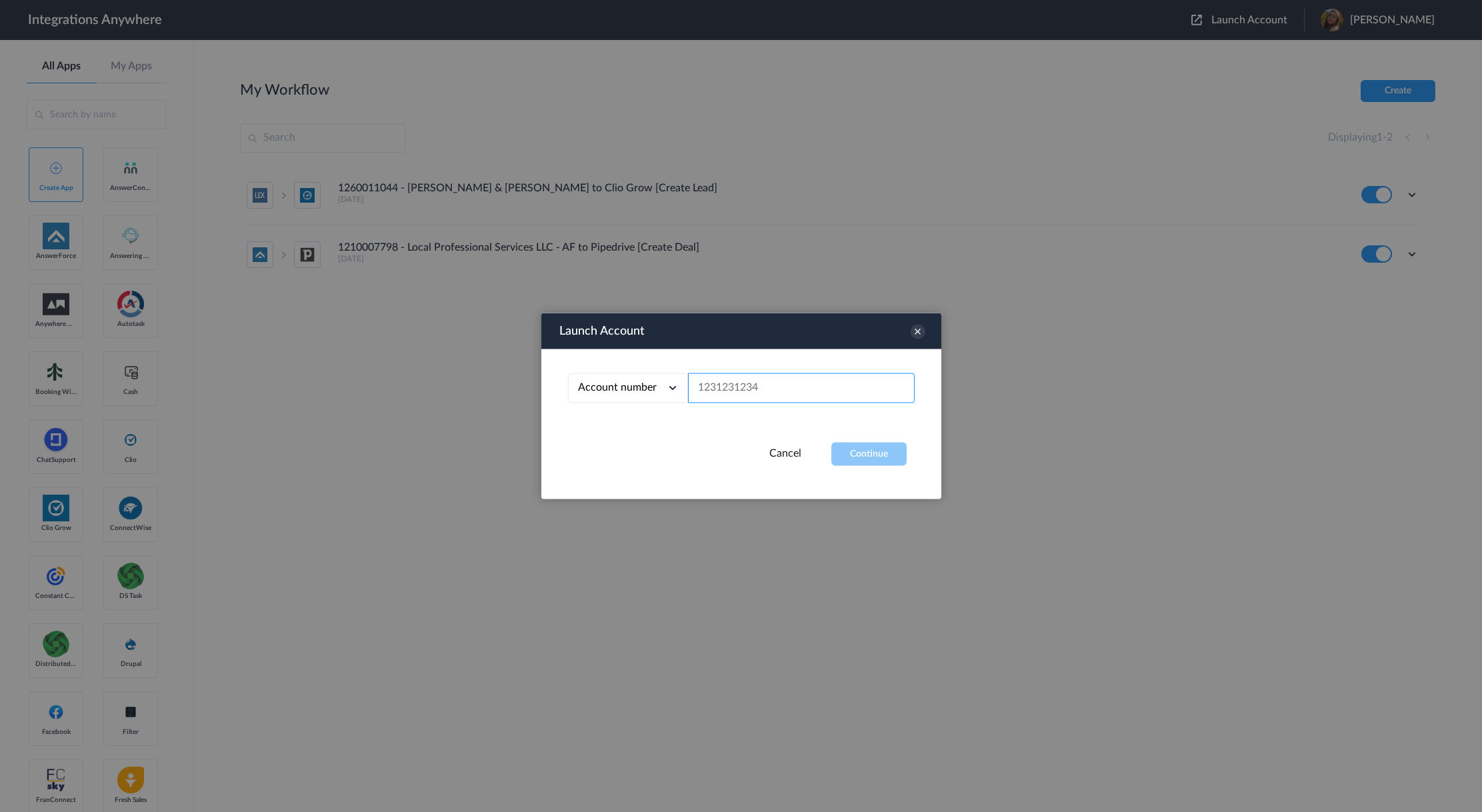
click at [816, 388] on input "text" at bounding box center [802, 388] width 227 height 30
paste input "8772423416"
type input "8772423416"
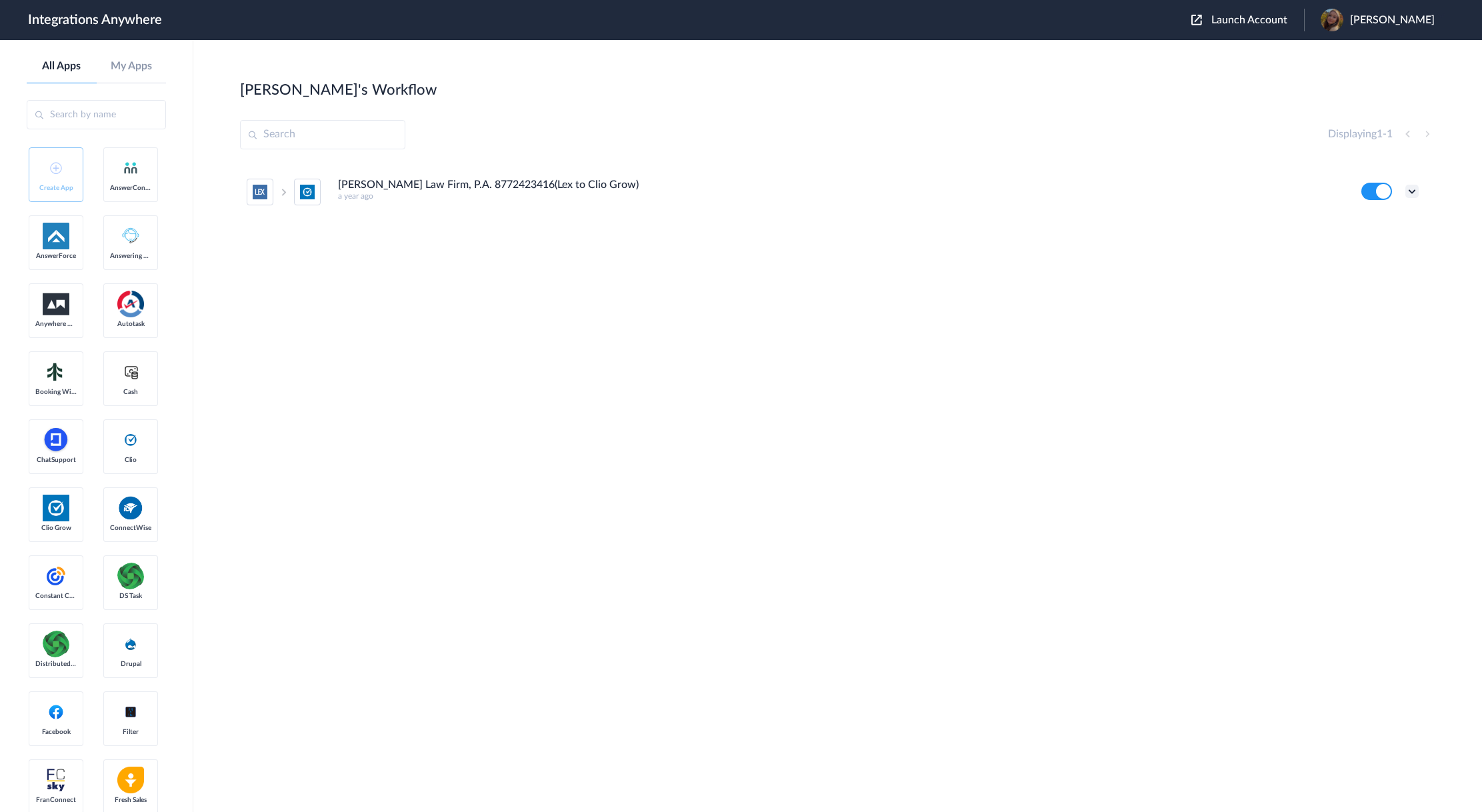
click at [1413, 190] on icon at bounding box center [1412, 191] width 13 height 13
click at [1383, 251] on li "Task history" at bounding box center [1376, 247] width 87 height 25
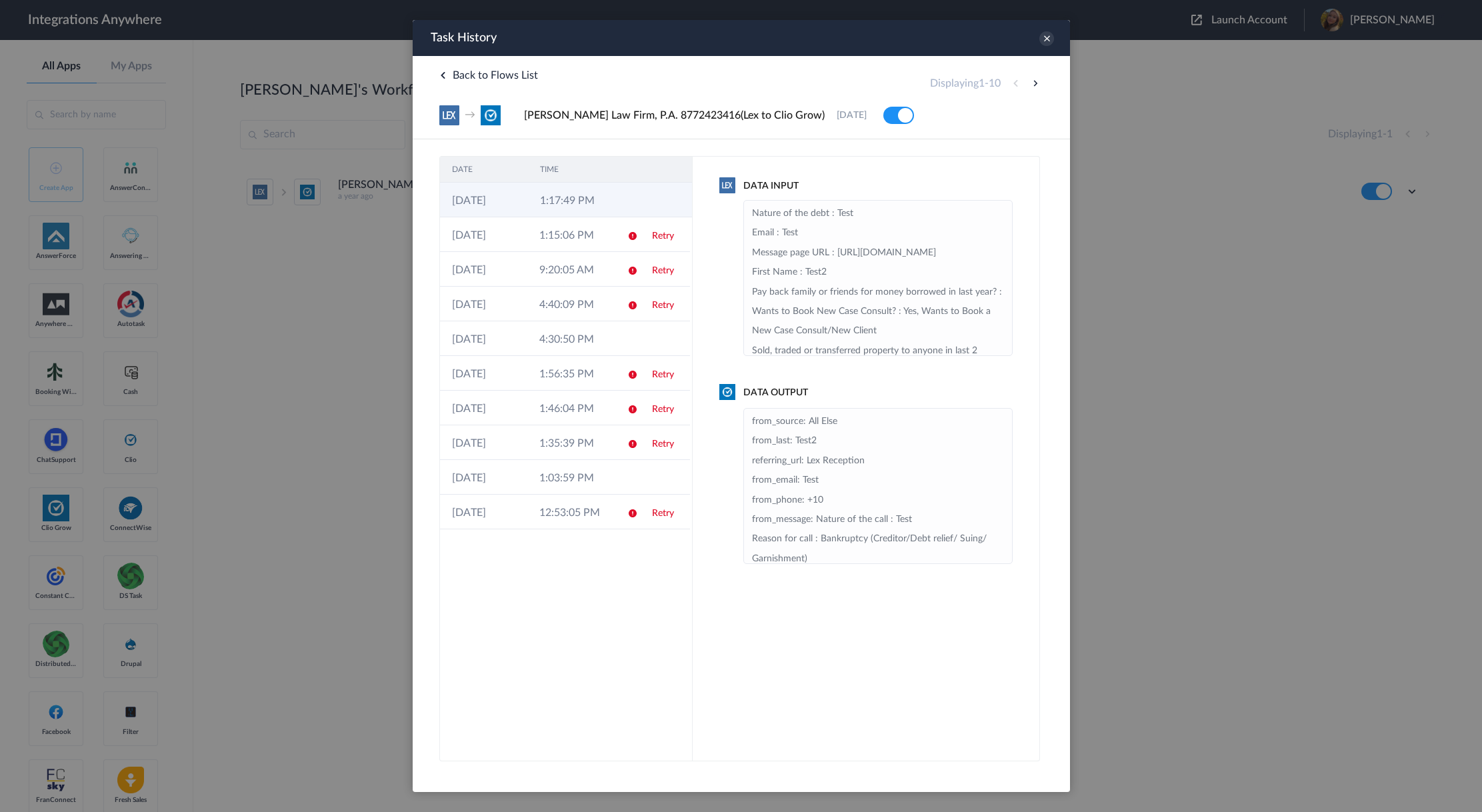
click at [641, 195] on td at bounding box center [666, 200] width 51 height 34
